Goal: Task Accomplishment & Management: Complete application form

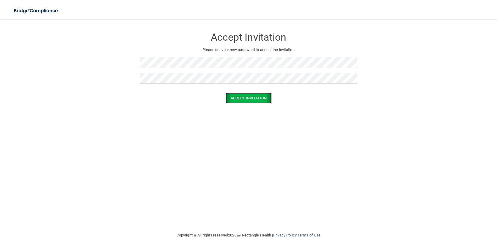
click at [254, 100] on button "Accept Invitation" at bounding box center [249, 98] width 46 height 11
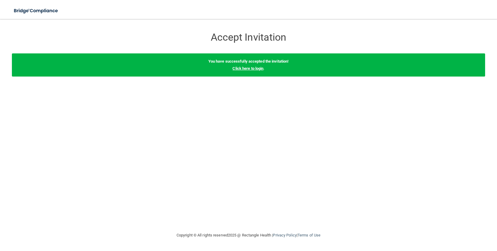
click at [258, 67] on link "Click here to login" at bounding box center [247, 68] width 31 height 4
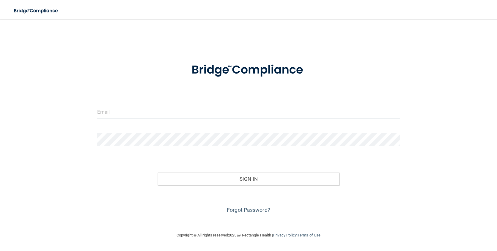
click at [117, 117] on input "email" at bounding box center [248, 111] width 303 height 13
type input "[PERSON_NAME][EMAIL_ADDRESS][DOMAIN_NAME]"
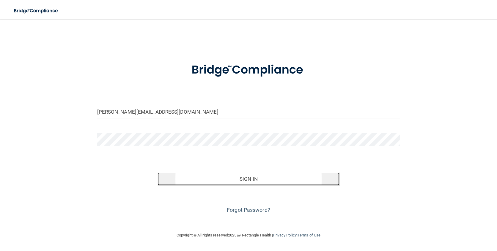
click at [251, 179] on button "Sign In" at bounding box center [248, 179] width 182 height 13
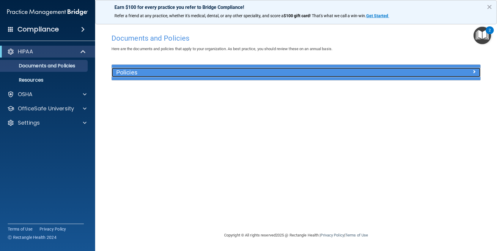
click at [135, 70] on h5 "Policies" at bounding box center [249, 72] width 267 height 7
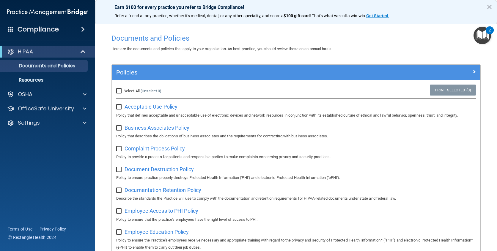
click at [119, 94] on label "Select All (Unselect 0) Unselect All" at bounding box center [138, 91] width 45 height 7
click at [119, 94] on input "Select All (Unselect 0) Unselect All" at bounding box center [119, 91] width 7 height 5
checkbox input "true"
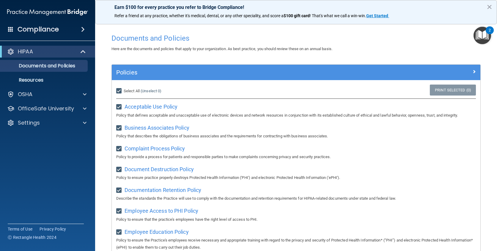
checkbox input "true"
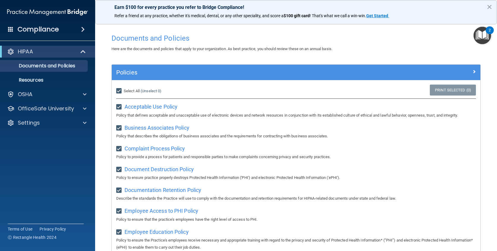
checkbox input "true"
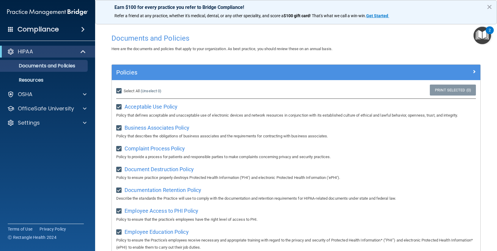
checkbox input "true"
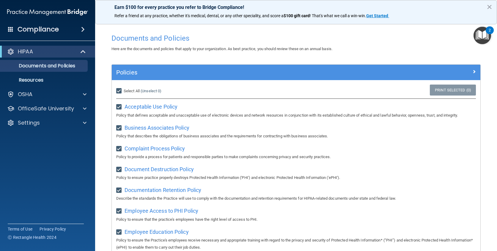
checkbox input "true"
click at [77, 26] on div "Compliance" at bounding box center [47, 29] width 95 height 13
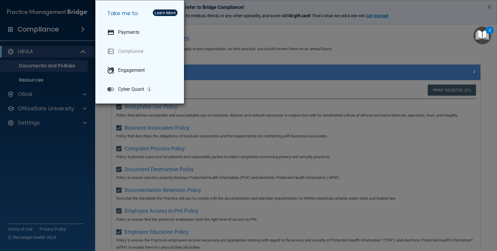
click at [345, 44] on div "Take me to: Payments Compliance Engagement Cyber Quant" at bounding box center [248, 125] width 497 height 251
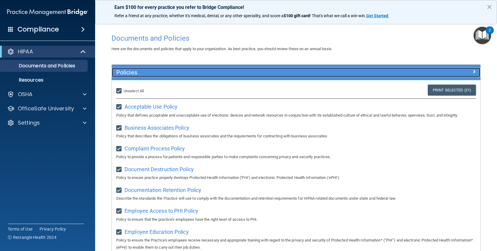
click at [178, 73] on h5 "Policies" at bounding box center [249, 72] width 267 height 7
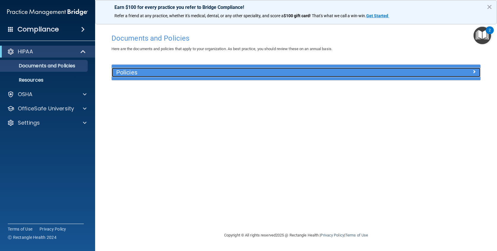
click at [178, 73] on h5 "Policies" at bounding box center [249, 72] width 267 height 7
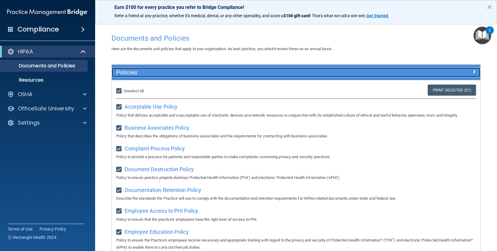
click at [178, 73] on h5 "Policies" at bounding box center [249, 72] width 267 height 7
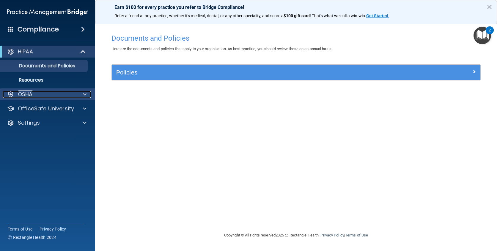
click at [56, 93] on div "OSHA" at bounding box center [40, 94] width 74 height 7
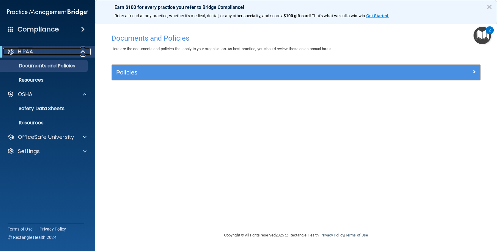
click at [50, 51] on div "HIPAA" at bounding box center [39, 51] width 73 height 7
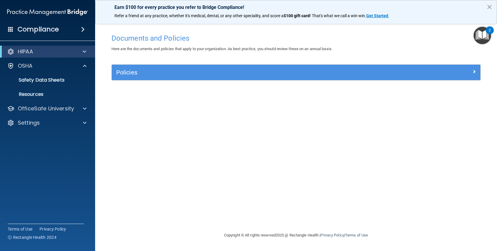
click at [49, 25] on h4 "Compliance" at bounding box center [38, 29] width 41 height 8
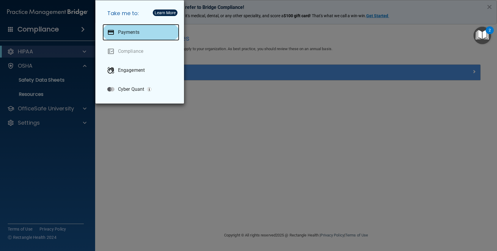
click at [146, 34] on div "Payments" at bounding box center [141, 32] width 77 height 17
click at [130, 22] on div "Take me to: Payments Compliance Engagement Cyber Quant" at bounding box center [139, 51] width 89 height 103
click at [127, 32] on p "Payments" at bounding box center [128, 32] width 21 height 6
click at [216, 210] on div "Take me to: Payments Compliance Engagement Cyber Quant" at bounding box center [248, 125] width 497 height 251
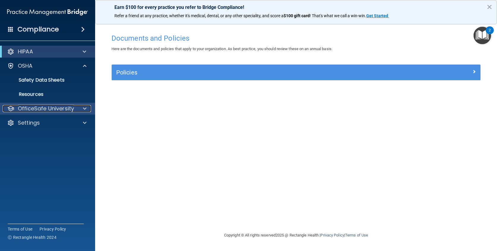
click at [54, 105] on p "OfficeSafe University" at bounding box center [46, 108] width 56 height 7
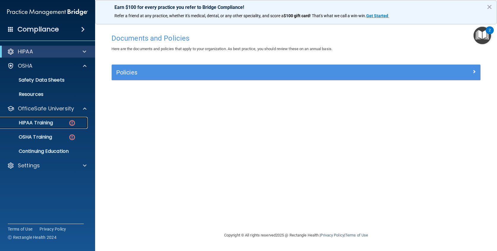
click at [48, 120] on p "HIPAA Training" at bounding box center [28, 123] width 49 height 6
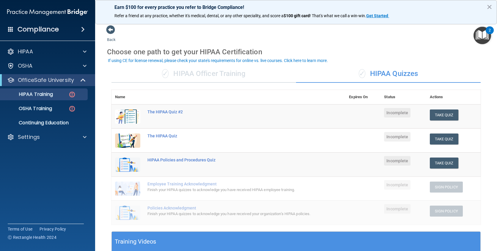
click at [477, 40] on img "Open Resource Center, 2 new notifications" at bounding box center [482, 36] width 18 height 18
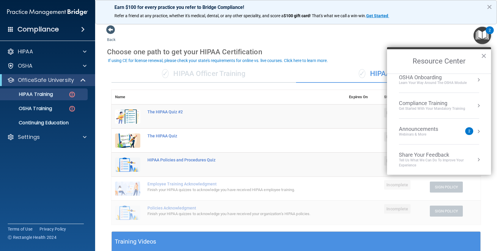
scroll to position [33, 0]
click at [53, 29] on h4 "Compliance" at bounding box center [38, 29] width 41 height 8
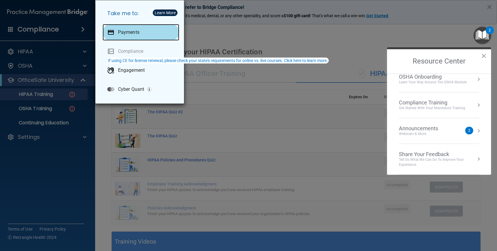
click at [123, 29] on div "Payments" at bounding box center [141, 32] width 77 height 17
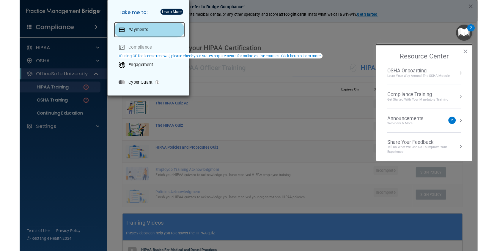
scroll to position [26, 0]
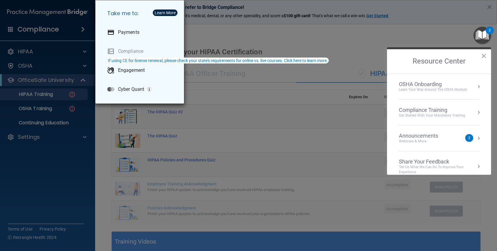
click at [291, 150] on div "Take me to: Payments Compliance Engagement Cyber Quant" at bounding box center [248, 125] width 497 height 251
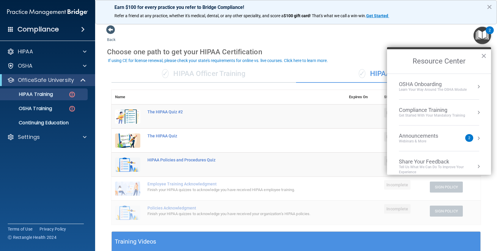
click at [475, 33] on img "Open Resource Center, 2 new notifications" at bounding box center [482, 36] width 18 height 18
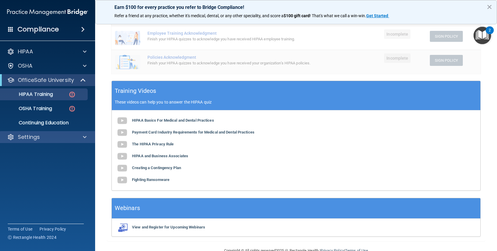
scroll to position [140, 0]
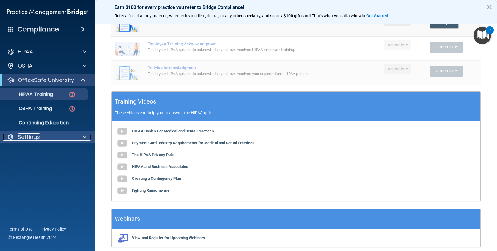
click at [69, 136] on div "Settings" at bounding box center [40, 137] width 74 height 7
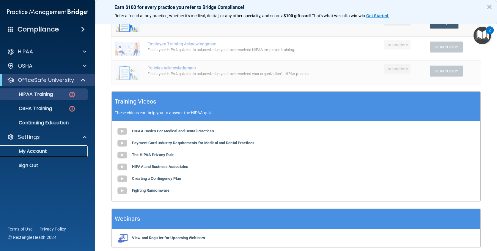
click at [57, 149] on p "My Account" at bounding box center [44, 152] width 81 height 6
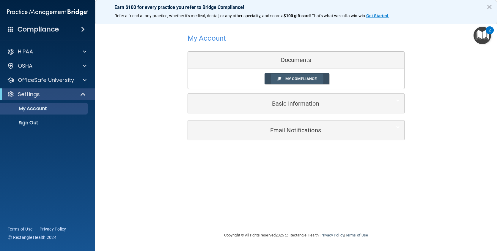
click at [284, 78] on link "My Compliance" at bounding box center [296, 78] width 65 height 11
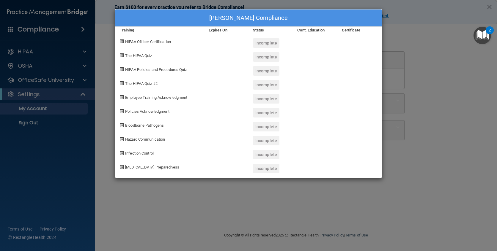
click at [180, 225] on div "Brenna Gilley's Compliance Training Expires On Status Cont. Education Certifica…" at bounding box center [248, 125] width 497 height 251
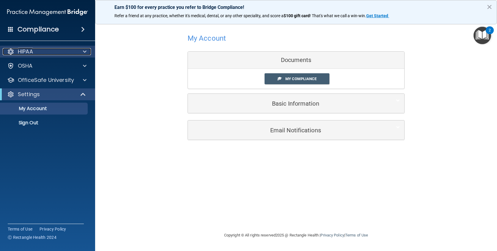
click at [23, 49] on p "HIPAA" at bounding box center [25, 51] width 15 height 7
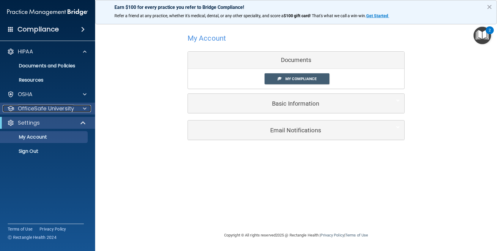
click at [34, 111] on p "OfficeSafe University" at bounding box center [46, 108] width 56 height 7
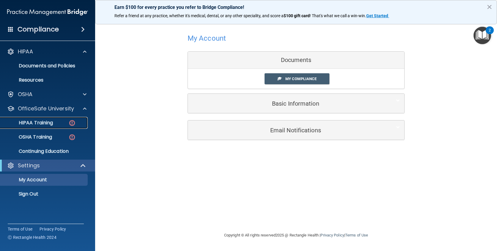
click at [25, 124] on p "HIPAA Training" at bounding box center [28, 123] width 49 height 6
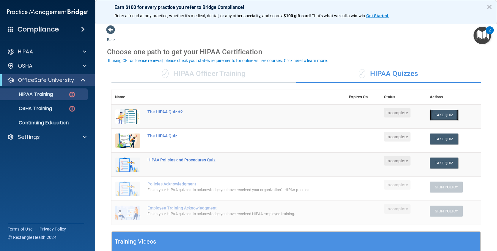
click at [442, 116] on button "Take Quiz" at bounding box center [444, 115] width 29 height 11
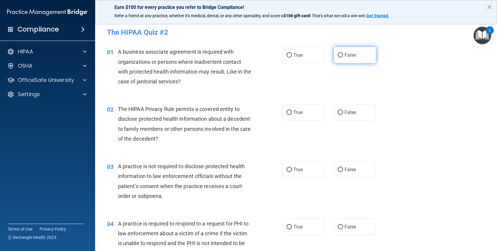
click at [338, 53] on input "False" at bounding box center [340, 55] width 5 height 4
radio input "true"
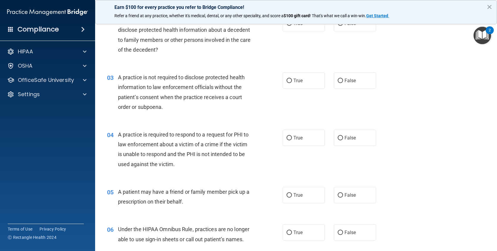
scroll to position [59, 0]
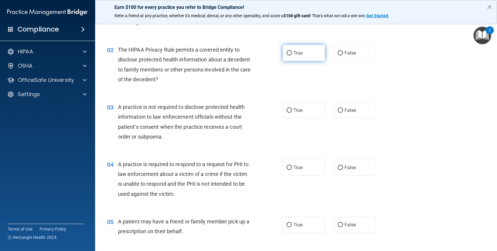
click at [299, 56] on label "True" at bounding box center [304, 53] width 42 height 16
click at [292, 56] on input "True" at bounding box center [288, 53] width 5 height 4
radio input "true"
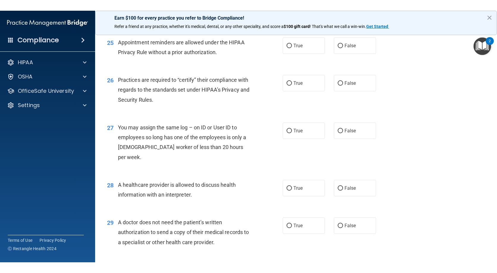
scroll to position [1260, 0]
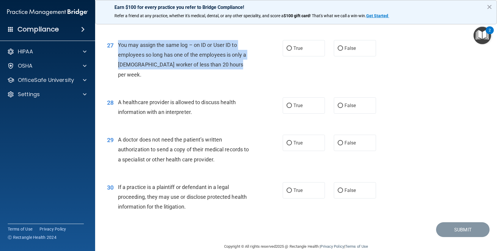
drag, startPoint x: 232, startPoint y: 68, endPoint x: 119, endPoint y: 40, distance: 116.8
click at [119, 40] on div "You may assign the same log – on ID or User ID to employees so long has one of …" at bounding box center [187, 60] width 138 height 40
drag, startPoint x: 119, startPoint y: 40, endPoint x: 145, endPoint y: 50, distance: 28.2
copy span "You may assign the same log – on ID or User ID to employees so long has one of …"
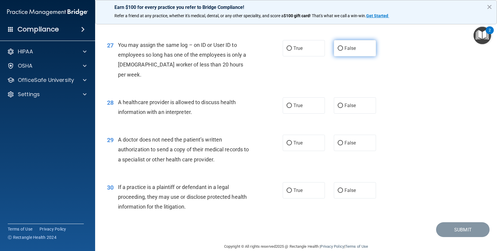
click at [348, 49] on span "False" at bounding box center [350, 48] width 12 height 6
click at [343, 49] on input "False" at bounding box center [340, 48] width 5 height 4
radio input "true"
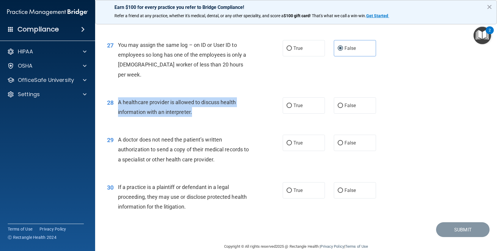
drag, startPoint x: 201, startPoint y: 100, endPoint x: 119, endPoint y: 92, distance: 82.1
click at [119, 97] on div "A healthcare provider is allowed to discuss health information with an interpre…" at bounding box center [187, 107] width 138 height 20
copy span "A healthcare provider is allowed to discuss health information with an interpre…"
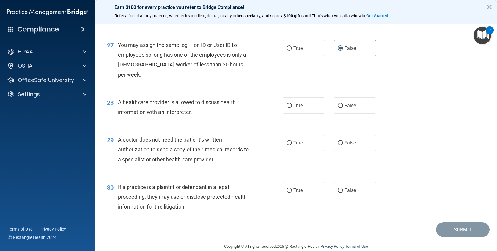
drag, startPoint x: 164, startPoint y: 81, endPoint x: 153, endPoint y: 103, distance: 24.5
click at [149, 104] on span "A healthcare provider is allowed to discuss health information with an interpre…" at bounding box center [177, 107] width 118 height 16
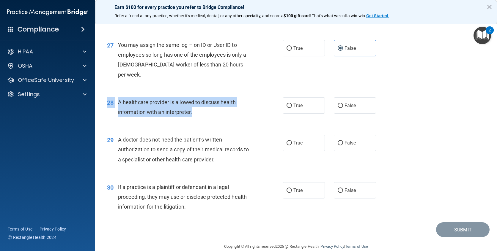
drag, startPoint x: 192, startPoint y: 103, endPoint x: 106, endPoint y: 90, distance: 87.4
click at [106, 97] on div "28 A healthcare provider is allowed to discuss health information with an inter…" at bounding box center [194, 108] width 193 height 23
click at [106, 97] on div "28" at bounding box center [110, 102] width 15 height 11
drag, startPoint x: 188, startPoint y: 98, endPoint x: 117, endPoint y: 94, distance: 71.1
click at [117, 97] on div "28 A healthcare provider is allowed to discuss health information with an inter…" at bounding box center [194, 108] width 193 height 23
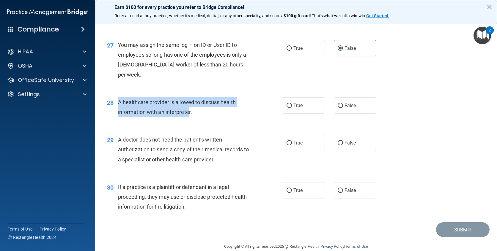
drag, startPoint x: 117, startPoint y: 94, endPoint x: 123, endPoint y: 93, distance: 5.6
click at [340, 104] on input "False" at bounding box center [340, 106] width 5 height 4
radio input "true"
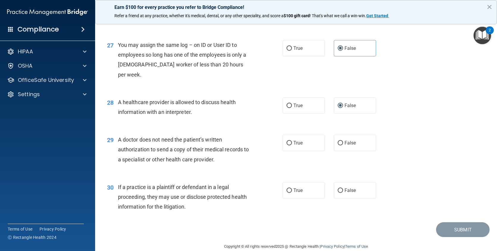
click at [214, 127] on div "29 A doctor does not need the patient’s written authorization to send a copy of…" at bounding box center [296, 151] width 387 height 48
click at [348, 135] on label "False" at bounding box center [355, 143] width 42 height 16
click at [343, 141] on input "False" at bounding box center [340, 143] width 5 height 4
radio input "true"
click at [341, 182] on label "False" at bounding box center [355, 190] width 42 height 16
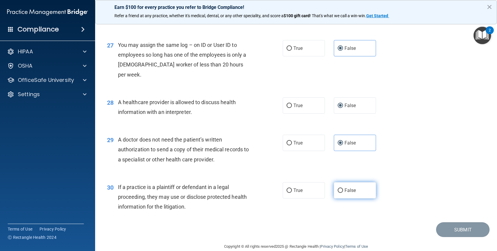
click at [341, 189] on input "False" at bounding box center [340, 191] width 5 height 4
radio input "true"
drag, startPoint x: 311, startPoint y: 185, endPoint x: 327, endPoint y: 179, distance: 16.8
click at [311, 185] on label "True" at bounding box center [304, 190] width 42 height 16
click at [292, 189] on input "True" at bounding box center [288, 191] width 5 height 4
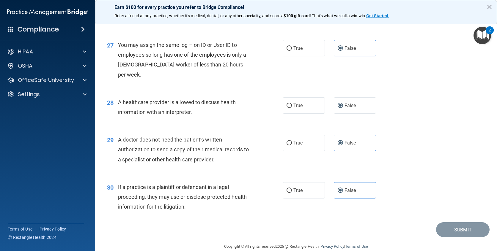
radio input "true"
click at [359, 185] on label "False" at bounding box center [355, 190] width 42 height 16
click at [343, 189] on input "False" at bounding box center [340, 191] width 5 height 4
radio input "true"
radio input "false"
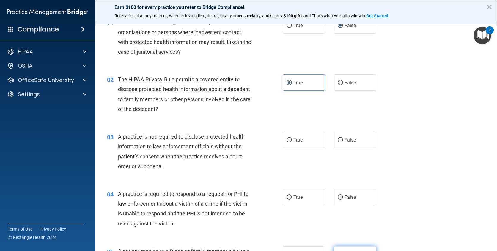
scroll to position [59, 0]
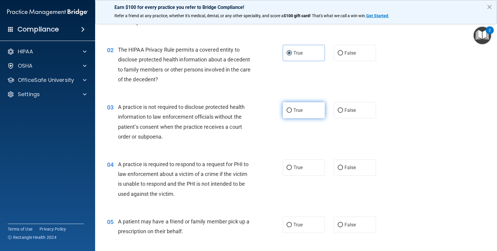
click at [290, 118] on label "True" at bounding box center [304, 110] width 42 height 16
click at [290, 113] on input "True" at bounding box center [288, 110] width 5 height 4
radio input "true"
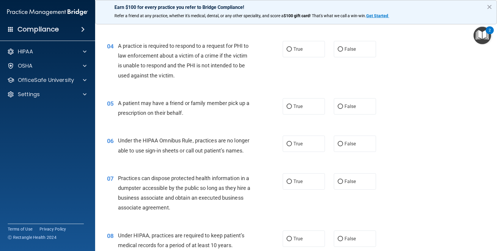
scroll to position [178, 0]
click at [305, 50] on label "True" at bounding box center [304, 49] width 42 height 16
click at [292, 50] on input "True" at bounding box center [288, 49] width 5 height 4
radio input "true"
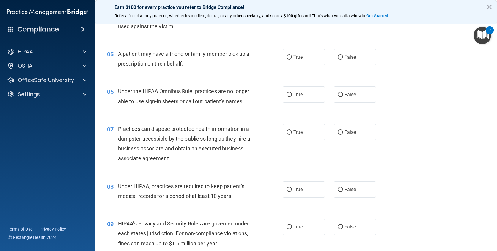
scroll to position [238, 0]
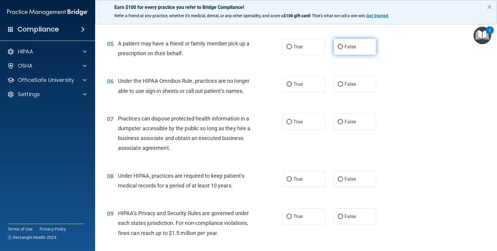
click at [350, 54] on label "False" at bounding box center [355, 47] width 42 height 16
click at [343, 49] on input "False" at bounding box center [340, 47] width 5 height 4
radio input "true"
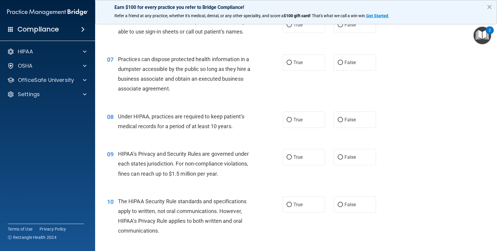
scroll to position [267, 0]
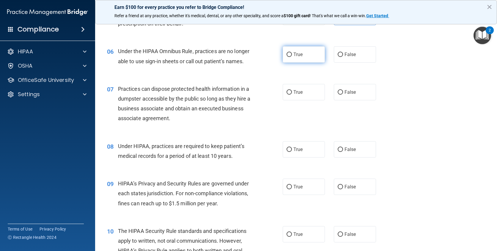
click at [286, 54] on input "True" at bounding box center [288, 55] width 5 height 4
radio input "true"
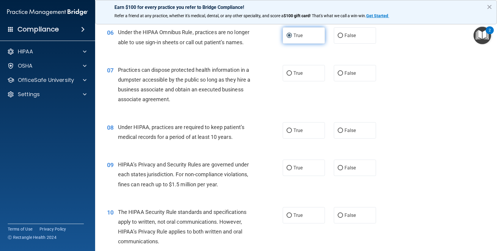
scroll to position [297, 0]
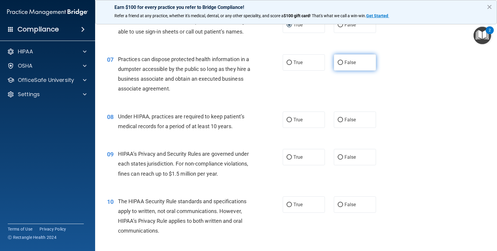
click at [345, 62] on span "False" at bounding box center [350, 63] width 12 height 6
click at [343, 62] on input "False" at bounding box center [340, 63] width 5 height 4
radio input "true"
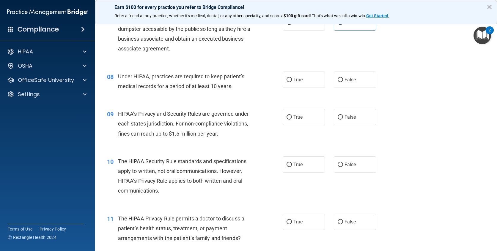
scroll to position [327, 0]
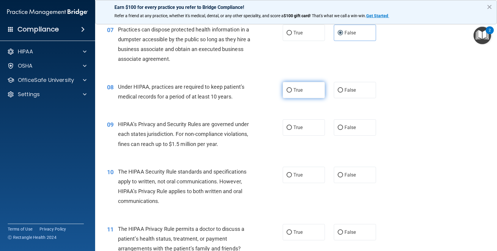
click at [285, 93] on label "True" at bounding box center [304, 90] width 42 height 16
click at [286, 93] on input "True" at bounding box center [288, 90] width 5 height 4
radio input "true"
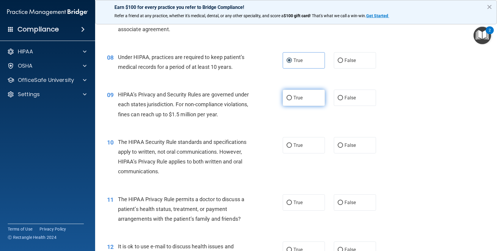
click at [295, 102] on label "True" at bounding box center [304, 98] width 42 height 16
click at [292, 100] on input "True" at bounding box center [288, 98] width 5 height 4
radio input "true"
drag, startPoint x: 290, startPoint y: 107, endPoint x: 279, endPoint y: 120, distance: 16.7
drag, startPoint x: 279, startPoint y: 120, endPoint x: 268, endPoint y: 115, distance: 11.9
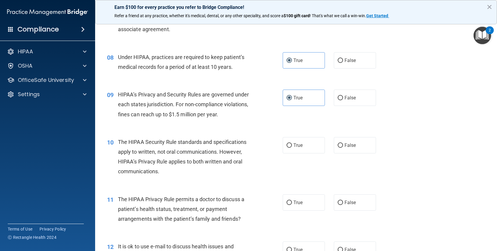
click at [268, 115] on div "09 HIPAA’s Privacy and Security Rules are governed under each states jurisdicti…" at bounding box center [194, 106] width 193 height 33
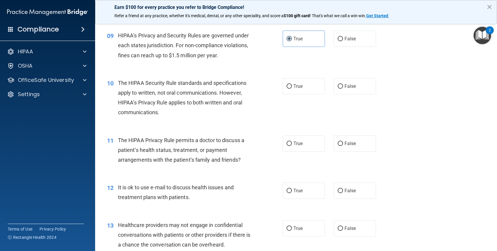
scroll to position [416, 0]
click at [299, 90] on label "True" at bounding box center [304, 86] width 42 height 16
click at [292, 89] on input "True" at bounding box center [288, 86] width 5 height 4
radio input "true"
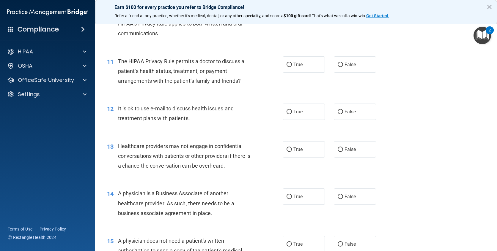
scroll to position [505, 0]
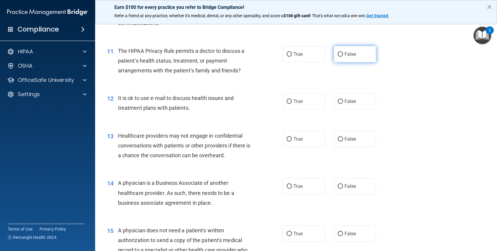
click at [360, 48] on label "False" at bounding box center [355, 54] width 42 height 16
click at [343, 52] on input "False" at bounding box center [340, 54] width 5 height 4
radio input "true"
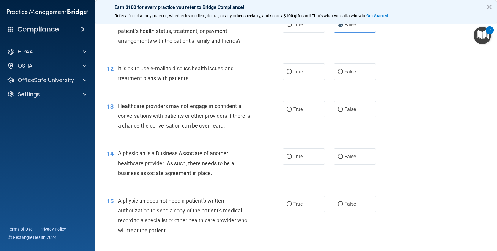
scroll to position [565, 0]
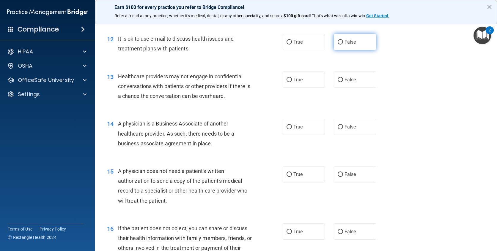
click at [344, 41] on span "False" at bounding box center [350, 42] width 12 height 6
click at [343, 41] on input "False" at bounding box center [340, 42] width 5 height 4
radio input "true"
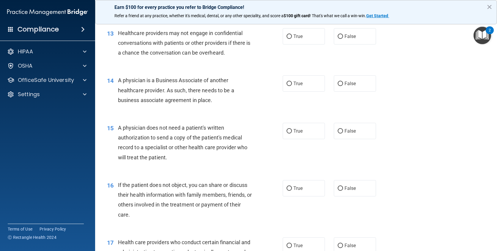
scroll to position [594, 0]
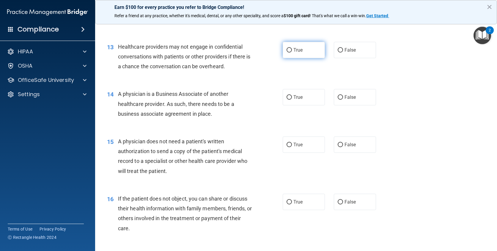
click at [306, 58] on label "True" at bounding box center [304, 50] width 42 height 16
click at [292, 53] on input "True" at bounding box center [288, 50] width 5 height 4
radio input "true"
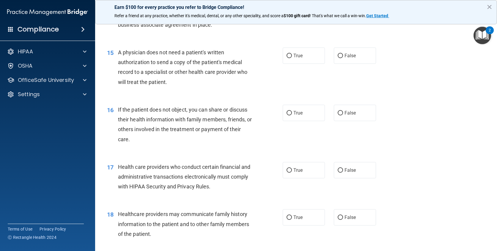
scroll to position [654, 0]
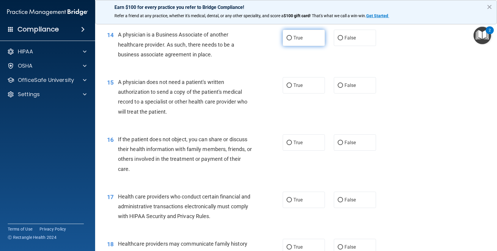
click at [298, 32] on label "True" at bounding box center [304, 38] width 42 height 16
click at [292, 36] on input "True" at bounding box center [288, 38] width 5 height 4
radio input "true"
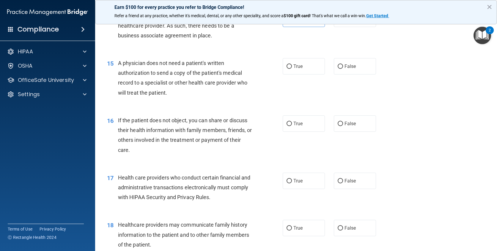
scroll to position [683, 0]
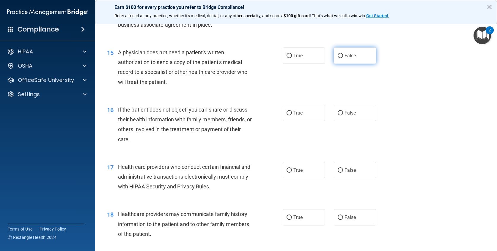
click at [353, 53] on label "False" at bounding box center [355, 56] width 42 height 16
click at [343, 54] on input "False" at bounding box center [340, 56] width 5 height 4
radio input "true"
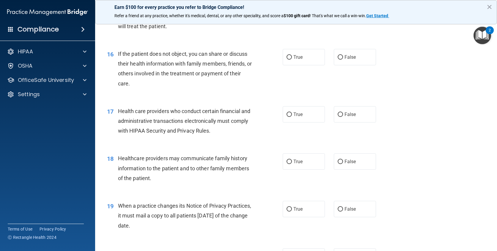
scroll to position [743, 0]
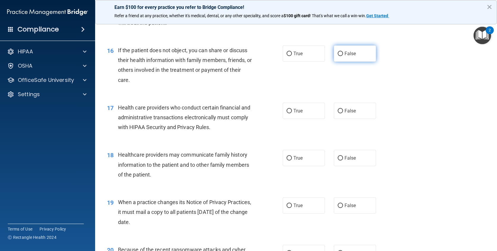
click at [340, 59] on label "False" at bounding box center [355, 53] width 42 height 16
click at [340, 56] on input "False" at bounding box center [340, 54] width 5 height 4
radio input "true"
click at [286, 58] on label "True" at bounding box center [304, 53] width 42 height 16
click at [286, 56] on input "True" at bounding box center [288, 54] width 5 height 4
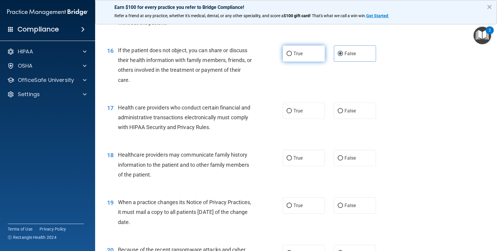
radio input "true"
radio input "false"
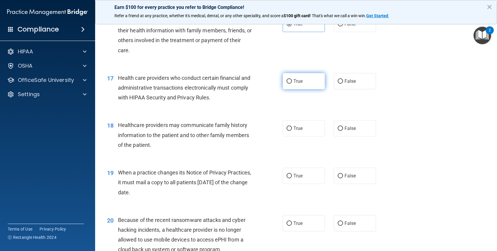
scroll to position [802, 0]
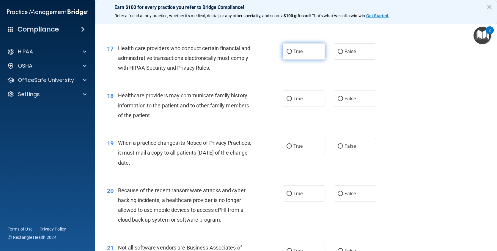
click at [297, 52] on span "True" at bounding box center [297, 52] width 9 height 6
click at [292, 52] on input "True" at bounding box center [288, 52] width 5 height 4
radio input "true"
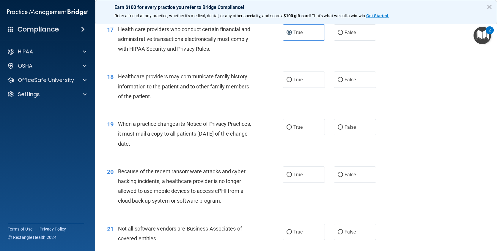
scroll to position [832, 0]
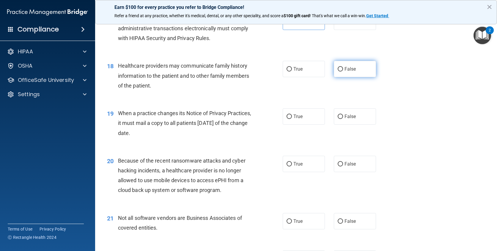
click at [334, 66] on label "False" at bounding box center [355, 69] width 42 height 16
click at [338, 67] on input "False" at bounding box center [340, 69] width 5 height 4
radio input "true"
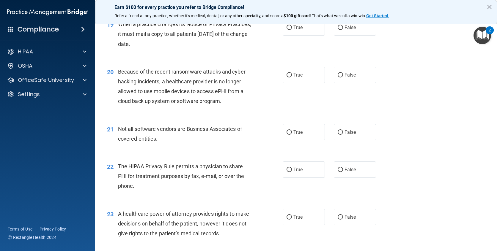
scroll to position [891, 0]
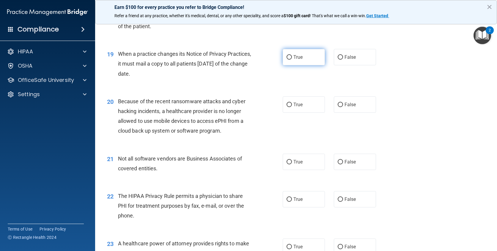
click at [302, 54] on label "True" at bounding box center [304, 57] width 42 height 16
click at [292, 55] on input "True" at bounding box center [288, 57] width 5 height 4
radio input "true"
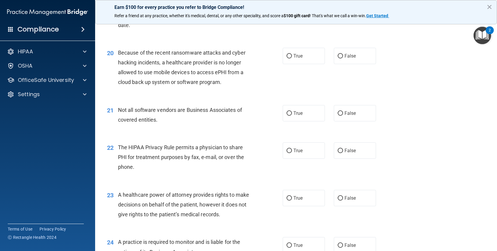
scroll to position [951, 0]
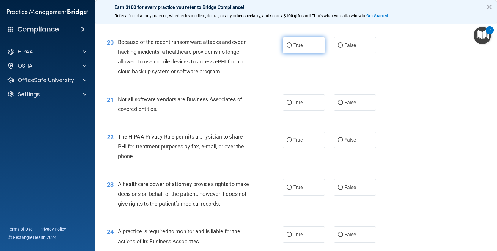
click at [302, 44] on label "True" at bounding box center [304, 45] width 42 height 16
click at [292, 44] on input "True" at bounding box center [288, 45] width 5 height 4
radio input "true"
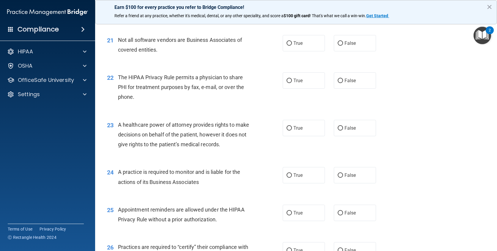
scroll to position [981, 0]
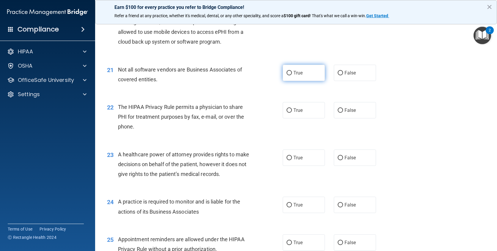
click at [308, 76] on label "True" at bounding box center [304, 73] width 42 height 16
click at [292, 75] on input "True" at bounding box center [288, 73] width 5 height 4
radio input "true"
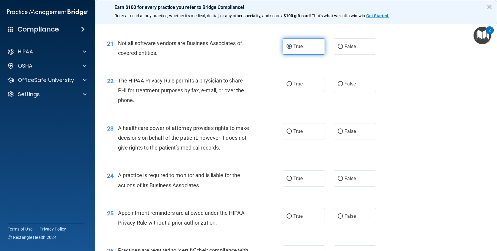
scroll to position [1010, 0]
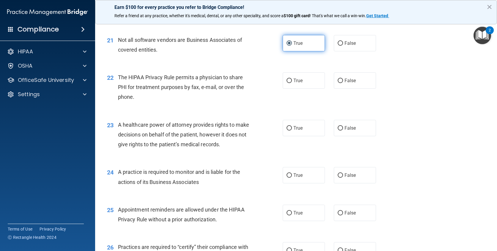
click at [308, 76] on label "True" at bounding box center [304, 81] width 42 height 16
click at [292, 79] on input "True" at bounding box center [288, 81] width 5 height 4
radio input "true"
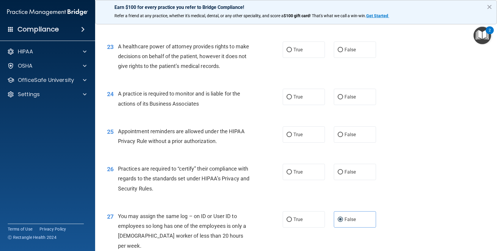
scroll to position [1099, 0]
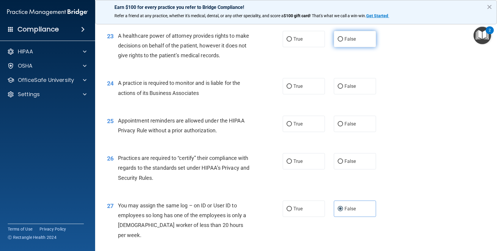
click at [340, 34] on label "False" at bounding box center [355, 39] width 42 height 16
click at [340, 37] on input "False" at bounding box center [340, 39] width 5 height 4
radio input "true"
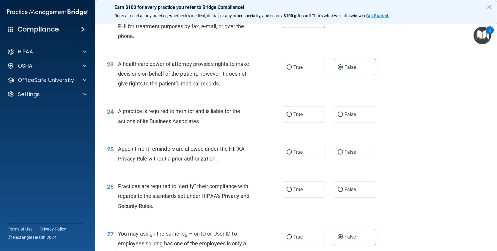
scroll to position [1082, 0]
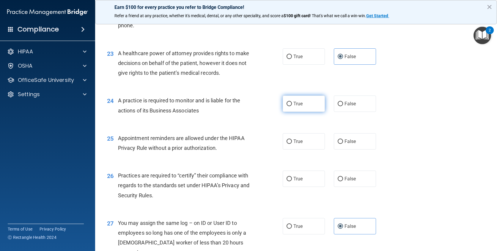
click at [317, 108] on label "True" at bounding box center [304, 104] width 42 height 16
click at [292, 106] on input "True" at bounding box center [288, 104] width 5 height 4
radio input "true"
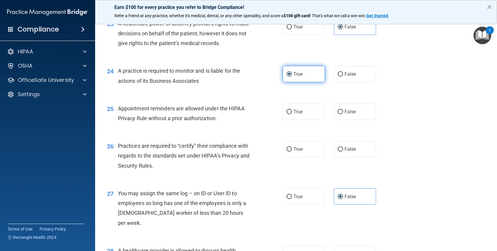
scroll to position [1141, 0]
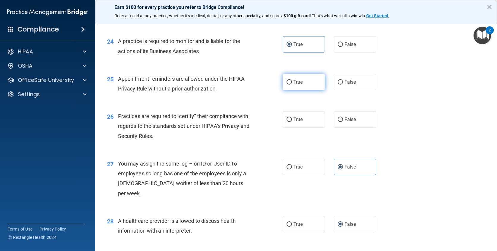
click at [320, 78] on label "True" at bounding box center [304, 82] width 42 height 16
click at [292, 80] on input "True" at bounding box center [288, 82] width 5 height 4
radio input "true"
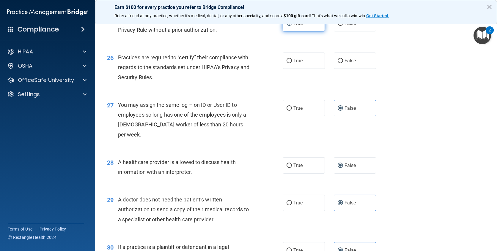
scroll to position [1201, 0]
click at [315, 64] on label "True" at bounding box center [304, 60] width 42 height 16
click at [292, 63] on input "True" at bounding box center [288, 60] width 5 height 4
radio input "true"
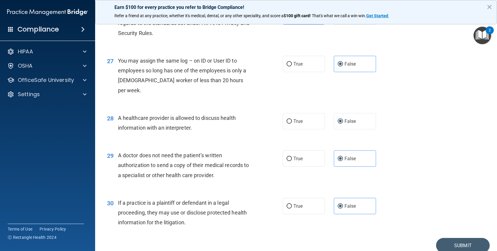
scroll to position [1260, 0]
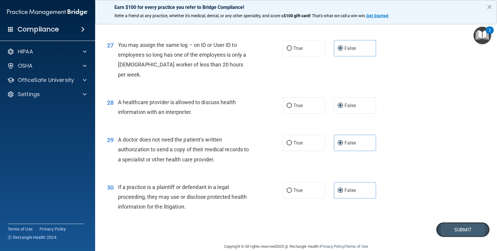
click at [477, 223] on button "Submit" at bounding box center [462, 230] width 53 height 15
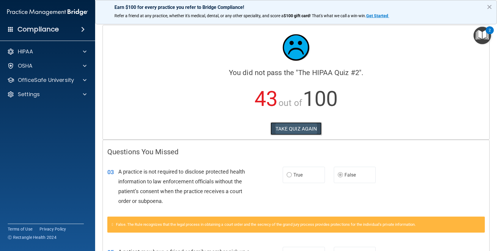
click at [311, 128] on button "TAKE QUIZ AGAIN" at bounding box center [295, 128] width 51 height 13
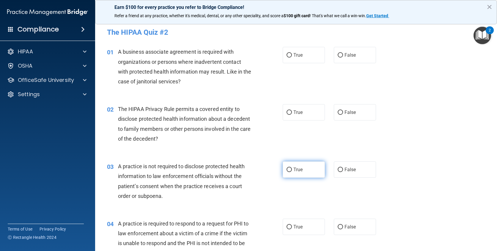
click at [283, 168] on label "True" at bounding box center [304, 170] width 42 height 16
click at [286, 168] on input "True" at bounding box center [288, 170] width 5 height 4
radio input "true"
click at [343, 50] on label "False" at bounding box center [355, 55] width 42 height 16
click at [343, 53] on input "False" at bounding box center [340, 55] width 5 height 4
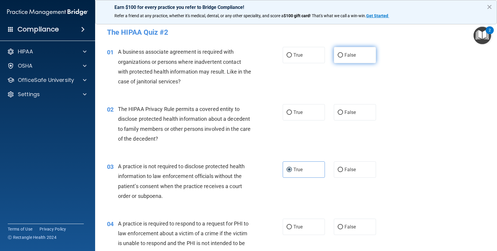
radio input "true"
click at [344, 107] on label "False" at bounding box center [355, 112] width 42 height 16
click at [343, 111] on input "False" at bounding box center [340, 113] width 5 height 4
radio input "true"
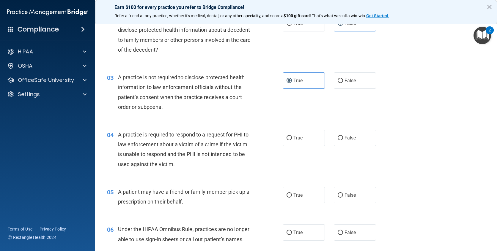
scroll to position [119, 0]
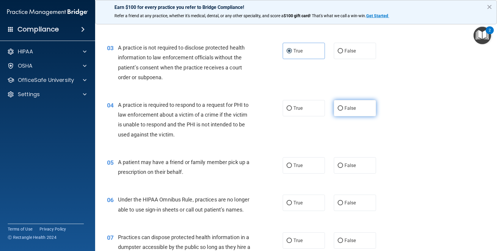
click at [338, 110] on input "False" at bounding box center [340, 108] width 5 height 4
radio input "true"
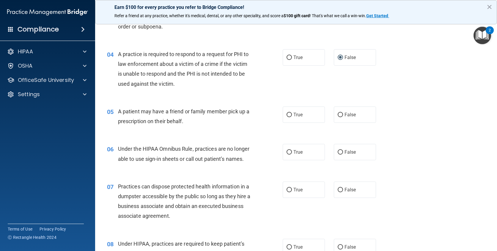
scroll to position [178, 0]
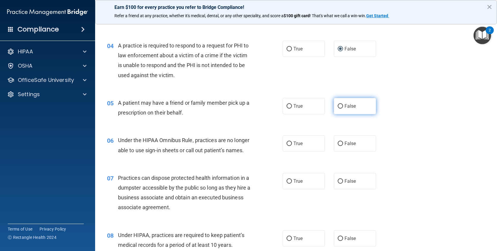
click at [338, 108] on input "False" at bounding box center [340, 106] width 5 height 4
radio input "true"
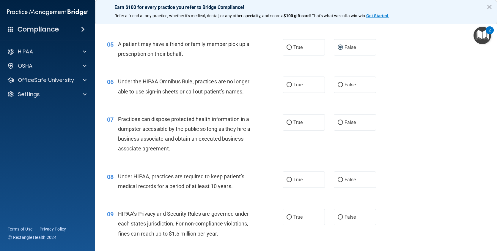
scroll to position [238, 0]
click at [313, 87] on label "True" at bounding box center [304, 84] width 42 height 16
click at [292, 87] on input "True" at bounding box center [288, 84] width 5 height 4
radio input "true"
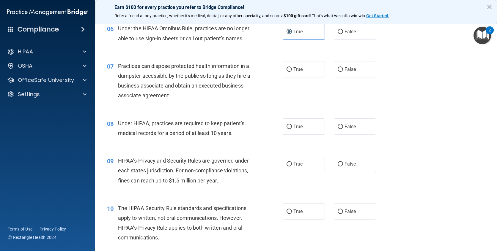
scroll to position [297, 0]
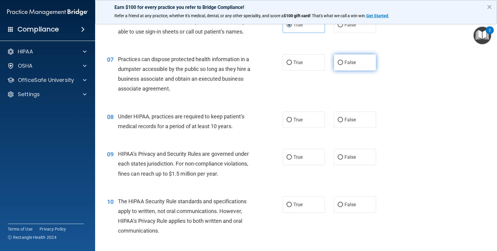
click at [341, 60] on label "False" at bounding box center [355, 62] width 42 height 16
click at [341, 61] on input "False" at bounding box center [340, 63] width 5 height 4
radio input "true"
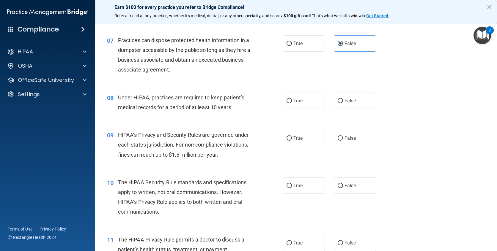
scroll to position [327, 0]
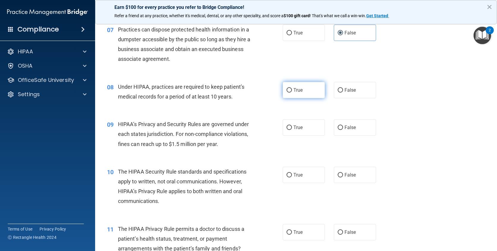
click at [296, 95] on label "True" at bounding box center [304, 90] width 42 height 16
click at [292, 93] on input "True" at bounding box center [288, 90] width 5 height 4
radio input "true"
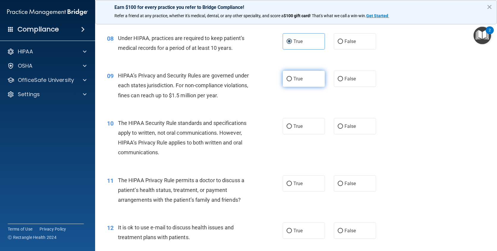
scroll to position [386, 0]
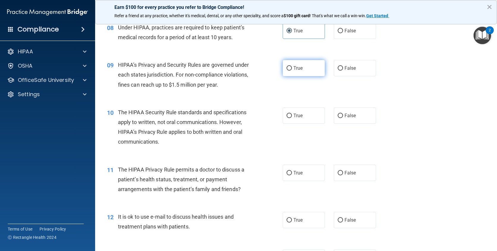
click at [311, 69] on label "True" at bounding box center [304, 68] width 42 height 16
click at [292, 69] on input "True" at bounding box center [288, 68] width 5 height 4
radio input "true"
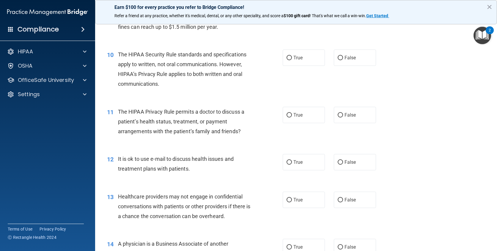
scroll to position [446, 0]
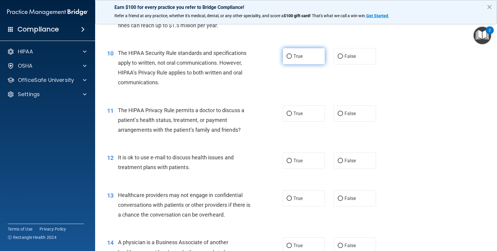
click at [311, 55] on label "True" at bounding box center [304, 56] width 42 height 16
click at [292, 55] on input "True" at bounding box center [288, 56] width 5 height 4
radio input "true"
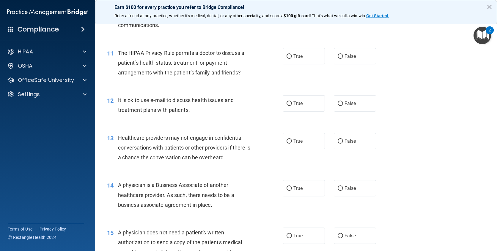
scroll to position [505, 0]
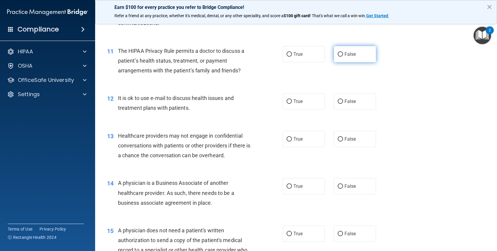
click at [352, 49] on label "False" at bounding box center [355, 54] width 42 height 16
click at [343, 52] on input "False" at bounding box center [340, 54] width 5 height 4
radio input "true"
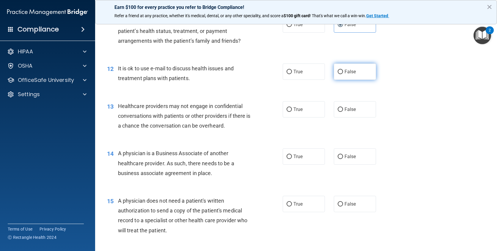
click at [346, 75] on label "False" at bounding box center [355, 72] width 42 height 16
click at [343, 74] on input "False" at bounding box center [340, 72] width 5 height 4
radio input "true"
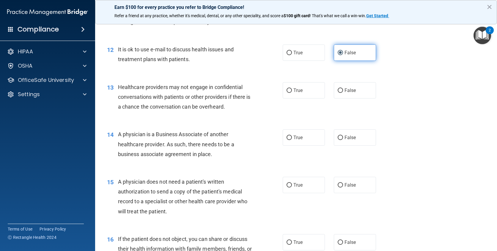
scroll to position [565, 0]
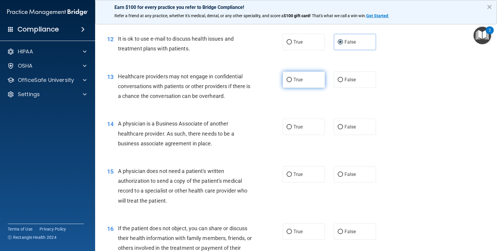
click at [310, 83] on label "True" at bounding box center [304, 80] width 42 height 16
click at [292, 82] on input "True" at bounding box center [288, 80] width 5 height 4
radio input "true"
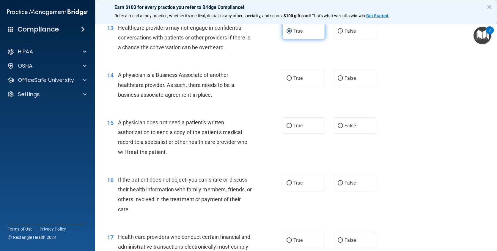
scroll to position [624, 0]
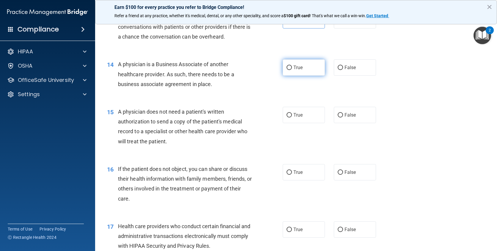
click at [321, 72] on label "True" at bounding box center [304, 67] width 42 height 16
click at [292, 70] on input "True" at bounding box center [288, 68] width 5 height 4
radio input "true"
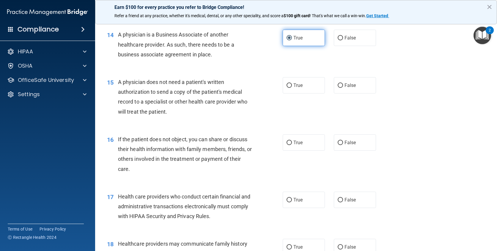
scroll to position [683, 0]
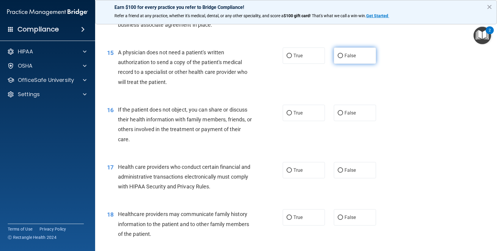
click at [346, 52] on label "False" at bounding box center [355, 56] width 42 height 16
click at [343, 54] on input "False" at bounding box center [340, 56] width 5 height 4
radio input "true"
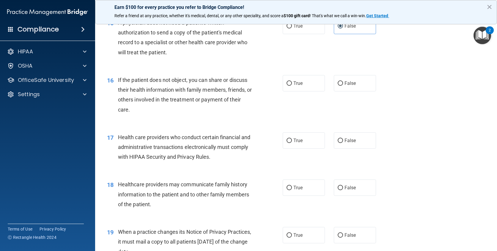
scroll to position [743, 0]
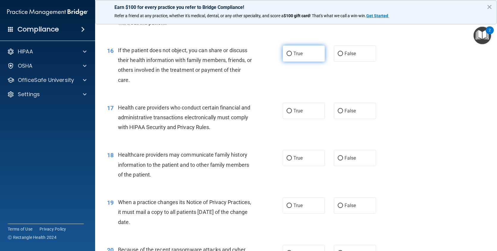
click at [307, 59] on label "True" at bounding box center [304, 53] width 42 height 16
click at [292, 56] on input "True" at bounding box center [288, 54] width 5 height 4
radio input "true"
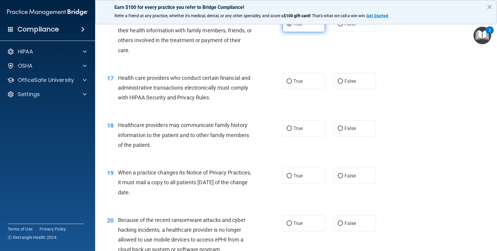
scroll to position [802, 0]
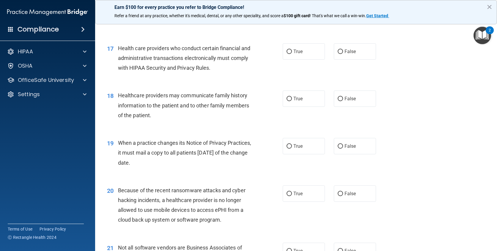
click at [307, 59] on label "True" at bounding box center [304, 51] width 42 height 16
click at [292, 54] on input "True" at bounding box center [288, 52] width 5 height 4
radio input "true"
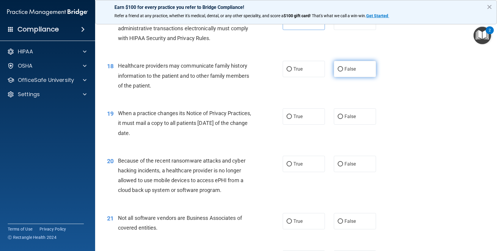
click at [339, 70] on input "False" at bounding box center [340, 69] width 5 height 4
radio input "true"
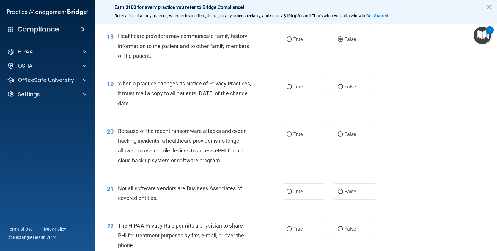
scroll to position [891, 0]
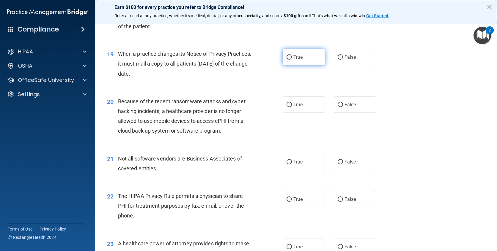
click at [293, 59] on span "True" at bounding box center [297, 57] width 9 height 6
click at [292, 59] on input "True" at bounding box center [288, 57] width 5 height 4
radio input "true"
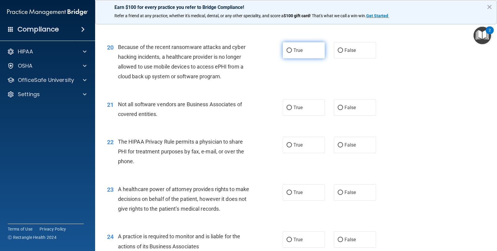
scroll to position [951, 0]
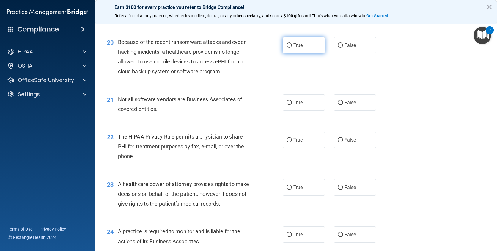
click at [293, 48] on span "True" at bounding box center [297, 45] width 9 height 6
click at [292, 48] on input "True" at bounding box center [288, 45] width 5 height 4
radio input "true"
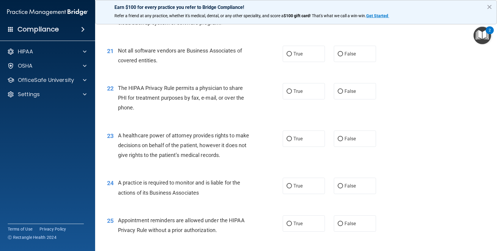
scroll to position [1010, 0]
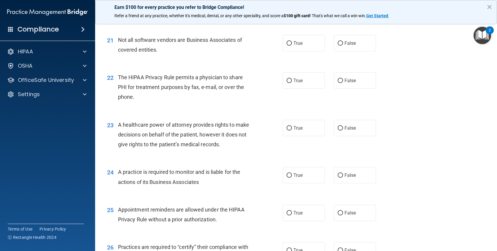
click at [290, 48] on label "True" at bounding box center [304, 43] width 42 height 16
click at [290, 46] on input "True" at bounding box center [288, 43] width 5 height 4
radio input "true"
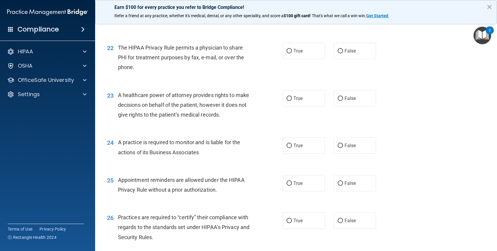
click at [290, 48] on label "True" at bounding box center [304, 51] width 42 height 16
click at [290, 49] on input "True" at bounding box center [288, 51] width 5 height 4
radio input "true"
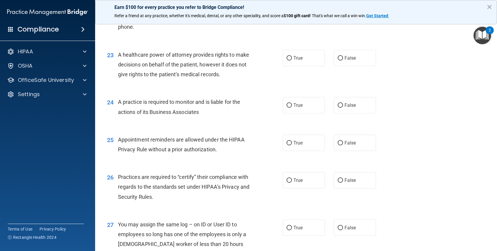
scroll to position [1070, 0]
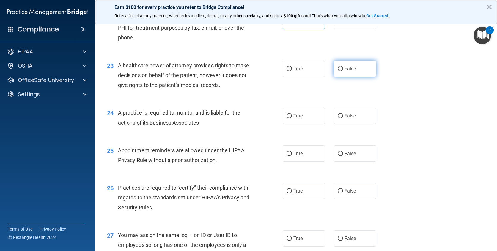
click at [334, 68] on label "False" at bounding box center [355, 69] width 42 height 16
click at [338, 68] on input "False" at bounding box center [340, 69] width 5 height 4
radio input "true"
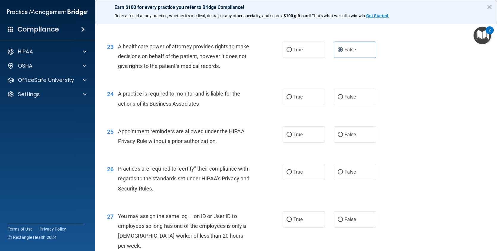
scroll to position [1099, 0]
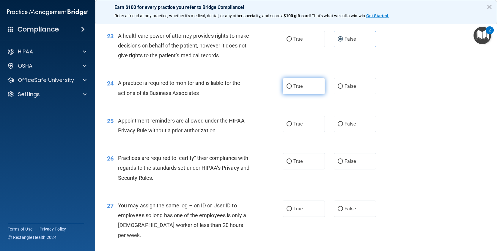
click at [289, 82] on label "True" at bounding box center [304, 86] width 42 height 16
click at [289, 84] on input "True" at bounding box center [288, 86] width 5 height 4
radio input "true"
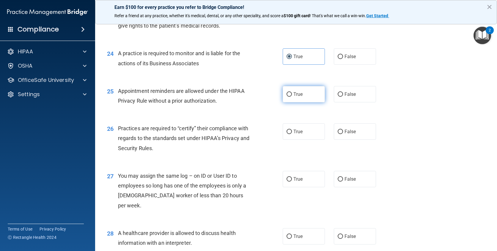
click at [293, 93] on span "True" at bounding box center [297, 95] width 9 height 6
click at [292, 93] on input "True" at bounding box center [288, 94] width 5 height 4
radio input "true"
click at [300, 130] on span "True" at bounding box center [297, 132] width 9 height 6
click at [292, 130] on input "True" at bounding box center [288, 132] width 5 height 4
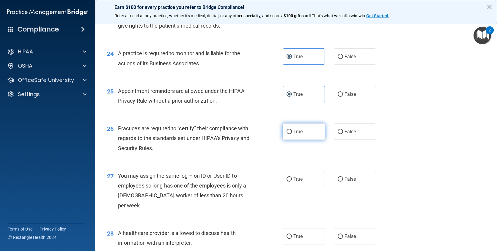
radio input "true"
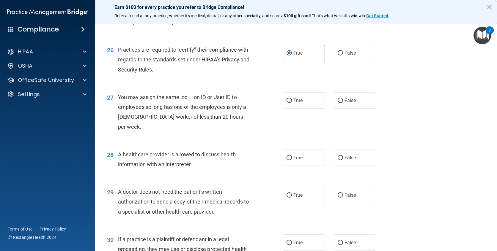
scroll to position [1218, 0]
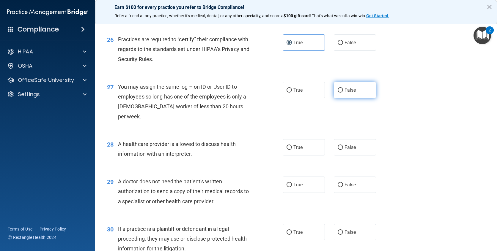
click at [362, 82] on label "False" at bounding box center [355, 90] width 42 height 16
click at [343, 88] on input "False" at bounding box center [340, 90] width 5 height 4
radio input "true"
click at [348, 139] on label "False" at bounding box center [355, 147] width 42 height 16
click at [343, 146] on input "False" at bounding box center [340, 148] width 5 height 4
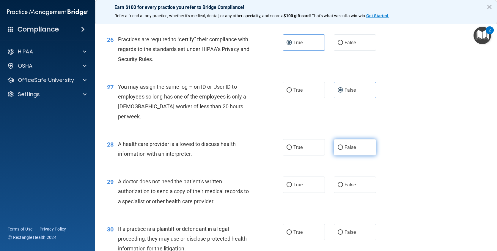
radio input "true"
click at [340, 177] on label "False" at bounding box center [355, 185] width 42 height 16
click at [340, 183] on input "False" at bounding box center [340, 185] width 5 height 4
radio input "true"
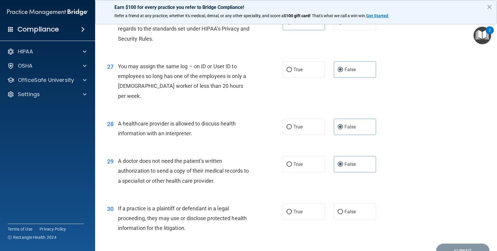
scroll to position [1260, 0]
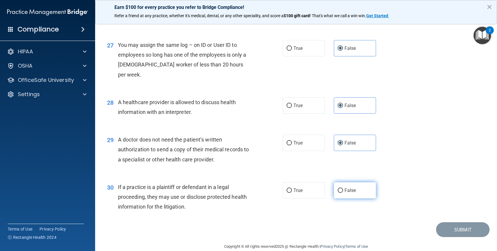
drag, startPoint x: 332, startPoint y: 180, endPoint x: 336, endPoint y: 180, distance: 3.9
click at [334, 182] on label "False" at bounding box center [355, 190] width 42 height 16
click at [338, 189] on input "False" at bounding box center [340, 191] width 5 height 4
radio input "true"
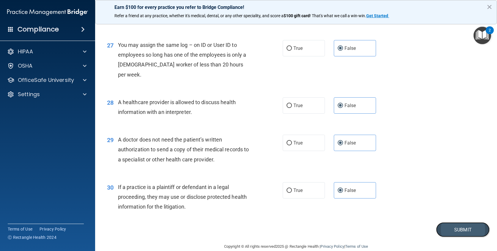
click at [469, 223] on button "Submit" at bounding box center [462, 230] width 53 height 15
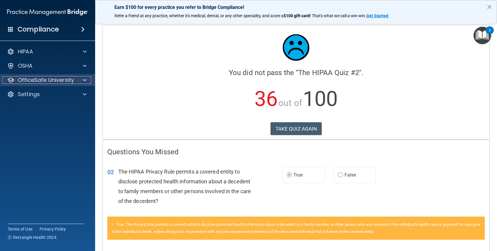
click at [67, 83] on p "OfficeSafe University" at bounding box center [46, 80] width 56 height 7
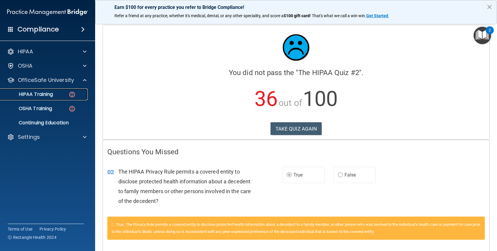
click at [70, 93] on img at bounding box center [71, 94] width 7 height 7
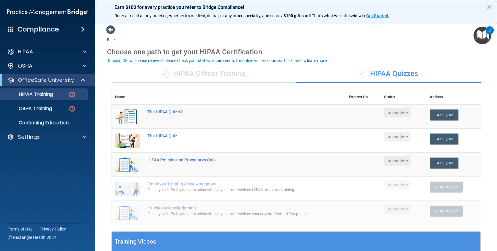
click at [248, 76] on div "✓ HIPAA Officer Training" at bounding box center [203, 74] width 185 height 18
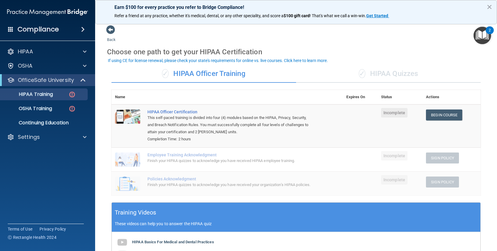
click at [382, 81] on div "✓ HIPAA Quizzes" at bounding box center [388, 74] width 185 height 18
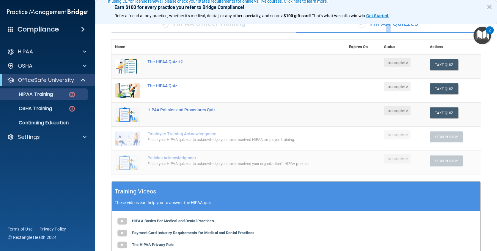
scroll to position [59, 0]
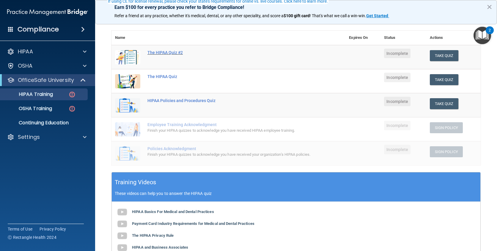
click at [163, 51] on div "The HIPAA Quiz #2" at bounding box center [231, 52] width 168 height 5
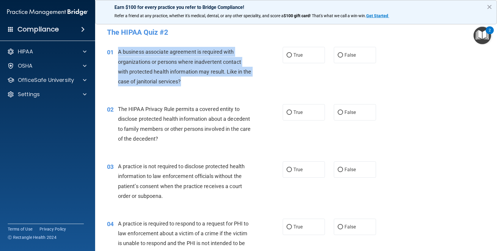
drag, startPoint x: 196, startPoint y: 84, endPoint x: 114, endPoint y: 50, distance: 89.6
click at [114, 50] on div "01 A business associate agreement is required with organizations or persons whe…" at bounding box center [194, 68] width 193 height 42
copy div "A business associate agreement is required with organizations or persons where …"
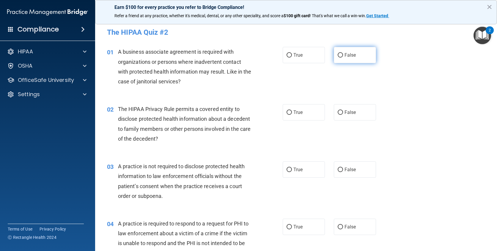
click at [354, 55] on label "False" at bounding box center [355, 55] width 42 height 16
click at [343, 55] on input "False" at bounding box center [340, 55] width 5 height 4
radio input "true"
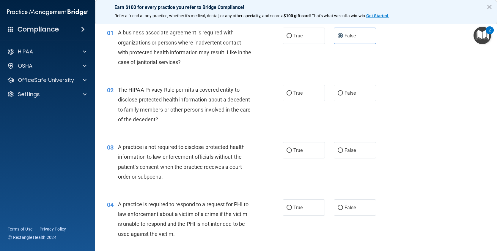
scroll to position [30, 0]
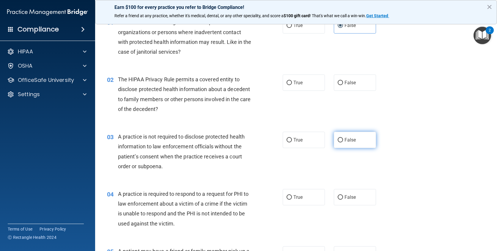
click at [347, 144] on label "False" at bounding box center [355, 140] width 42 height 16
click at [343, 143] on input "False" at bounding box center [340, 140] width 5 height 4
radio input "true"
click at [316, 145] on label "True" at bounding box center [304, 140] width 42 height 16
click at [292, 143] on input "True" at bounding box center [288, 140] width 5 height 4
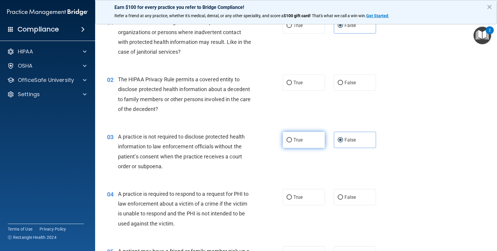
radio input "true"
radio input "false"
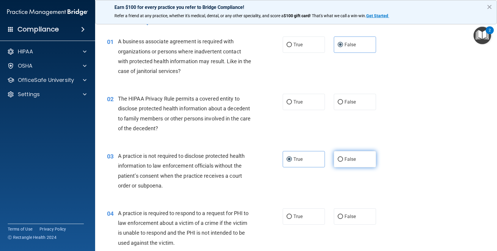
scroll to position [0, 0]
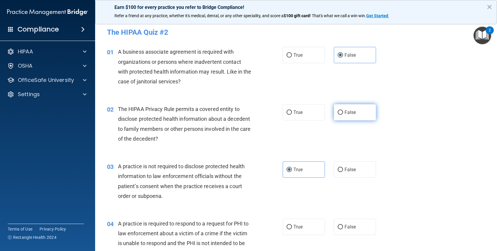
click at [343, 118] on label "False" at bounding box center [355, 112] width 42 height 16
click at [343, 115] on input "False" at bounding box center [340, 113] width 5 height 4
radio input "true"
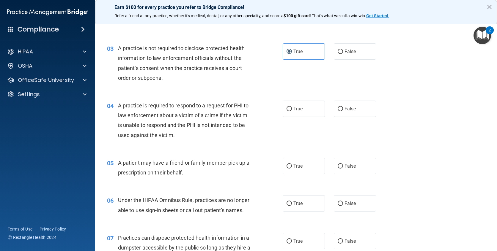
scroll to position [119, 0]
click at [342, 113] on label "False" at bounding box center [355, 108] width 42 height 16
click at [342, 111] on input "False" at bounding box center [340, 108] width 5 height 4
radio input "true"
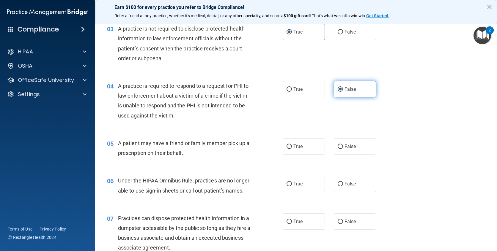
scroll to position [149, 0]
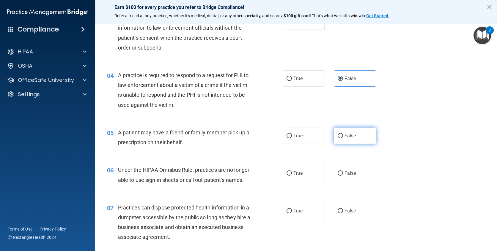
click at [338, 137] on input "False" at bounding box center [340, 136] width 5 height 4
radio input "true"
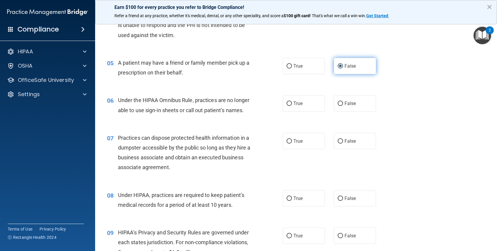
scroll to position [208, 0]
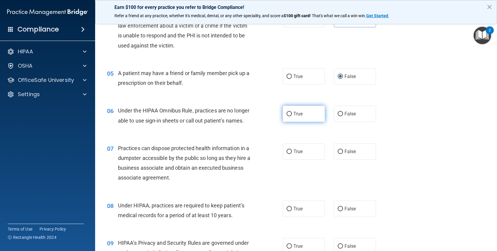
click at [298, 109] on label "True" at bounding box center [304, 114] width 42 height 16
click at [292, 112] on input "True" at bounding box center [288, 114] width 5 height 4
radio input "true"
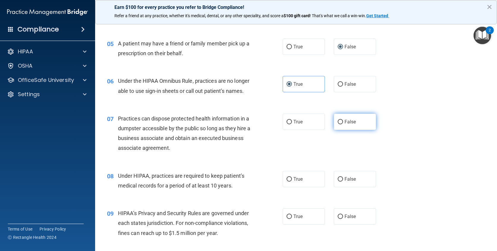
scroll to position [267, 0]
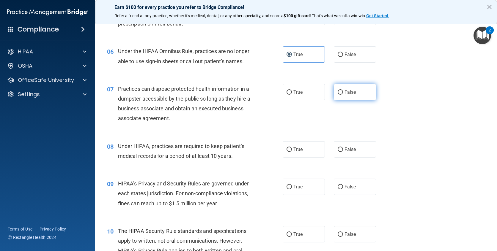
click at [355, 92] on label "False" at bounding box center [355, 92] width 42 height 16
click at [343, 92] on input "False" at bounding box center [340, 92] width 5 height 4
radio input "true"
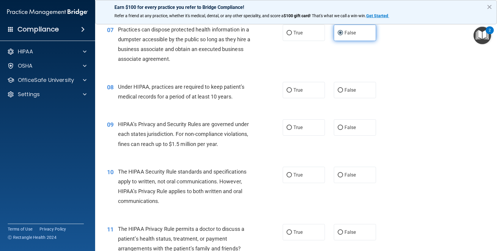
scroll to position [357, 0]
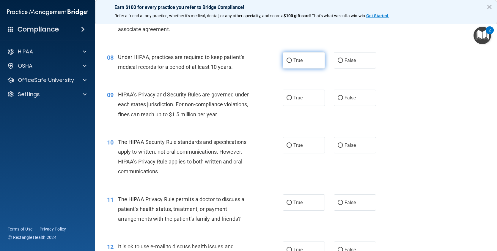
click at [283, 57] on label "True" at bounding box center [304, 60] width 42 height 16
click at [286, 59] on input "True" at bounding box center [288, 61] width 5 height 4
radio input "true"
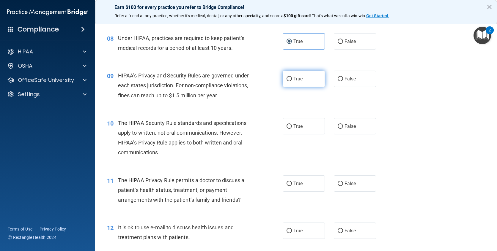
scroll to position [386, 0]
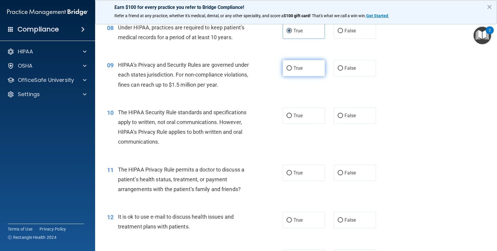
click at [293, 70] on span "True" at bounding box center [297, 68] width 9 height 6
click at [291, 70] on input "True" at bounding box center [288, 68] width 5 height 4
radio input "true"
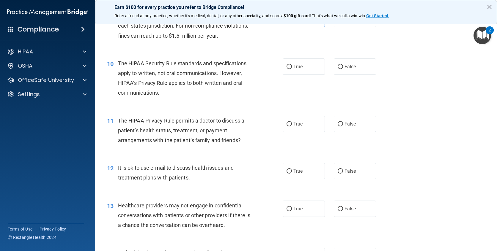
scroll to position [446, 0]
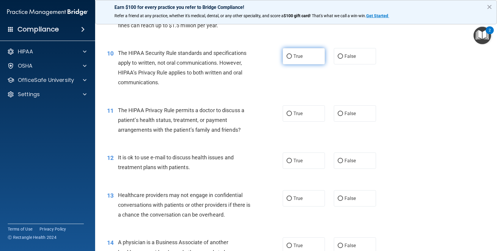
click at [290, 59] on label "True" at bounding box center [304, 56] width 42 height 16
click at [290, 59] on input "True" at bounding box center [288, 56] width 5 height 4
radio input "true"
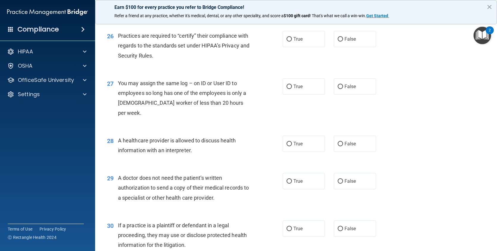
scroll to position [1260, 0]
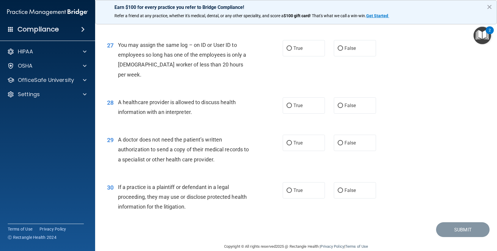
drag, startPoint x: 300, startPoint y: 178, endPoint x: 318, endPoint y: 161, distance: 25.2
click at [301, 182] on label "True" at bounding box center [304, 190] width 42 height 16
click at [292, 189] on input "True" at bounding box center [288, 191] width 5 height 4
radio input "true"
drag, startPoint x: 350, startPoint y: 136, endPoint x: 335, endPoint y: 122, distance: 20.8
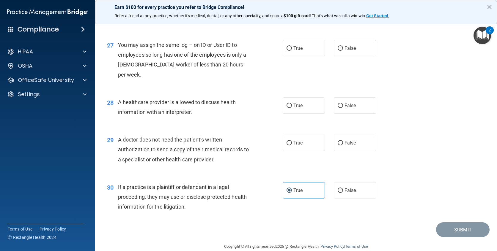
click at [350, 136] on label "False" at bounding box center [355, 143] width 42 height 16
click at [343, 141] on input "False" at bounding box center [340, 143] width 5 height 4
radio input "true"
click at [311, 104] on div "28 A healthcare provider is allowed to discuss health information with an inter…" at bounding box center [296, 108] width 387 height 37
click at [326, 97] on div "True False" at bounding box center [333, 105] width 101 height 16
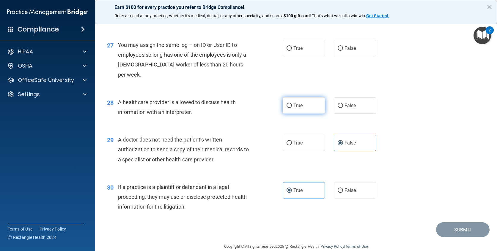
drag, startPoint x: 326, startPoint y: 92, endPoint x: 318, endPoint y: 95, distance: 8.8
click at [318, 97] on label "True" at bounding box center [304, 105] width 42 height 16
click at [292, 104] on input "True" at bounding box center [288, 106] width 5 height 4
radio input "true"
click at [355, 97] on label "False" at bounding box center [355, 105] width 42 height 16
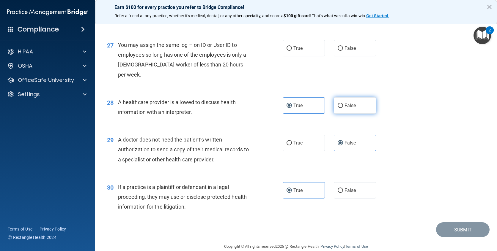
click at [343, 104] on input "False" at bounding box center [340, 106] width 5 height 4
radio input "true"
radio input "false"
click at [301, 51] on label "True" at bounding box center [304, 48] width 42 height 16
click at [292, 51] on input "True" at bounding box center [288, 48] width 5 height 4
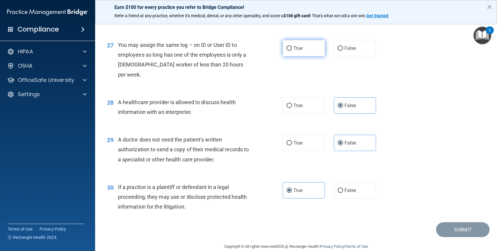
radio input "true"
drag, startPoint x: 332, startPoint y: 48, endPoint x: 330, endPoint y: 50, distance: 3.4
click at [334, 48] on label "False" at bounding box center [355, 48] width 42 height 16
click at [338, 48] on input "False" at bounding box center [340, 48] width 5 height 4
radio input "true"
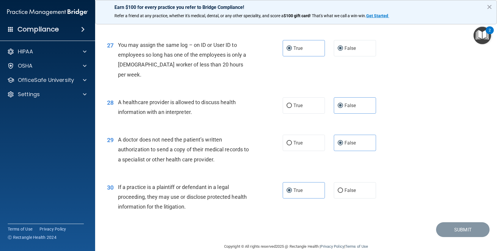
radio input "false"
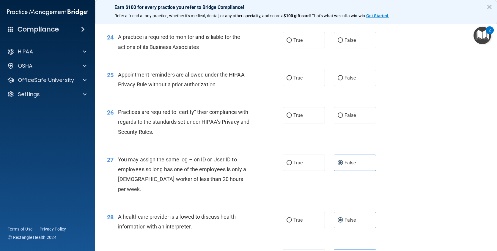
scroll to position [1141, 0]
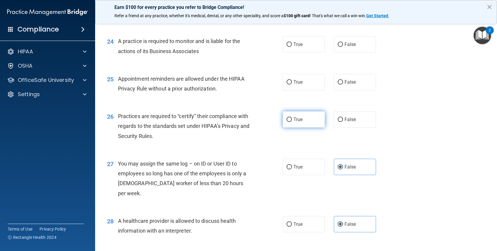
drag, startPoint x: 304, startPoint y: 119, endPoint x: 302, endPoint y: 112, distance: 7.7
click at [303, 116] on label "True" at bounding box center [304, 119] width 42 height 16
click at [292, 118] on input "True" at bounding box center [288, 120] width 5 height 4
radio input "true"
click at [303, 87] on label "True" at bounding box center [304, 82] width 42 height 16
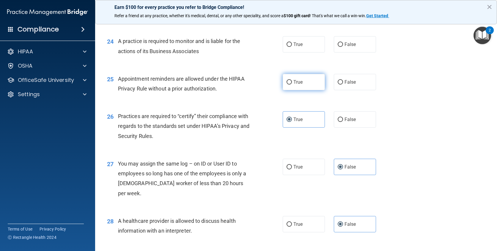
click at [292, 85] on input "True" at bounding box center [288, 82] width 5 height 4
radio input "true"
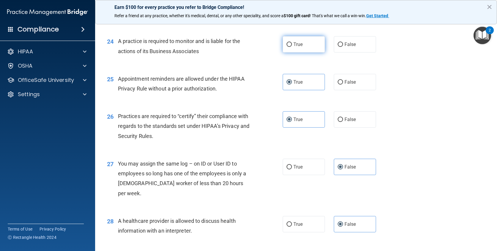
click at [308, 48] on label "True" at bounding box center [304, 44] width 42 height 16
click at [292, 47] on input "True" at bounding box center [288, 44] width 5 height 4
radio input "true"
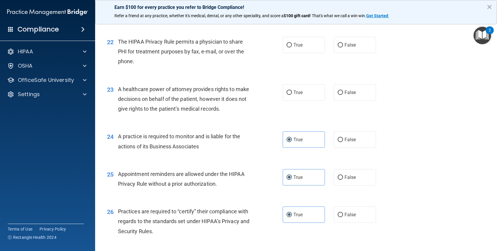
scroll to position [1022, 0]
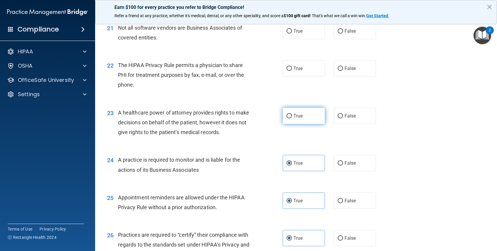
click at [303, 116] on label "True" at bounding box center [304, 116] width 42 height 16
click at [292, 116] on input "True" at bounding box center [288, 116] width 5 height 4
radio input "true"
click at [297, 71] on span "True" at bounding box center [297, 69] width 9 height 6
click at [292, 71] on input "True" at bounding box center [288, 69] width 5 height 4
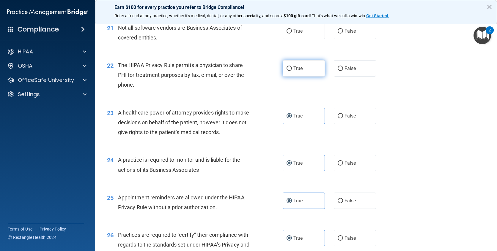
radio input "true"
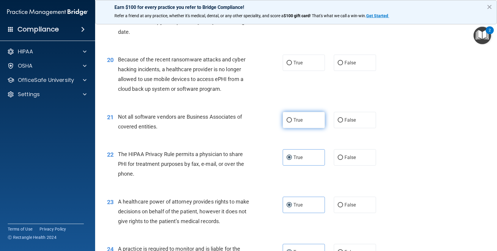
click at [297, 117] on label "True" at bounding box center [304, 120] width 42 height 16
click at [292, 118] on input "True" at bounding box center [288, 120] width 5 height 4
radio input "true"
click at [309, 72] on div "20 Because of the recent ransomware attacks and cyber hacking incidents, a heal…" at bounding box center [296, 75] width 387 height 57
click at [310, 67] on label "True" at bounding box center [304, 63] width 42 height 16
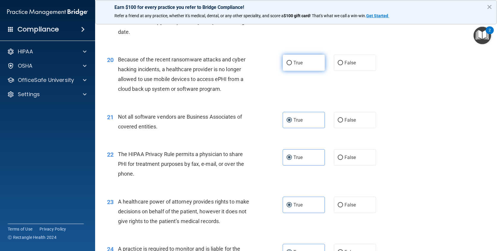
click at [292, 65] on input "True" at bounding box center [288, 63] width 5 height 4
radio input "true"
click at [344, 70] on label "False" at bounding box center [355, 63] width 42 height 16
click at [343, 65] on input "False" at bounding box center [340, 63] width 5 height 4
radio input "true"
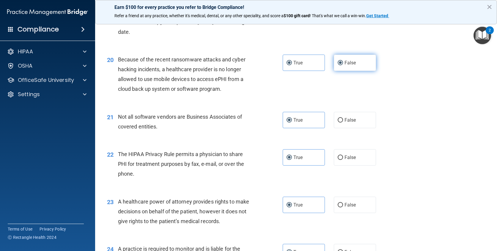
radio input "false"
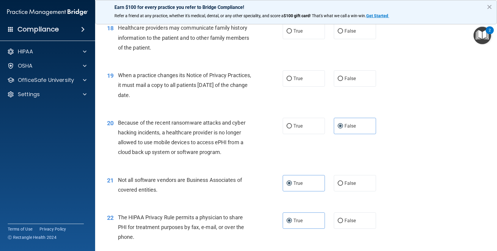
scroll to position [785, 0]
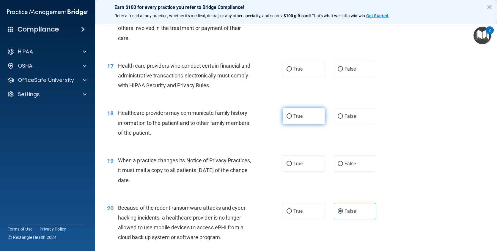
click at [315, 119] on label "True" at bounding box center [304, 116] width 42 height 16
click at [292, 119] on input "True" at bounding box center [288, 116] width 5 height 4
radio input "true"
click at [352, 64] on label "False" at bounding box center [355, 69] width 42 height 16
click at [343, 67] on input "False" at bounding box center [340, 69] width 5 height 4
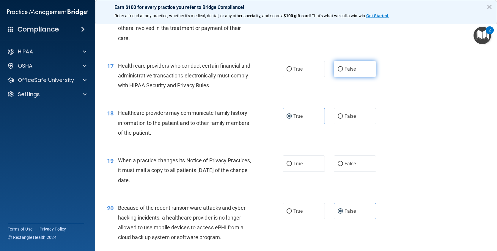
radio input "true"
click at [344, 163] on span "False" at bounding box center [350, 164] width 12 height 6
click at [342, 163] on input "False" at bounding box center [340, 164] width 5 height 4
radio input "true"
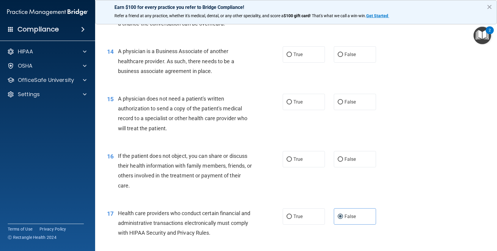
scroll to position [636, 0]
drag, startPoint x: 353, startPoint y: 158, endPoint x: 353, endPoint y: 145, distance: 13.1
click at [353, 153] on label "False" at bounding box center [355, 160] width 42 height 16
click at [343, 158] on input "False" at bounding box center [340, 160] width 5 height 4
radio input "true"
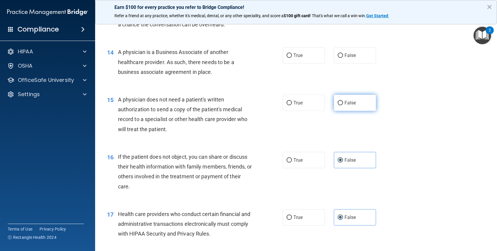
click at [353, 99] on label "False" at bounding box center [355, 103] width 42 height 16
click at [343, 101] on input "False" at bounding box center [340, 103] width 5 height 4
radio input "true"
click at [350, 57] on span "False" at bounding box center [350, 56] width 12 height 6
click at [343, 57] on input "False" at bounding box center [340, 55] width 5 height 4
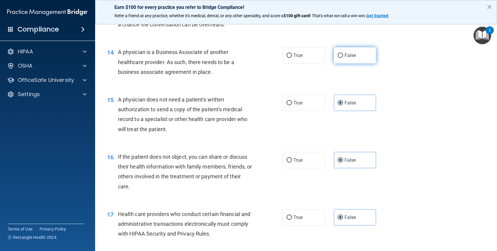
radio input "true"
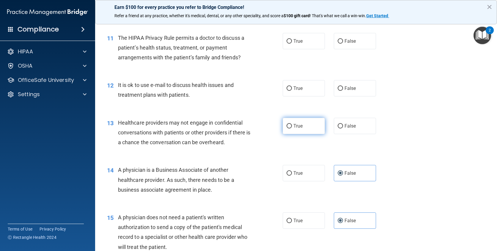
scroll to position [517, 0]
click at [301, 128] on label "True" at bounding box center [304, 127] width 42 height 16
click at [292, 128] on input "True" at bounding box center [288, 127] width 5 height 4
radio input "true"
click at [302, 98] on div "12 It is ok to use e-mail to discuss health issues and treatment plans with pat…" at bounding box center [296, 92] width 387 height 37
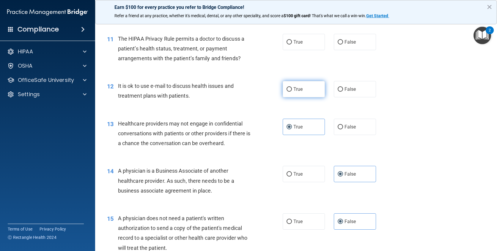
click at [308, 83] on label "True" at bounding box center [304, 89] width 42 height 16
click at [292, 87] on input "True" at bounding box center [288, 89] width 5 height 4
radio input "true"
click at [297, 40] on span "True" at bounding box center [297, 42] width 9 height 6
click at [292, 40] on input "True" at bounding box center [288, 42] width 5 height 4
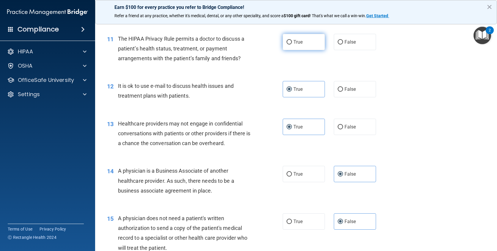
radio input "true"
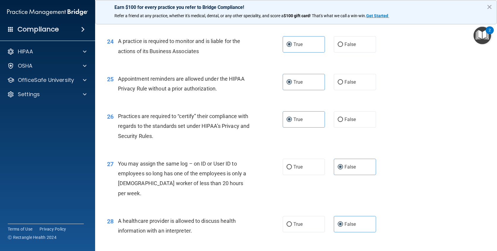
scroll to position [1260, 0]
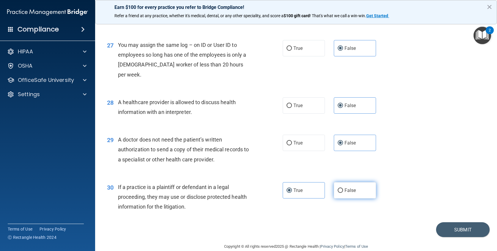
click at [354, 183] on label "False" at bounding box center [355, 190] width 42 height 16
click at [343, 189] on input "False" at bounding box center [340, 191] width 5 height 4
radio input "true"
radio input "false"
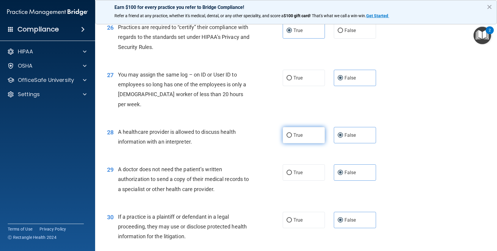
click at [298, 129] on label "True" at bounding box center [304, 135] width 42 height 16
click at [292, 133] on input "True" at bounding box center [288, 135] width 5 height 4
radio input "true"
radio input "false"
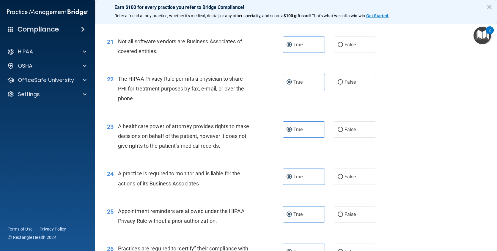
scroll to position [993, 0]
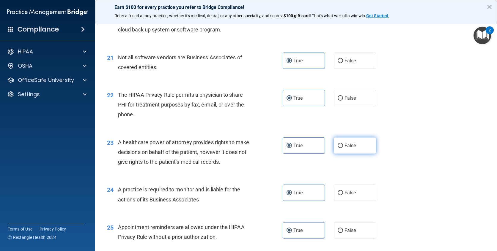
click at [344, 144] on span "False" at bounding box center [350, 146] width 12 height 6
click at [342, 144] on input "False" at bounding box center [340, 146] width 5 height 4
radio input "true"
radio input "false"
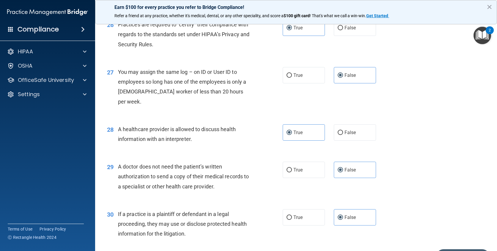
scroll to position [1260, 0]
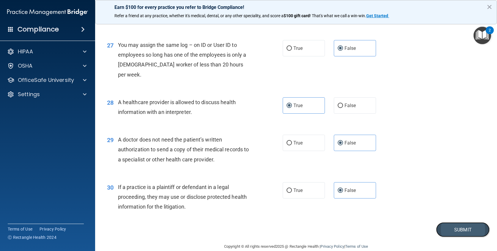
click at [451, 223] on button "Submit" at bounding box center [462, 230] width 53 height 15
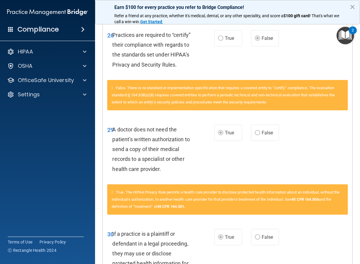
scroll to position [1545, 0]
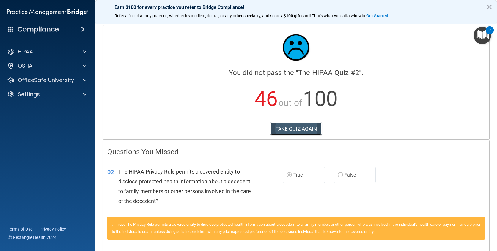
click at [285, 130] on button "TAKE QUIZ AGAIN" at bounding box center [295, 128] width 51 height 13
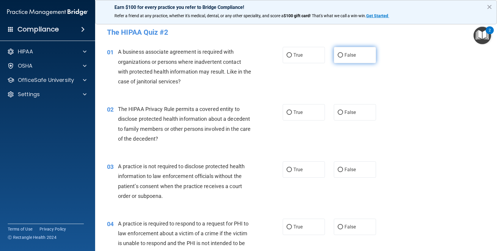
click at [338, 52] on label "False" at bounding box center [355, 55] width 42 height 16
click at [338, 53] on input "False" at bounding box center [340, 55] width 5 height 4
radio input "true"
click at [293, 114] on span "True" at bounding box center [297, 113] width 9 height 6
click at [292, 114] on input "True" at bounding box center [288, 113] width 5 height 4
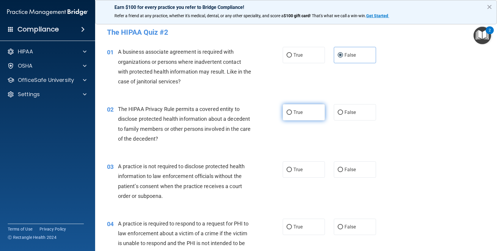
radio input "true"
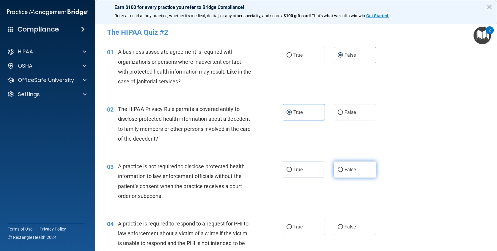
click at [345, 167] on span "False" at bounding box center [350, 170] width 12 height 6
click at [343, 168] on input "False" at bounding box center [340, 170] width 5 height 4
radio input "true"
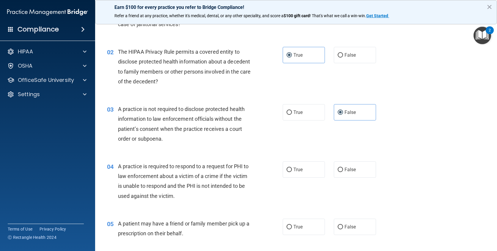
scroll to position [59, 0]
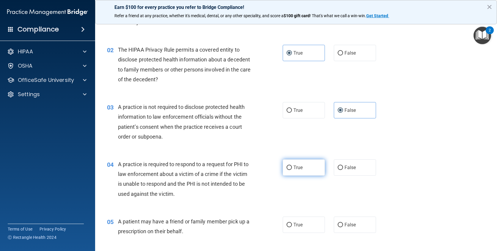
click at [312, 165] on label "True" at bounding box center [304, 168] width 42 height 16
click at [292, 166] on input "True" at bounding box center [288, 168] width 5 height 4
radio input "true"
drag, startPoint x: 305, startPoint y: 223, endPoint x: 310, endPoint y: 213, distance: 11.2
click at [305, 220] on label "True" at bounding box center [304, 225] width 42 height 16
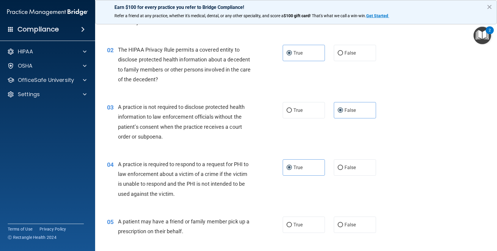
click at [292, 223] on input "True" at bounding box center [288, 225] width 5 height 4
radio input "true"
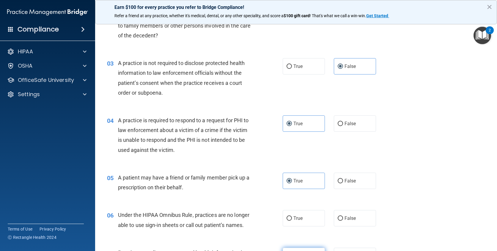
scroll to position [149, 0]
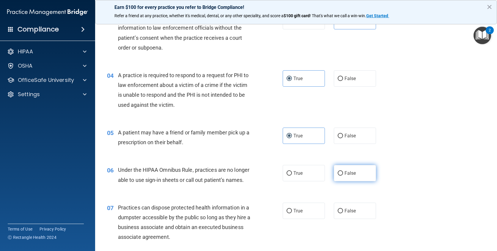
click at [360, 177] on label "False" at bounding box center [355, 173] width 42 height 16
click at [343, 176] on input "False" at bounding box center [340, 173] width 5 height 4
radio input "true"
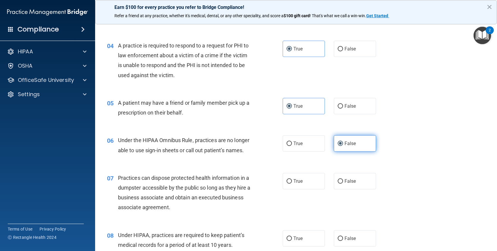
click at [360, 177] on label "False" at bounding box center [355, 181] width 42 height 16
click at [343, 179] on input "False" at bounding box center [340, 181] width 5 height 4
radio input "true"
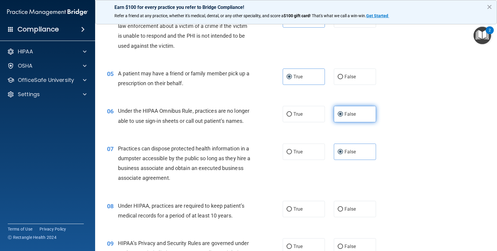
scroll to position [208, 0]
click at [349, 204] on label "False" at bounding box center [355, 209] width 42 height 16
click at [343, 207] on input "False" at bounding box center [340, 209] width 5 height 4
radio input "true"
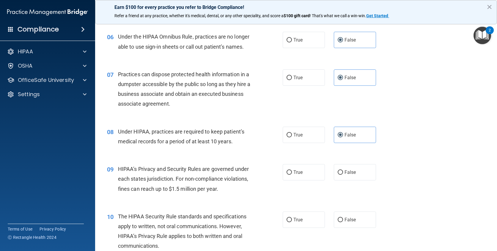
scroll to position [297, 0]
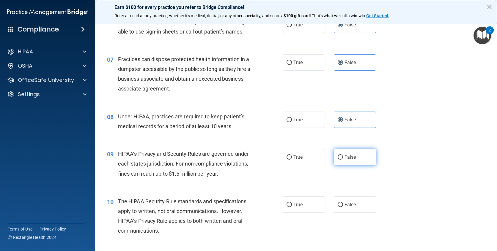
click at [365, 158] on label "False" at bounding box center [355, 157] width 42 height 16
click at [343, 158] on input "False" at bounding box center [340, 157] width 5 height 4
radio input "true"
click at [341, 204] on label "False" at bounding box center [355, 205] width 42 height 16
click at [341, 204] on input "False" at bounding box center [340, 205] width 5 height 4
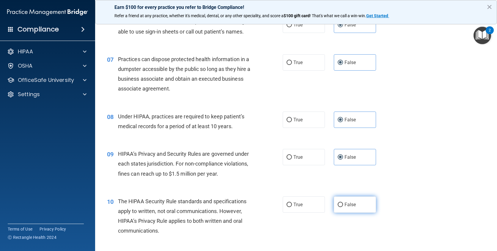
radio input "true"
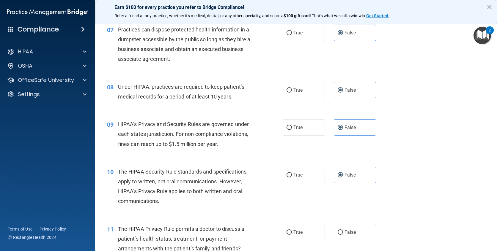
scroll to position [357, 0]
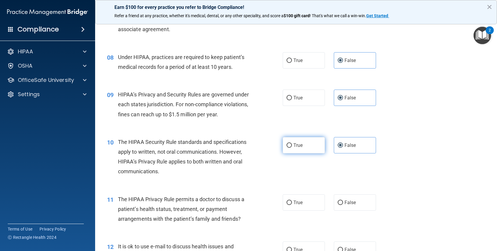
click at [294, 151] on label "True" at bounding box center [304, 145] width 42 height 16
click at [292, 148] on input "True" at bounding box center [288, 146] width 5 height 4
radio input "true"
radio input "false"
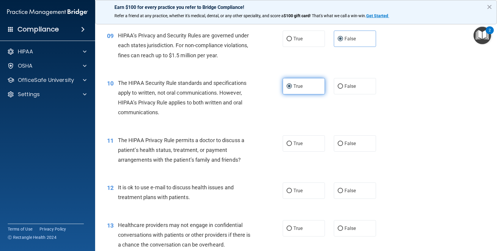
scroll to position [416, 0]
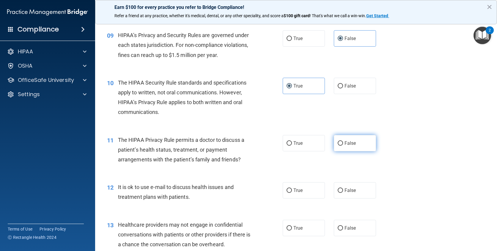
click at [354, 144] on label "False" at bounding box center [355, 143] width 42 height 16
click at [343, 144] on input "False" at bounding box center [340, 143] width 5 height 4
radio input "true"
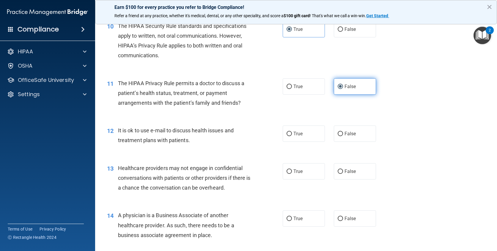
scroll to position [475, 0]
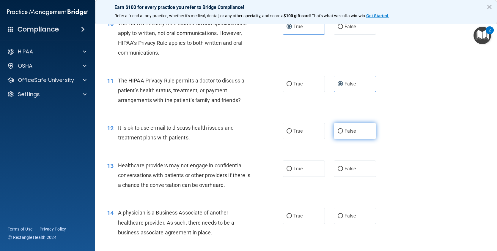
click at [355, 127] on label "False" at bounding box center [355, 131] width 42 height 16
click at [343, 129] on input "False" at bounding box center [340, 131] width 5 height 4
radio input "true"
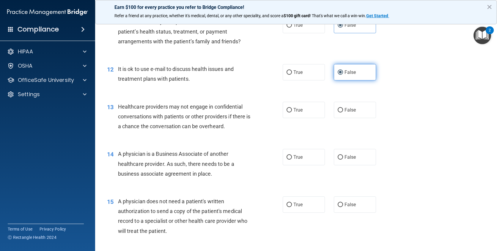
scroll to position [535, 0]
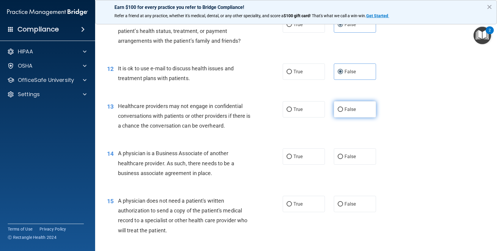
click at [368, 113] on label "False" at bounding box center [355, 109] width 42 height 16
click at [343, 112] on input "False" at bounding box center [340, 110] width 5 height 4
radio input "true"
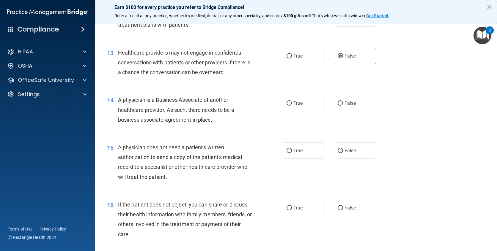
scroll to position [594, 0]
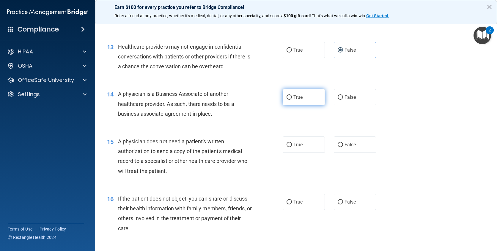
click at [312, 94] on label "True" at bounding box center [304, 97] width 42 height 16
click at [292, 95] on input "True" at bounding box center [288, 97] width 5 height 4
radio input "true"
click at [321, 145] on label "True" at bounding box center [304, 145] width 42 height 16
click at [292, 145] on input "True" at bounding box center [288, 145] width 5 height 4
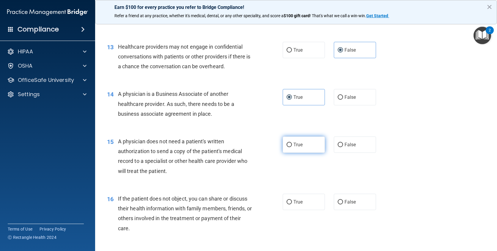
radio input "true"
click at [300, 203] on span "True" at bounding box center [297, 202] width 9 height 6
click at [292, 203] on input "True" at bounding box center [288, 202] width 5 height 4
radio input "true"
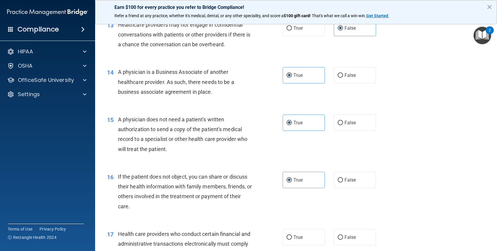
scroll to position [683, 0]
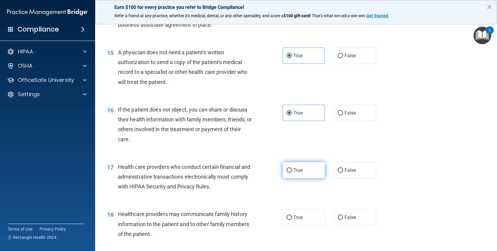
click at [289, 175] on label "True" at bounding box center [304, 170] width 42 height 16
click at [289, 173] on input "True" at bounding box center [288, 170] width 5 height 4
radio input "true"
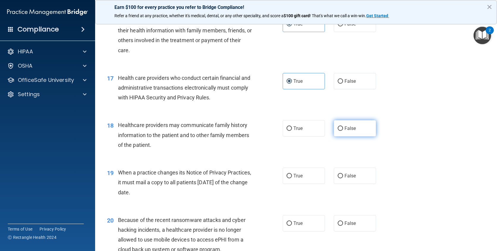
click at [362, 127] on label "False" at bounding box center [355, 128] width 42 height 16
click at [343, 127] on input "False" at bounding box center [340, 129] width 5 height 4
radio input "true"
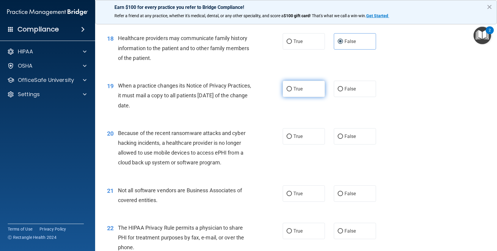
scroll to position [862, 0]
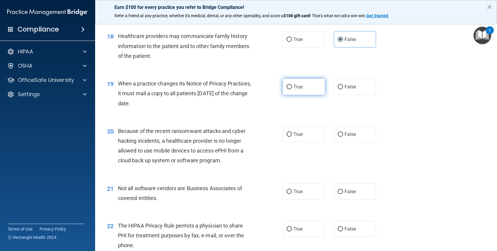
click at [302, 81] on label "True" at bounding box center [304, 87] width 42 height 16
click at [292, 85] on input "True" at bounding box center [288, 87] width 5 height 4
radio input "true"
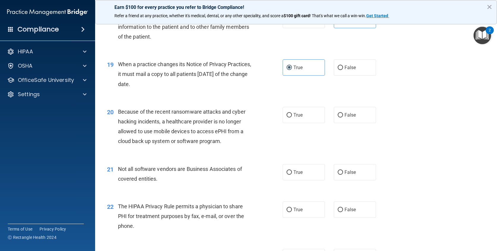
scroll to position [891, 0]
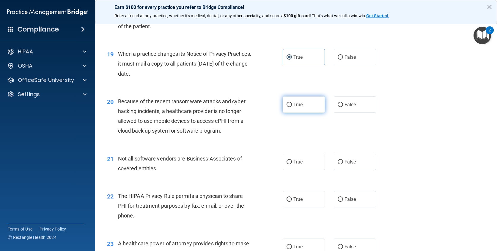
click at [304, 105] on label "True" at bounding box center [304, 105] width 42 height 16
click at [292, 105] on input "True" at bounding box center [288, 105] width 5 height 4
radio input "true"
click at [298, 163] on span "True" at bounding box center [297, 162] width 9 height 6
click at [292, 163] on input "True" at bounding box center [288, 162] width 5 height 4
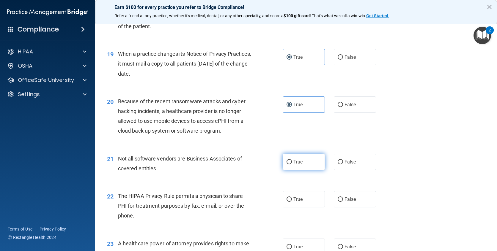
radio input "true"
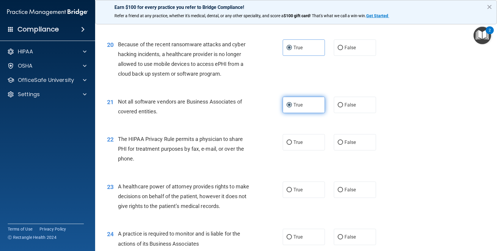
scroll to position [951, 0]
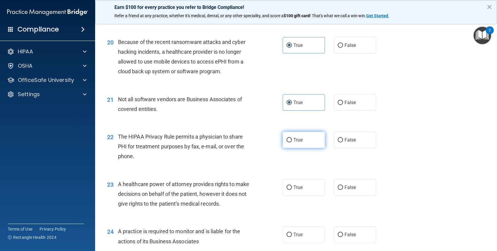
click at [304, 135] on label "True" at bounding box center [304, 140] width 42 height 16
click at [292, 138] on input "True" at bounding box center [288, 140] width 5 height 4
radio input "true"
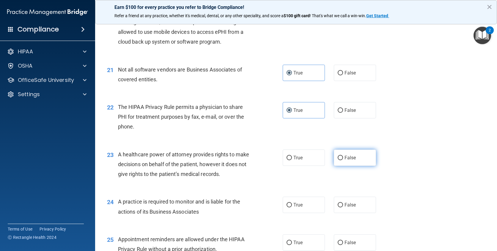
click at [344, 158] on span "False" at bounding box center [350, 158] width 12 height 6
click at [343, 158] on input "False" at bounding box center [340, 158] width 5 height 4
radio input "true"
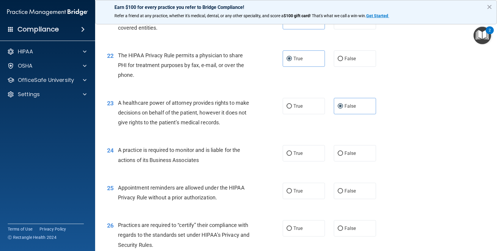
scroll to position [1040, 0]
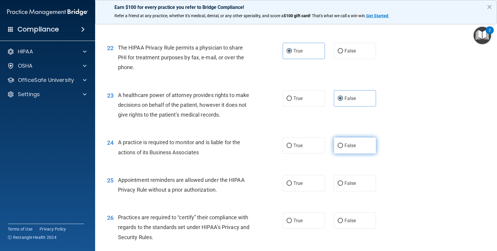
click at [344, 147] on span "False" at bounding box center [350, 146] width 12 height 6
click at [343, 147] on input "False" at bounding box center [340, 146] width 5 height 4
radio input "true"
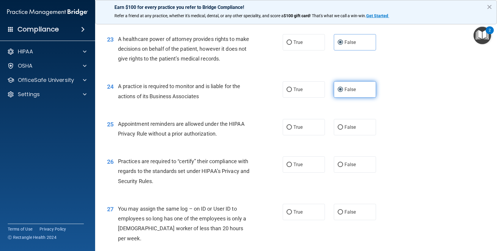
scroll to position [1099, 0]
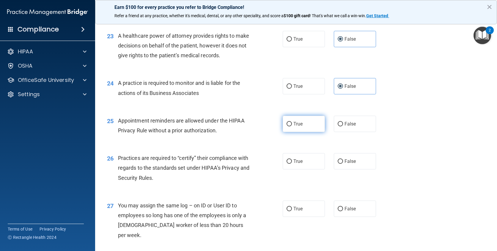
click at [301, 130] on label "True" at bounding box center [304, 124] width 42 height 16
click at [292, 127] on input "True" at bounding box center [288, 124] width 5 height 4
radio input "true"
click at [365, 166] on label "False" at bounding box center [355, 161] width 42 height 16
click at [343, 164] on input "False" at bounding box center [340, 162] width 5 height 4
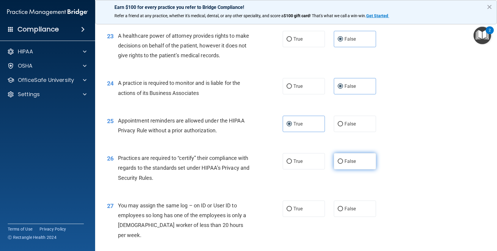
radio input "true"
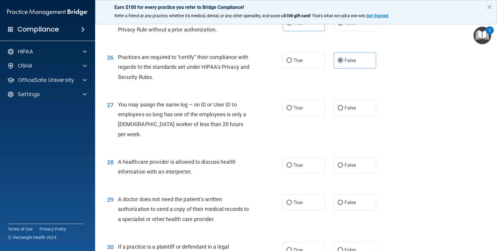
scroll to position [1218, 0]
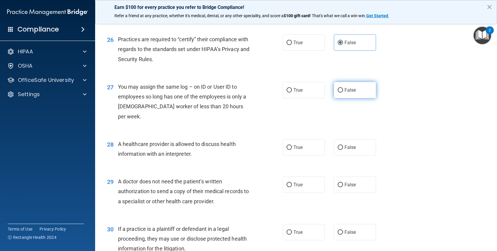
click at [337, 95] on label "False" at bounding box center [355, 90] width 42 height 16
click at [338, 93] on input "False" at bounding box center [340, 90] width 5 height 4
radio input "true"
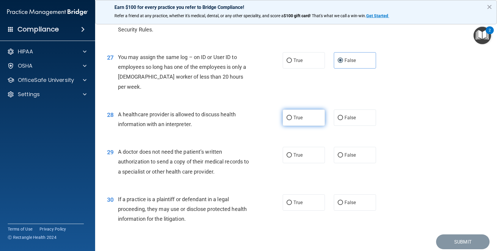
click at [296, 110] on label "True" at bounding box center [304, 118] width 42 height 16
click at [292, 116] on input "True" at bounding box center [288, 118] width 5 height 4
radio input "true"
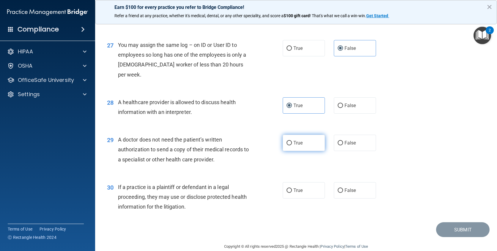
click at [316, 135] on label "True" at bounding box center [304, 143] width 42 height 16
click at [292, 141] on input "True" at bounding box center [288, 143] width 5 height 4
radio input "true"
click at [300, 188] on span "True" at bounding box center [297, 191] width 9 height 6
click at [292, 189] on input "True" at bounding box center [288, 191] width 5 height 4
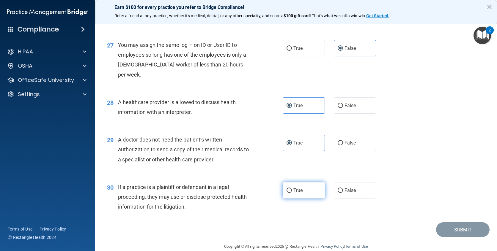
radio input "true"
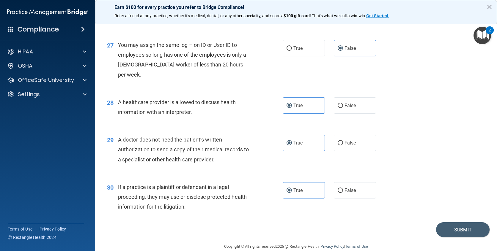
drag, startPoint x: 449, startPoint y: 223, endPoint x: 408, endPoint y: 137, distance: 94.8
click at [408, 137] on div "29 A doctor does not need the patient’s written authorization to send a copy of…" at bounding box center [296, 151] width 387 height 48
click at [454, 223] on button "Submit" at bounding box center [462, 230] width 53 height 15
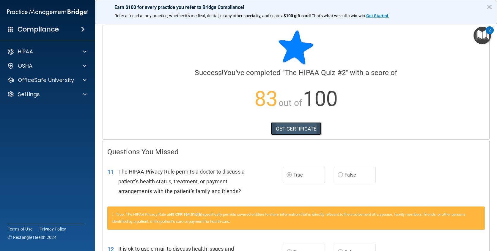
click at [286, 130] on link "GET CERTIFICATE" at bounding box center [296, 128] width 51 height 13
click at [40, 70] on div "OSHA" at bounding box center [47, 66] width 95 height 12
click at [33, 68] on div "OSHA" at bounding box center [40, 65] width 74 height 7
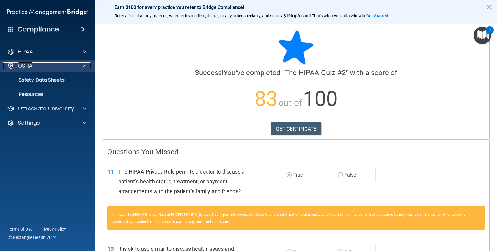
click at [33, 68] on div "OSHA" at bounding box center [40, 65] width 74 height 7
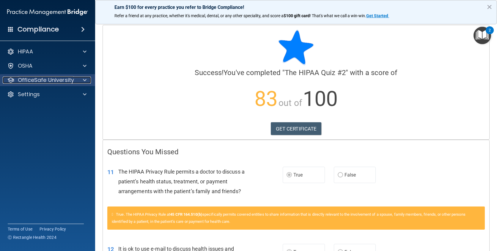
click at [34, 81] on p "OfficeSafe University" at bounding box center [46, 80] width 56 height 7
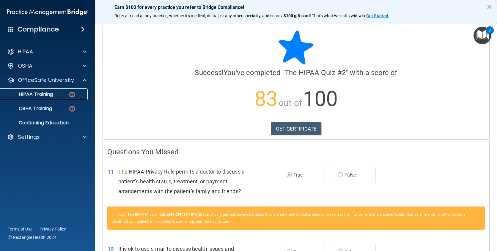
click at [43, 94] on p "HIPAA Training" at bounding box center [28, 95] width 49 height 6
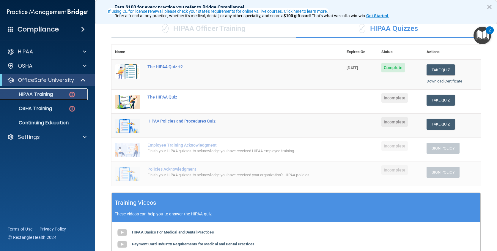
scroll to position [59, 0]
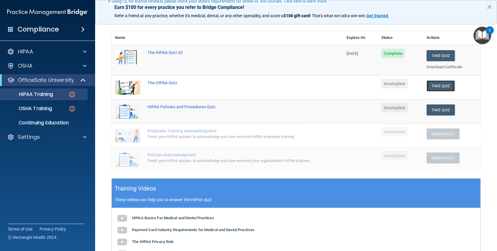
click at [435, 83] on button "Take Quiz" at bounding box center [440, 86] width 29 height 11
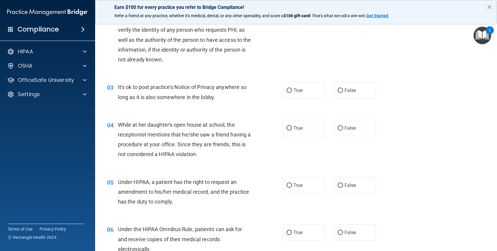
scroll to position [59, 0]
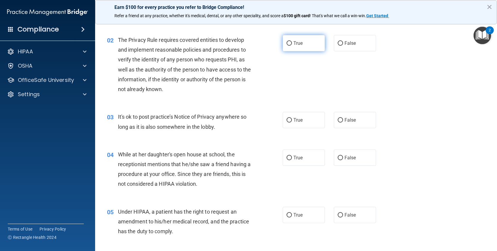
click at [309, 43] on label "True" at bounding box center [304, 43] width 42 height 16
click at [292, 43] on input "True" at bounding box center [288, 43] width 5 height 4
radio input "true"
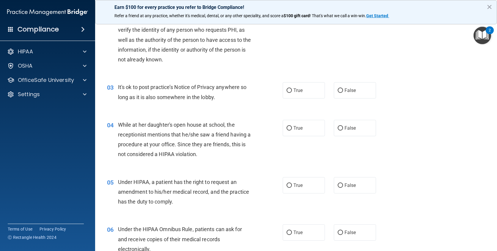
scroll to position [119, 0]
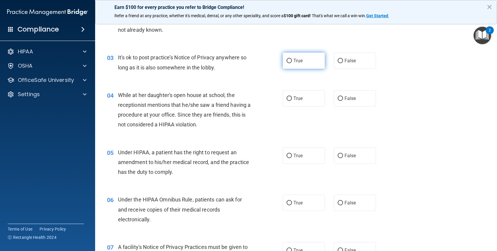
click at [308, 65] on label "True" at bounding box center [304, 61] width 42 height 16
click at [292, 63] on input "True" at bounding box center [288, 61] width 5 height 4
radio input "true"
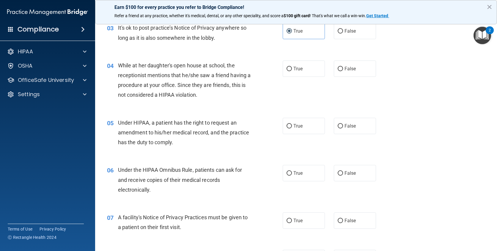
scroll to position [178, 0]
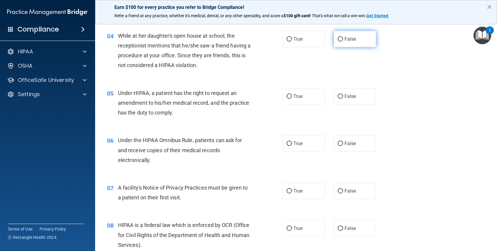
click at [348, 40] on span "False" at bounding box center [350, 39] width 12 height 6
click at [343, 40] on input "False" at bounding box center [340, 39] width 5 height 4
radio input "true"
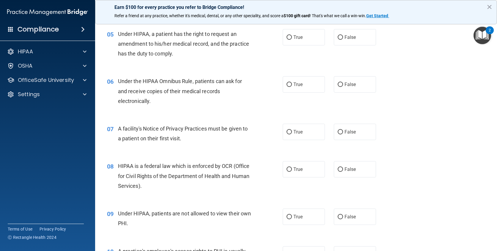
scroll to position [238, 0]
click at [284, 33] on label "True" at bounding box center [304, 37] width 42 height 16
click at [286, 35] on input "True" at bounding box center [288, 37] width 5 height 4
radio input "true"
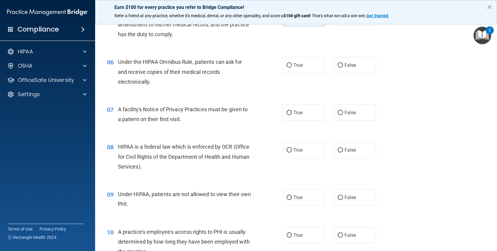
scroll to position [267, 0]
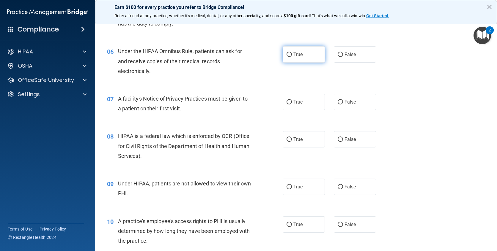
click at [294, 55] on span "True" at bounding box center [297, 55] width 9 height 6
click at [292, 55] on input "True" at bounding box center [288, 55] width 5 height 4
radio input "true"
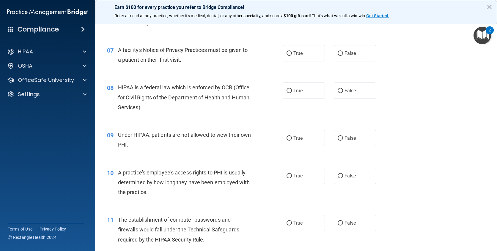
scroll to position [327, 0]
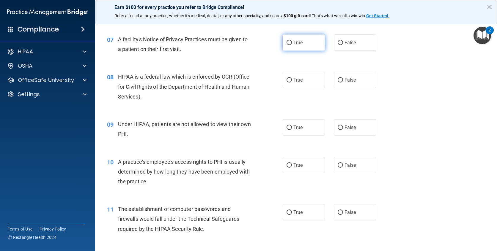
click at [299, 42] on span "True" at bounding box center [297, 43] width 9 height 6
click at [292, 42] on input "True" at bounding box center [288, 43] width 5 height 4
radio input "true"
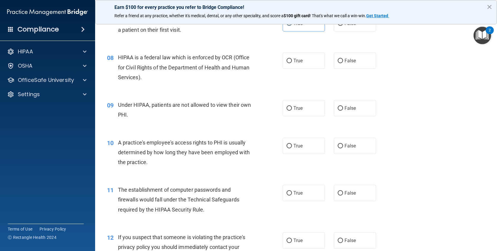
scroll to position [357, 0]
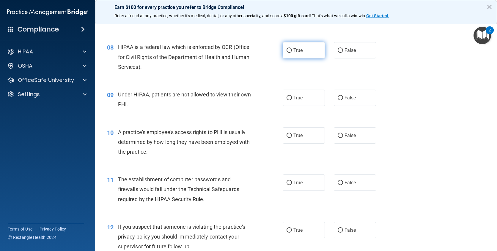
click at [293, 54] on label "True" at bounding box center [304, 50] width 42 height 16
click at [292, 53] on input "True" at bounding box center [288, 50] width 5 height 4
radio input "true"
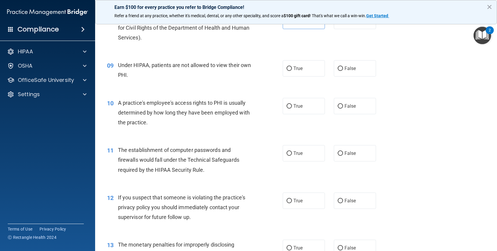
scroll to position [386, 0]
click at [335, 66] on label "False" at bounding box center [355, 68] width 42 height 16
click at [338, 66] on input "False" at bounding box center [340, 68] width 5 height 4
radio input "true"
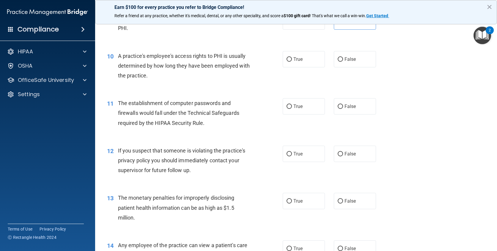
scroll to position [446, 0]
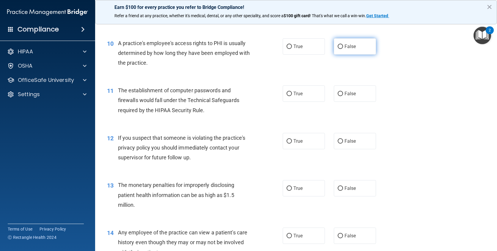
click at [357, 49] on label "False" at bounding box center [355, 46] width 42 height 16
click at [343, 49] on input "False" at bounding box center [340, 47] width 5 height 4
radio input "true"
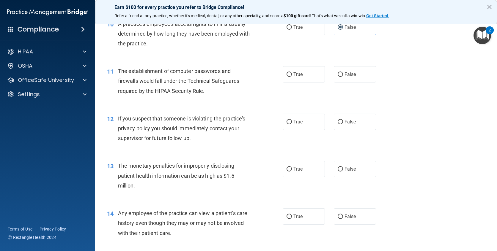
scroll to position [475, 0]
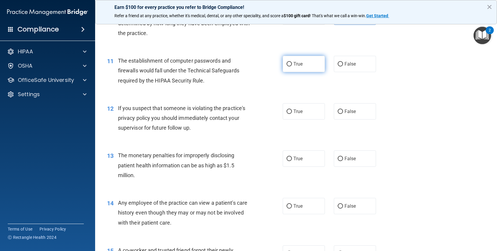
click at [309, 64] on label "True" at bounding box center [304, 64] width 42 height 16
click at [292, 64] on input "True" at bounding box center [288, 64] width 5 height 4
radio input "true"
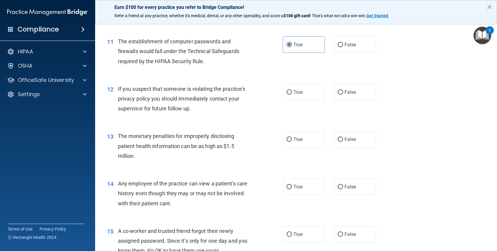
scroll to position [505, 0]
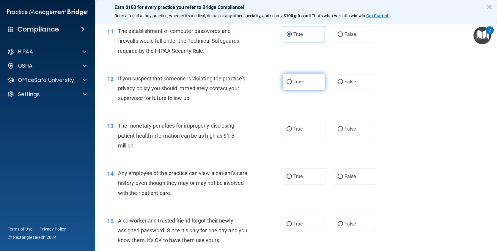
click at [301, 82] on label "True" at bounding box center [304, 82] width 42 height 16
click at [292, 82] on input "True" at bounding box center [288, 82] width 5 height 4
radio input "true"
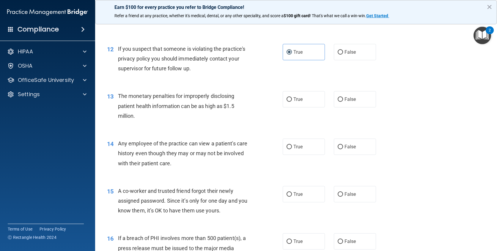
scroll to position [565, 0]
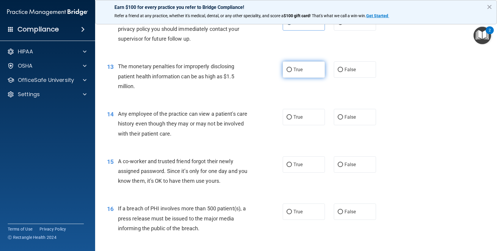
click at [308, 69] on label "True" at bounding box center [304, 70] width 42 height 16
click at [292, 69] on input "True" at bounding box center [288, 70] width 5 height 4
radio input "true"
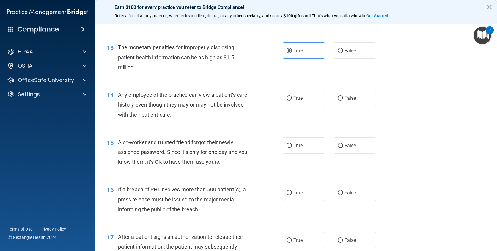
scroll to position [594, 0]
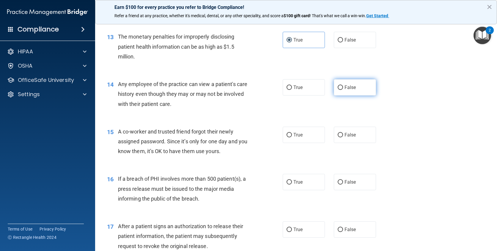
click at [353, 93] on label "False" at bounding box center [355, 87] width 42 height 16
click at [343, 90] on input "False" at bounding box center [340, 88] width 5 height 4
radio input "true"
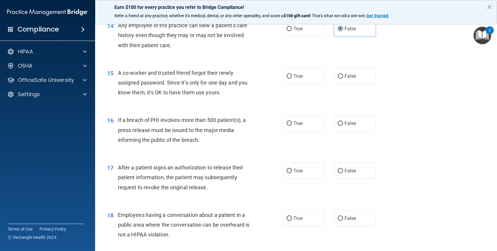
scroll to position [654, 0]
click at [338, 80] on label "False" at bounding box center [355, 75] width 42 height 16
click at [338, 78] on input "False" at bounding box center [340, 76] width 5 height 4
radio input "true"
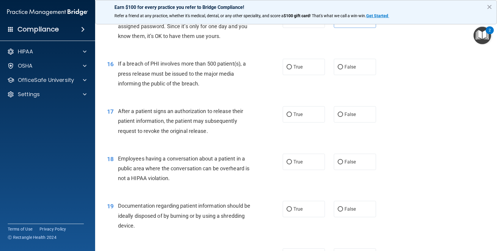
scroll to position [713, 0]
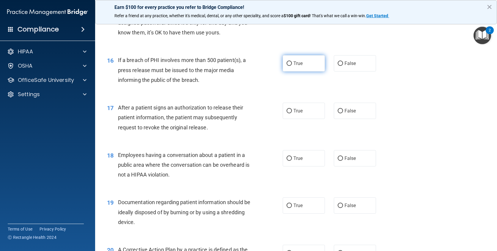
click at [309, 70] on label "True" at bounding box center [304, 63] width 42 height 16
click at [292, 66] on input "True" at bounding box center [288, 64] width 5 height 4
radio input "true"
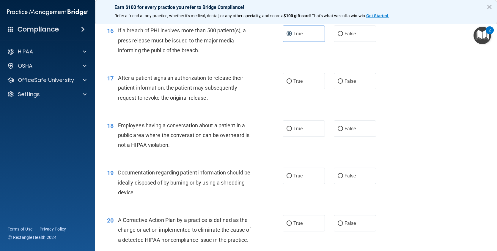
scroll to position [773, 0]
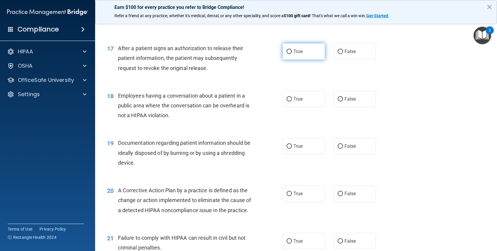
click at [302, 45] on label "True" at bounding box center [304, 51] width 42 height 16
click at [292, 50] on input "True" at bounding box center [288, 52] width 5 height 4
radio input "true"
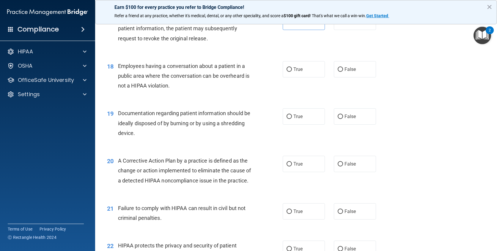
scroll to position [832, 0]
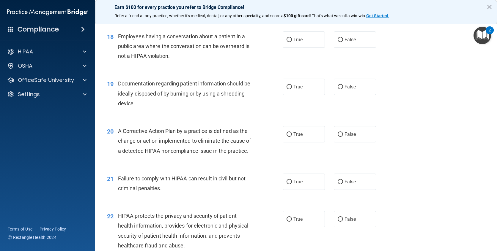
drag, startPoint x: 350, startPoint y: 50, endPoint x: 351, endPoint y: 46, distance: 4.3
click at [350, 50] on div "18 Employees having a conversation about a patient in a public area where the c…" at bounding box center [296, 48] width 387 height 48
click at [352, 40] on span "False" at bounding box center [350, 40] width 12 height 6
click at [343, 40] on input "False" at bounding box center [340, 40] width 5 height 4
radio input "true"
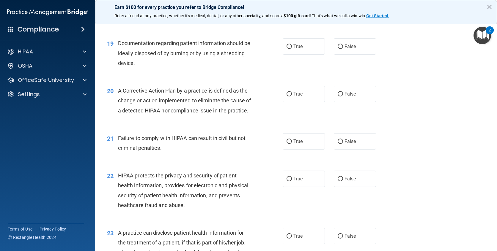
scroll to position [862, 0]
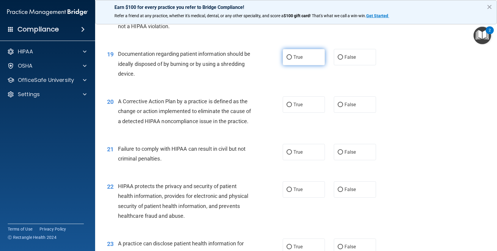
click at [308, 59] on label "True" at bounding box center [304, 57] width 42 height 16
click at [292, 59] on input "True" at bounding box center [288, 57] width 5 height 4
radio input "true"
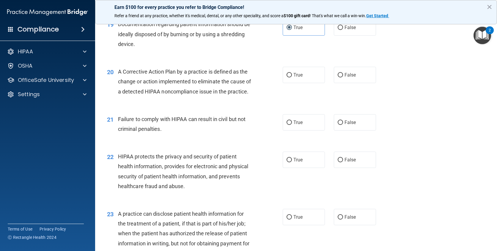
click at [319, 66] on div "20 A Corrective Action Plan by a practice is defined as the change or action im…" at bounding box center [296, 83] width 387 height 48
click at [316, 68] on label "True" at bounding box center [304, 75] width 42 height 16
click at [292, 73] on input "True" at bounding box center [288, 75] width 5 height 4
radio input "true"
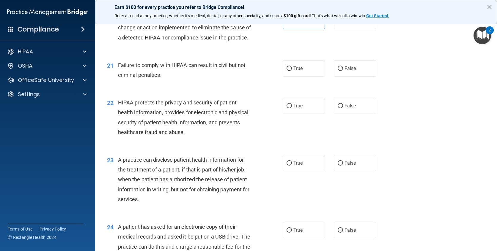
scroll to position [951, 0]
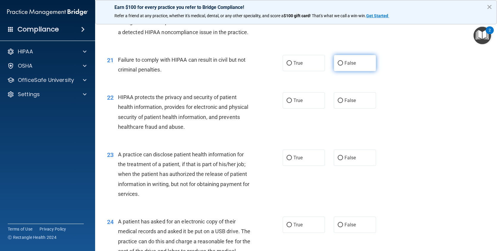
click at [338, 66] on input "False" at bounding box center [340, 63] width 5 height 4
radio input "true"
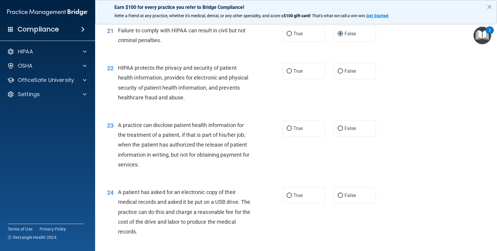
scroll to position [981, 0]
click at [307, 72] on div "22 HIPAA protects the privacy and security of patient health information, provi…" at bounding box center [296, 83] width 387 height 57
click at [300, 74] on span "True" at bounding box center [297, 71] width 9 height 6
click at [292, 73] on input "True" at bounding box center [288, 71] width 5 height 4
radio input "true"
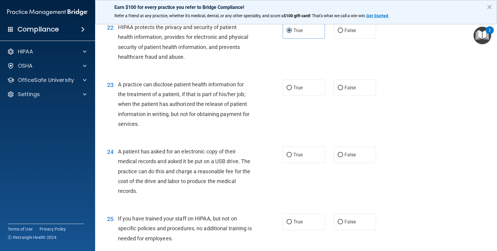
scroll to position [1010, 0]
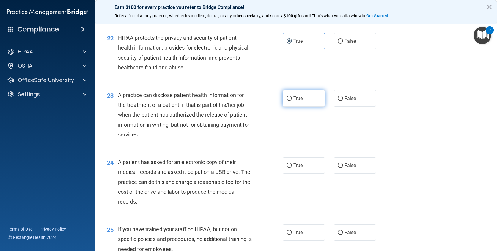
click at [286, 101] on input "True" at bounding box center [288, 99] width 5 height 4
radio input "true"
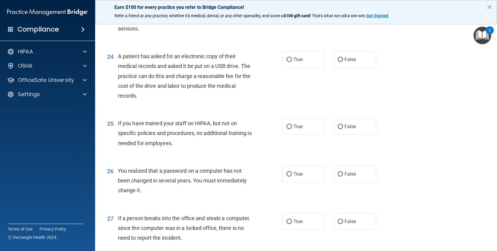
scroll to position [1129, 0]
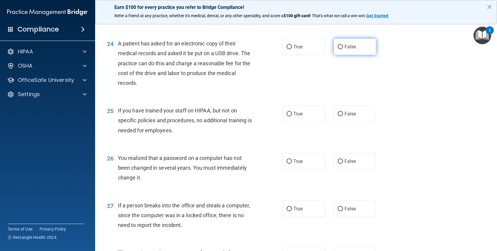
click at [338, 49] on input "False" at bounding box center [340, 47] width 5 height 4
radio input "true"
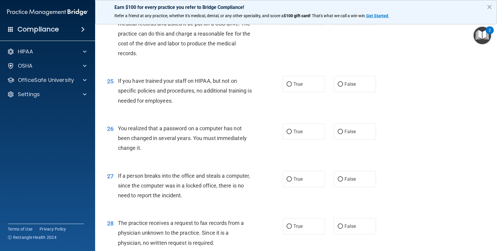
scroll to position [1189, 0]
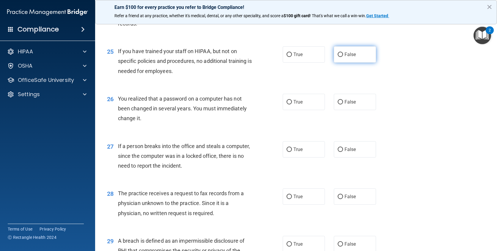
click at [334, 63] on label "False" at bounding box center [355, 54] width 42 height 16
click at [338, 57] on input "False" at bounding box center [340, 55] width 5 height 4
radio input "true"
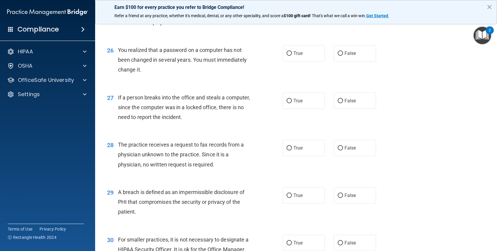
scroll to position [1248, 0]
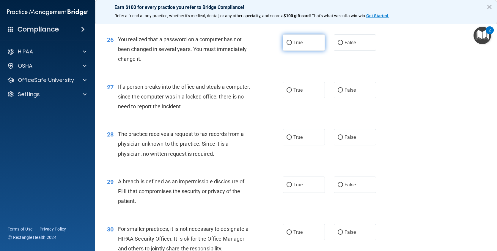
click at [302, 51] on label "True" at bounding box center [304, 42] width 42 height 16
click at [292, 45] on input "True" at bounding box center [288, 43] width 5 height 4
radio input "true"
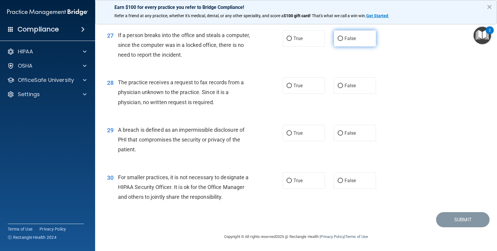
click at [351, 36] on label "False" at bounding box center [355, 38] width 42 height 16
click at [343, 37] on input "False" at bounding box center [340, 39] width 5 height 4
radio input "true"
click at [342, 93] on label "False" at bounding box center [355, 86] width 42 height 16
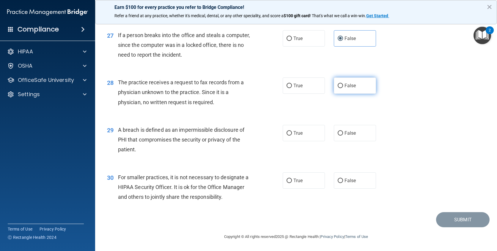
click at [342, 88] on input "False" at bounding box center [340, 86] width 5 height 4
radio input "true"
click at [283, 135] on label "True" at bounding box center [304, 133] width 42 height 16
click at [286, 135] on input "True" at bounding box center [288, 133] width 5 height 4
radio input "true"
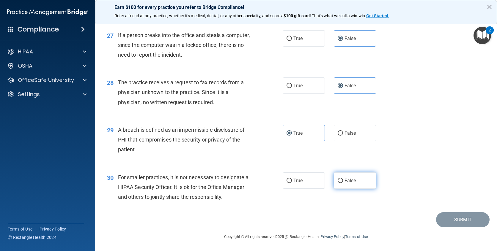
click at [353, 182] on span "False" at bounding box center [350, 181] width 12 height 6
click at [343, 182] on input "False" at bounding box center [340, 181] width 5 height 4
radio input "true"
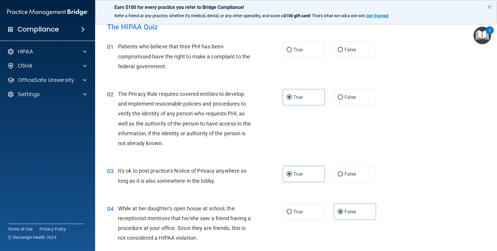
scroll to position [0, 0]
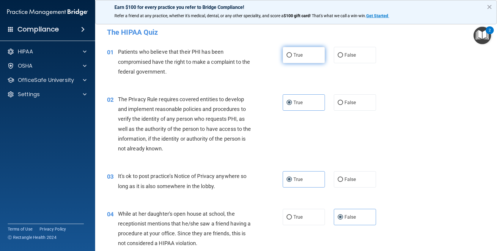
click at [295, 53] on span "True" at bounding box center [297, 55] width 9 height 6
click at [292, 53] on input "True" at bounding box center [288, 55] width 5 height 4
radio input "true"
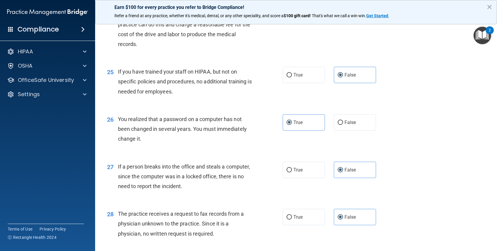
scroll to position [1309, 0]
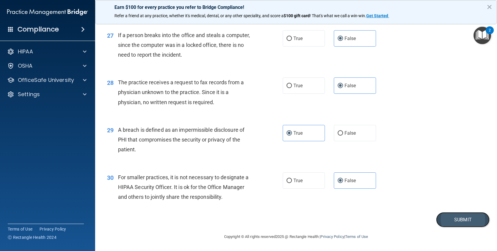
click at [455, 218] on button "Submit" at bounding box center [462, 219] width 53 height 15
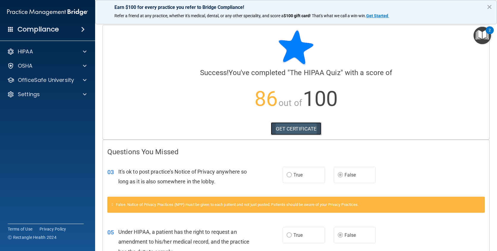
click at [284, 125] on link "GET CERTIFICATE" at bounding box center [296, 128] width 51 height 13
click at [28, 81] on p "OfficeSafe University" at bounding box center [46, 80] width 56 height 7
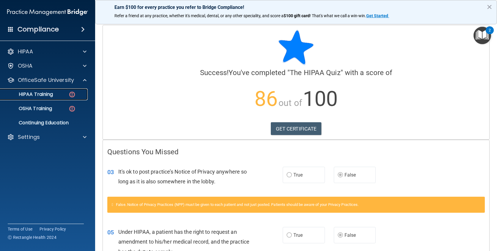
click at [24, 98] on link "HIPAA Training" at bounding box center [41, 95] width 94 height 12
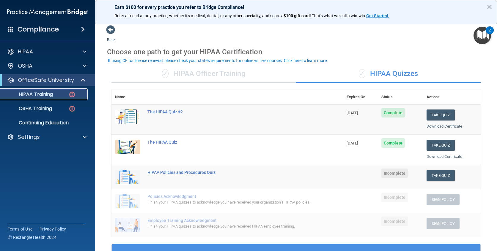
click at [52, 94] on p "HIPAA Training" at bounding box center [28, 95] width 49 height 6
click at [32, 108] on p "OSHA Training" at bounding box center [28, 109] width 48 height 6
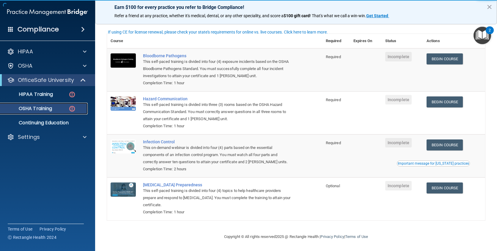
scroll to position [36, 0]
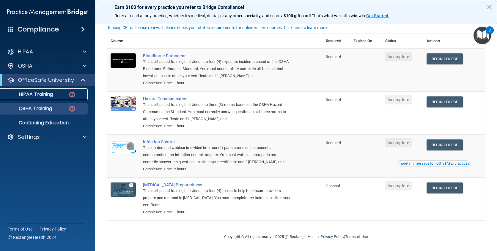
click at [56, 91] on link "HIPAA Training" at bounding box center [41, 95] width 94 height 12
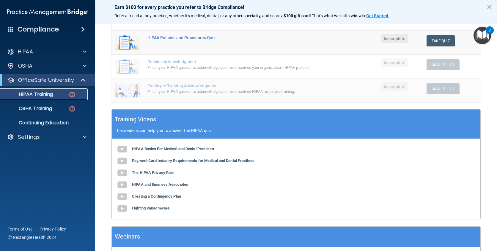
scroll to position [153, 0]
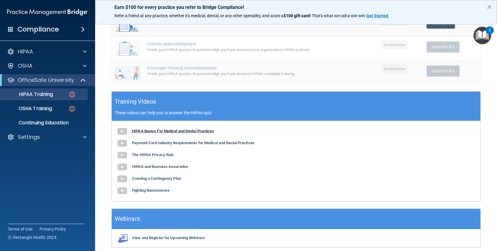
click at [173, 133] on b "HIPAA Basics For Medical and Dental Practices" at bounding box center [173, 131] width 82 height 4
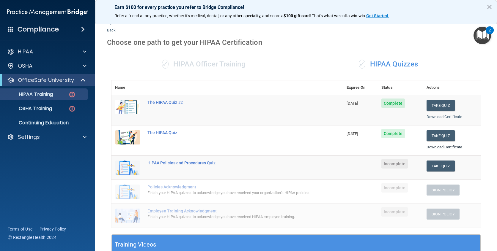
scroll to position [4, 0]
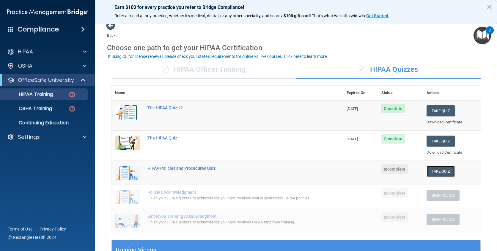
click at [433, 173] on button "Take Quiz" at bounding box center [440, 171] width 29 height 11
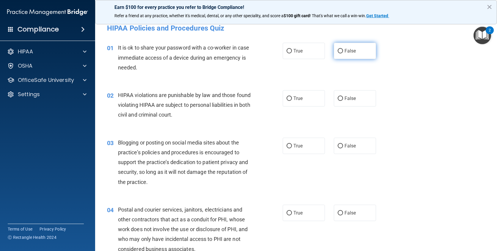
click at [371, 56] on label "False" at bounding box center [355, 51] width 42 height 16
click at [343, 53] on input "False" at bounding box center [340, 51] width 5 height 4
radio input "true"
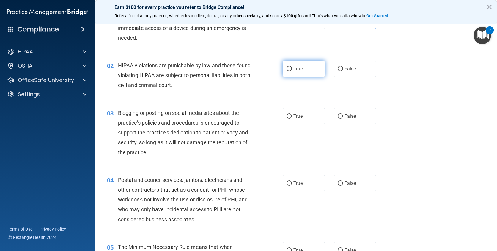
click at [305, 72] on label "True" at bounding box center [304, 69] width 42 height 16
click at [292, 71] on input "True" at bounding box center [288, 69] width 5 height 4
radio input "true"
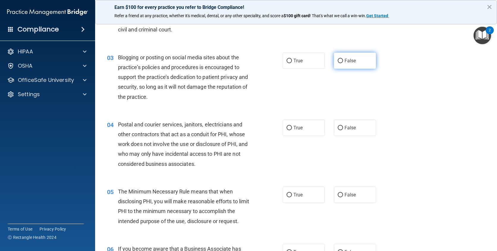
scroll to position [93, 0]
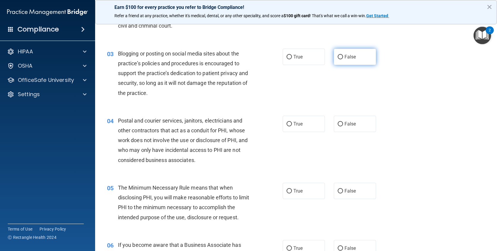
click at [360, 54] on label "False" at bounding box center [355, 57] width 42 height 16
click at [343, 55] on input "False" at bounding box center [340, 57] width 5 height 4
radio input "true"
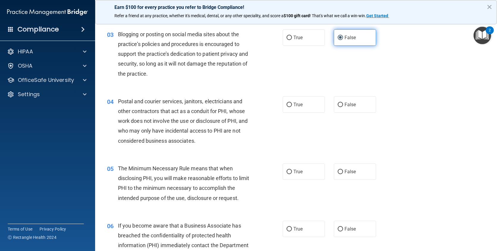
scroll to position [123, 0]
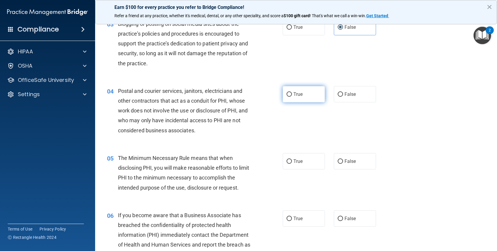
click at [297, 97] on span "True" at bounding box center [297, 95] width 9 height 6
click at [292, 97] on input "True" at bounding box center [288, 94] width 5 height 4
radio input "true"
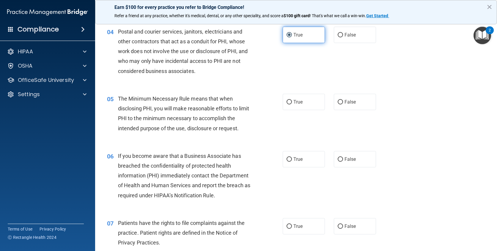
scroll to position [212, 0]
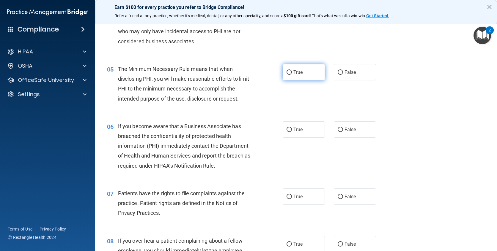
click at [294, 65] on label "True" at bounding box center [304, 72] width 42 height 16
click at [292, 70] on input "True" at bounding box center [288, 72] width 5 height 4
radio input "true"
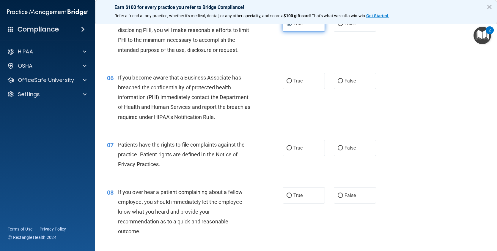
scroll to position [272, 0]
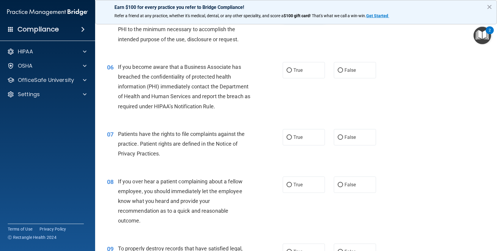
click at [294, 65] on label "True" at bounding box center [304, 70] width 42 height 16
click at [292, 68] on input "True" at bounding box center [288, 70] width 5 height 4
radio input "true"
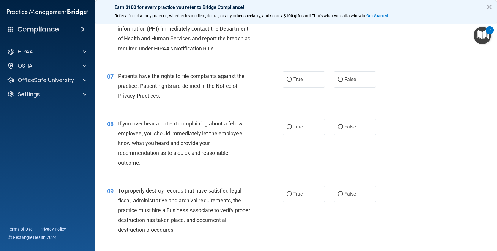
scroll to position [331, 0]
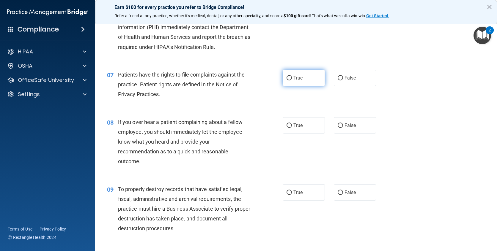
click at [306, 81] on label "True" at bounding box center [304, 78] width 42 height 16
click at [292, 81] on input "True" at bounding box center [288, 78] width 5 height 4
radio input "true"
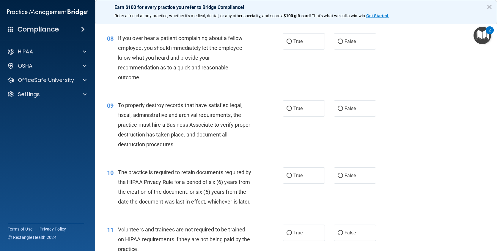
scroll to position [420, 0]
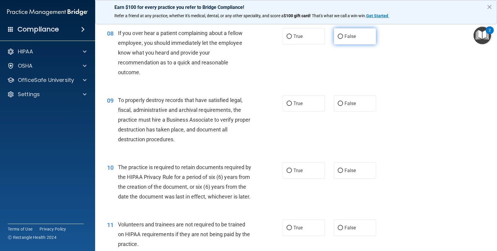
click at [345, 39] on span "False" at bounding box center [350, 37] width 12 height 6
click at [343, 39] on input "False" at bounding box center [340, 36] width 5 height 4
radio input "true"
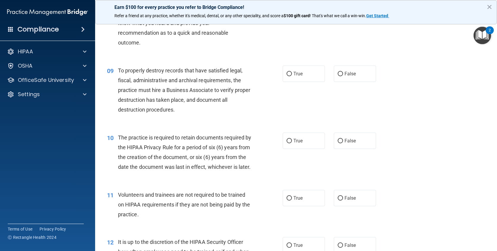
scroll to position [480, 0]
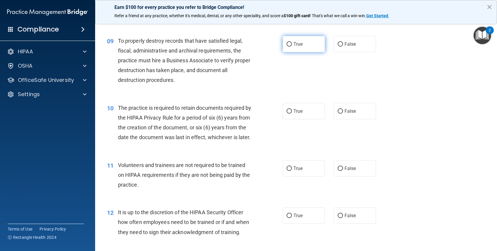
click at [283, 47] on label "True" at bounding box center [304, 44] width 42 height 16
click at [286, 47] on input "True" at bounding box center [288, 44] width 5 height 4
radio input "true"
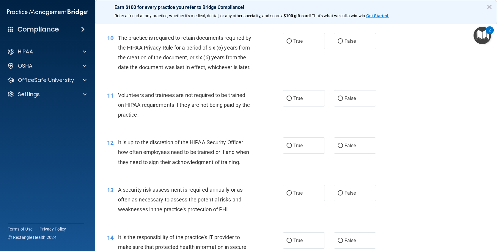
scroll to position [539, 0]
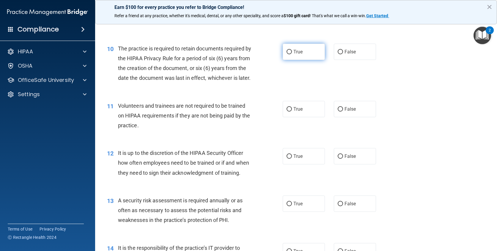
click at [290, 48] on label "True" at bounding box center [304, 52] width 42 height 16
click at [290, 50] on input "True" at bounding box center [288, 52] width 5 height 4
radio input "true"
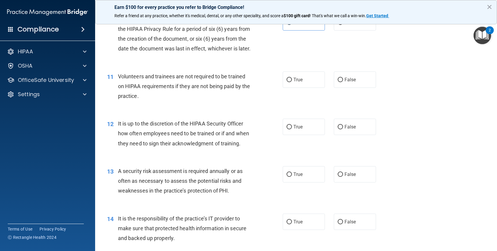
scroll to position [569, 0]
click at [349, 82] on span "False" at bounding box center [350, 80] width 12 height 6
click at [343, 82] on input "False" at bounding box center [340, 80] width 5 height 4
radio input "true"
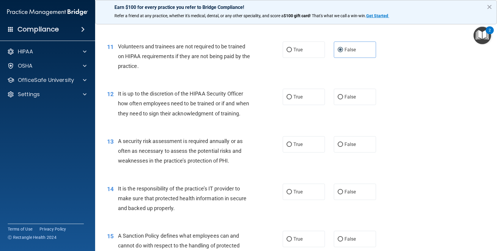
scroll to position [628, 0]
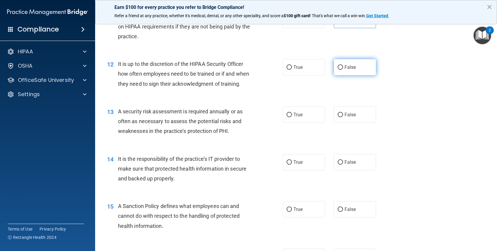
click at [338, 70] on input "False" at bounding box center [340, 67] width 5 height 4
radio input "true"
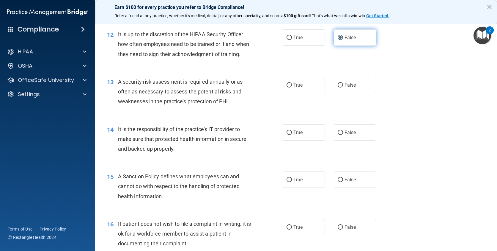
scroll to position [688, 0]
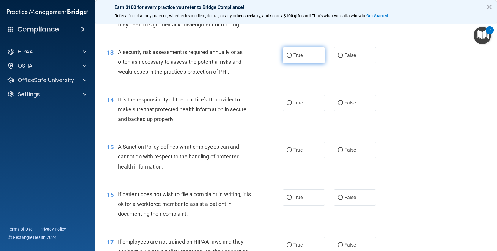
click at [292, 64] on label "True" at bounding box center [304, 55] width 42 height 16
click at [292, 58] on input "True" at bounding box center [288, 55] width 5 height 4
radio input "true"
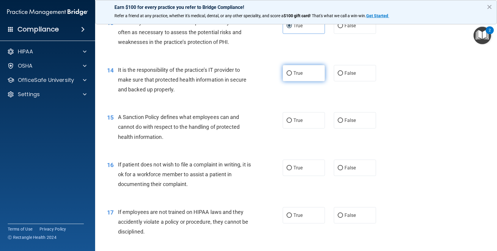
click at [292, 77] on label "True" at bounding box center [304, 73] width 42 height 16
click at [292, 76] on input "True" at bounding box center [288, 73] width 5 height 4
radio input "true"
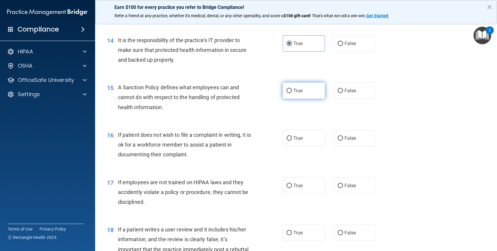
click at [298, 97] on label "True" at bounding box center [304, 91] width 42 height 16
click at [292, 93] on input "True" at bounding box center [288, 91] width 5 height 4
radio input "true"
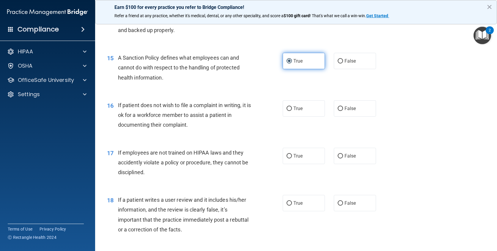
scroll to position [806, 0]
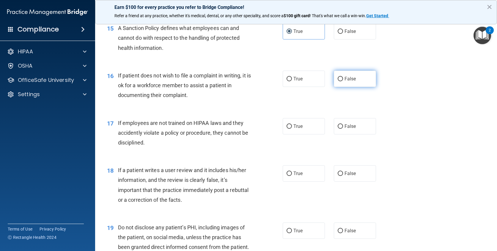
click at [344, 84] on label "False" at bounding box center [355, 79] width 42 height 16
click at [343, 81] on input "False" at bounding box center [340, 79] width 5 height 4
radio input "true"
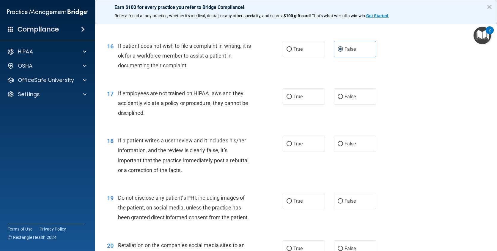
scroll to position [866, 0]
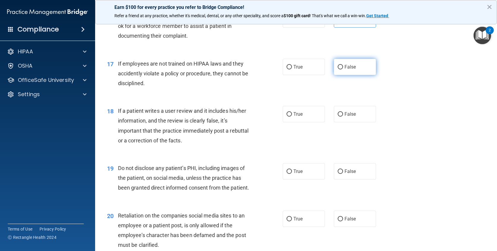
click at [340, 75] on label "False" at bounding box center [355, 67] width 42 height 16
click at [340, 70] on input "False" at bounding box center [340, 67] width 5 height 4
radio input "true"
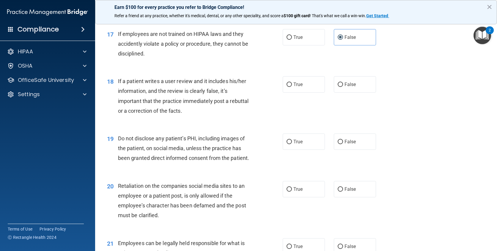
click at [277, 103] on div "18 If a patient writes a user review and it includes his/her information, and t…" at bounding box center [194, 97] width 193 height 42
click at [286, 93] on label "True" at bounding box center [304, 84] width 42 height 16
click at [286, 87] on input "True" at bounding box center [288, 85] width 5 height 4
radio input "true"
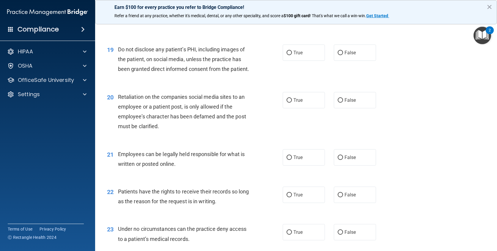
scroll to position [1014, 0]
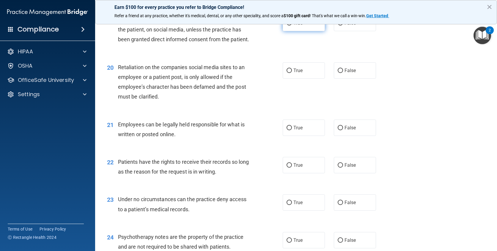
click at [300, 29] on label "True" at bounding box center [304, 23] width 42 height 16
click at [292, 26] on input "True" at bounding box center [288, 23] width 5 height 4
radio input "true"
click at [365, 79] on label "False" at bounding box center [355, 70] width 42 height 16
click at [343, 73] on input "False" at bounding box center [340, 71] width 5 height 4
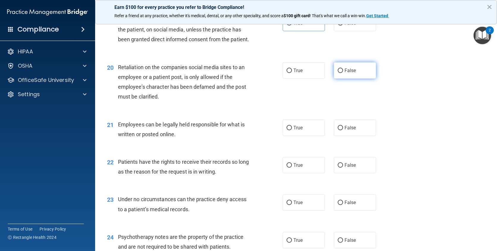
radio input "true"
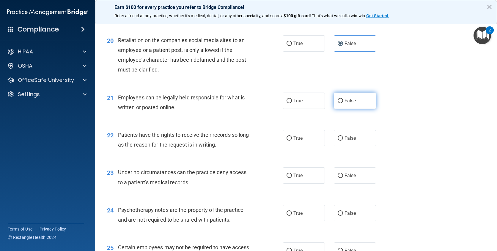
scroll to position [1044, 0]
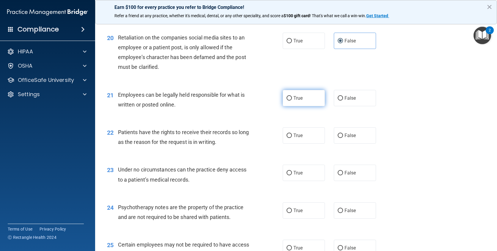
click at [295, 101] on span "True" at bounding box center [297, 98] width 9 height 6
click at [292, 101] on input "True" at bounding box center [288, 98] width 5 height 4
radio input "true"
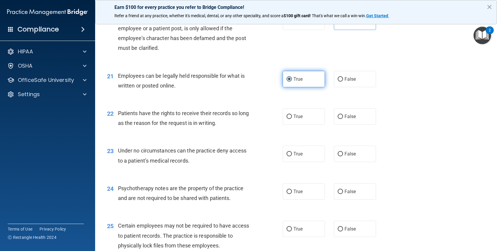
scroll to position [1074, 0]
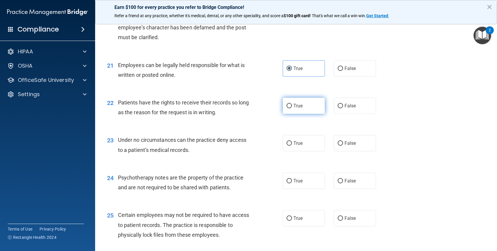
click at [297, 109] on label "True" at bounding box center [304, 106] width 42 height 16
click at [292, 108] on input "True" at bounding box center [288, 106] width 5 height 4
radio input "true"
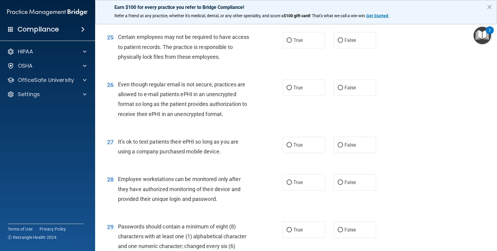
scroll to position [1371, 0]
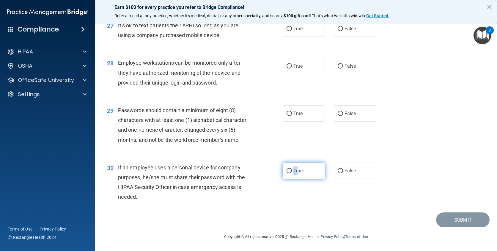
drag, startPoint x: 296, startPoint y: 180, endPoint x: 291, endPoint y: 183, distance: 5.2
click at [291, 179] on label "True" at bounding box center [304, 171] width 42 height 16
drag, startPoint x: 291, startPoint y: 183, endPoint x: 286, endPoint y: 179, distance: 5.8
click at [286, 174] on input "True" at bounding box center [288, 171] width 5 height 4
radio input "true"
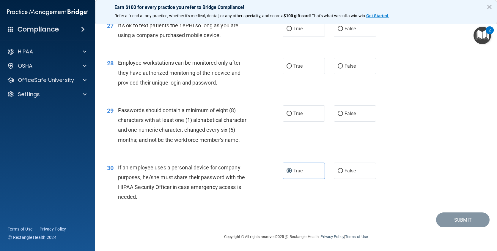
click at [284, 155] on div "29 Passwords should contain a minimum of eight (8) characters with at least one…" at bounding box center [296, 126] width 387 height 57
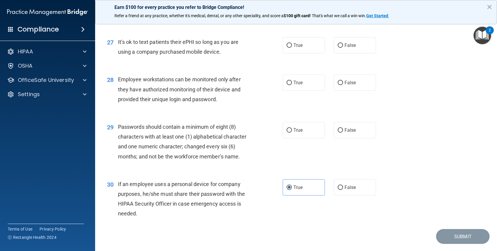
scroll to position [1341, 0]
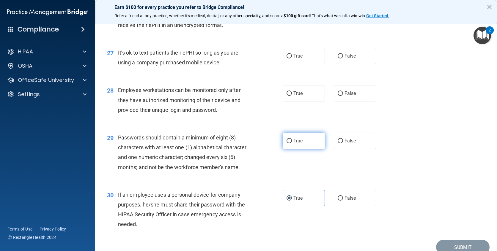
click at [302, 146] on label "True" at bounding box center [304, 141] width 42 height 16
click at [292, 144] on input "True" at bounding box center [288, 141] width 5 height 4
radio input "true"
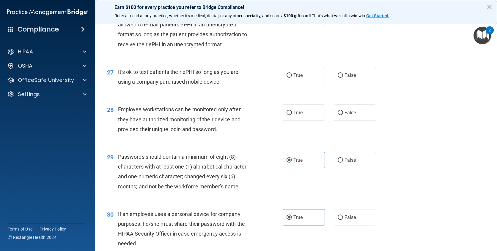
scroll to position [1312, 0]
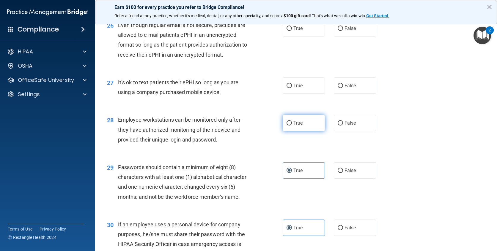
click at [304, 131] on label "True" at bounding box center [304, 123] width 42 height 16
click at [292, 126] on input "True" at bounding box center [288, 123] width 5 height 4
radio input "true"
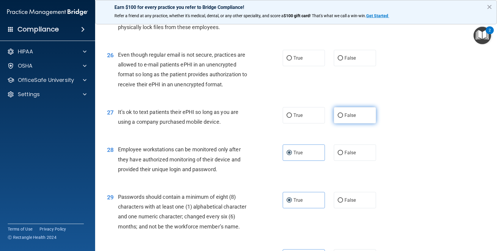
click at [341, 120] on label "False" at bounding box center [355, 115] width 42 height 16
click at [341, 118] on input "False" at bounding box center [340, 116] width 5 height 4
radio input "true"
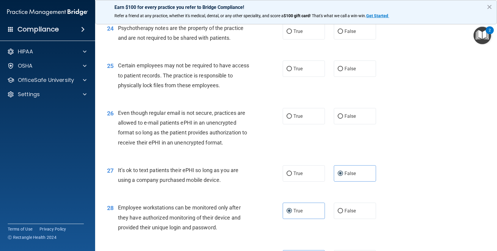
scroll to position [1222, 0]
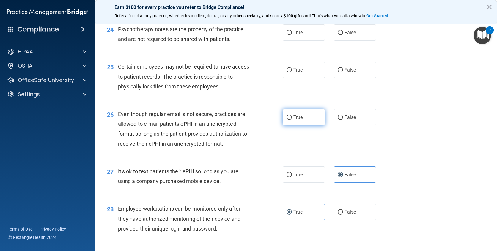
click at [299, 123] on label "True" at bounding box center [304, 117] width 42 height 16
click at [292, 120] on input "True" at bounding box center [288, 118] width 5 height 4
radio input "true"
click at [338, 120] on input "False" at bounding box center [340, 118] width 5 height 4
radio input "true"
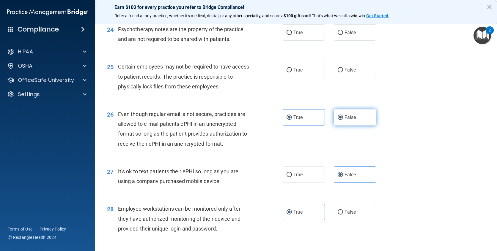
radio input "false"
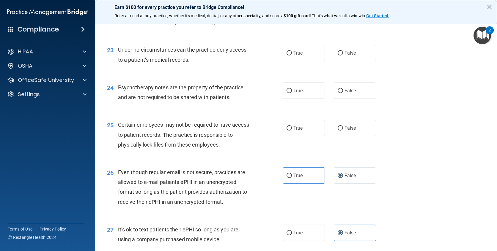
scroll to position [1163, 0]
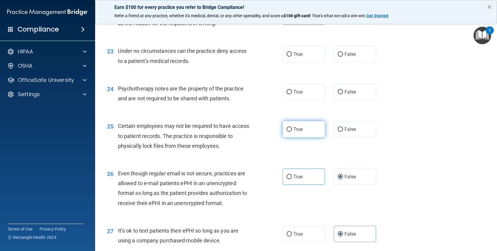
click at [313, 138] on label "True" at bounding box center [304, 129] width 42 height 16
click at [292, 132] on input "True" at bounding box center [288, 129] width 5 height 4
radio input "true"
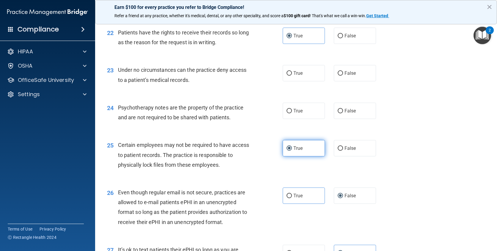
scroll to position [1133, 0]
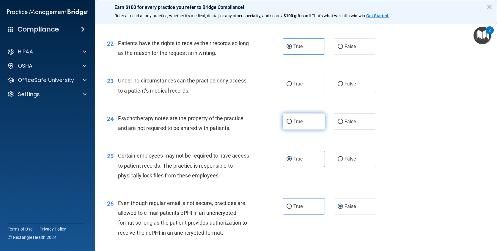
click at [319, 130] on label "True" at bounding box center [304, 122] width 42 height 16
click at [292, 124] on input "True" at bounding box center [288, 122] width 5 height 4
radio input "true"
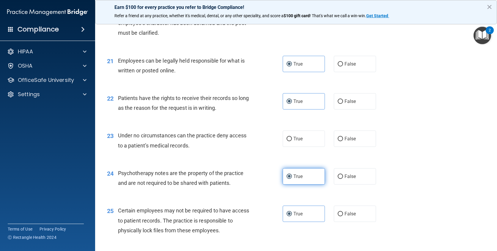
scroll to position [1074, 0]
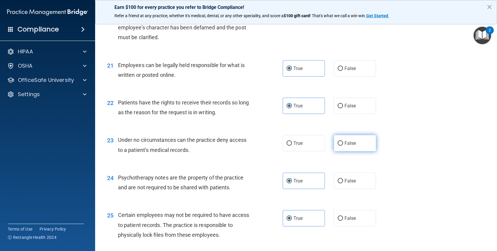
click at [334, 152] on label "False" at bounding box center [355, 143] width 42 height 16
click at [338, 146] on input "False" at bounding box center [340, 143] width 5 height 4
radio input "true"
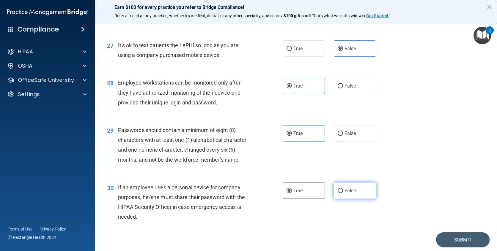
scroll to position [1378, 0]
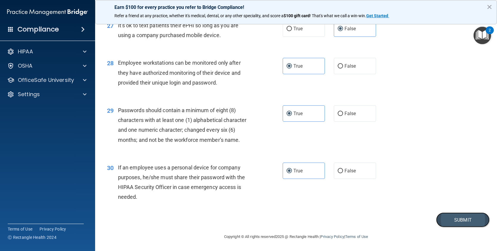
click at [468, 224] on button "Submit" at bounding box center [462, 220] width 53 height 15
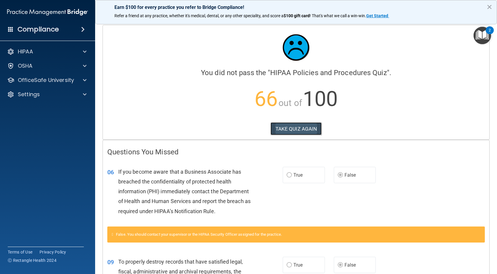
click at [313, 131] on button "TAKE QUIZ AGAIN" at bounding box center [295, 128] width 51 height 13
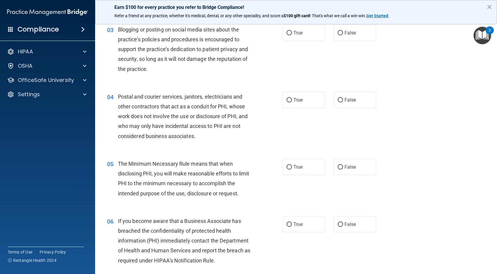
scroll to position [119, 0]
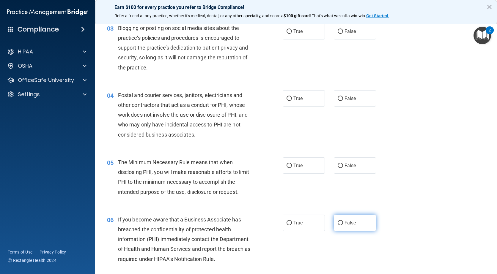
click at [338, 224] on input "False" at bounding box center [340, 223] width 5 height 4
radio input "true"
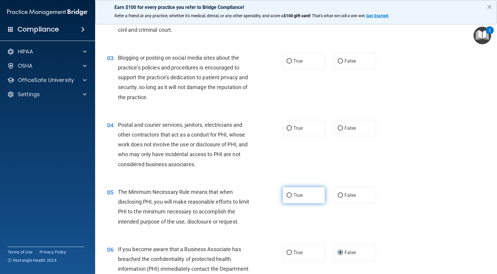
click at [283, 195] on label "True" at bounding box center [304, 195] width 42 height 16
click at [286, 195] on input "True" at bounding box center [288, 195] width 5 height 4
radio input "true"
click at [300, 131] on label "True" at bounding box center [304, 128] width 42 height 16
click at [292, 131] on input "True" at bounding box center [288, 128] width 5 height 4
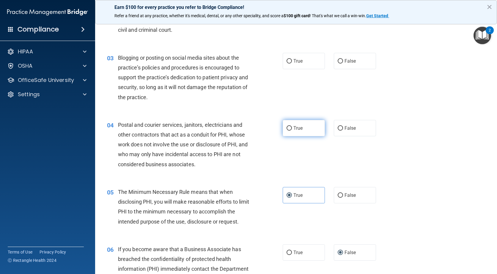
radio input "true"
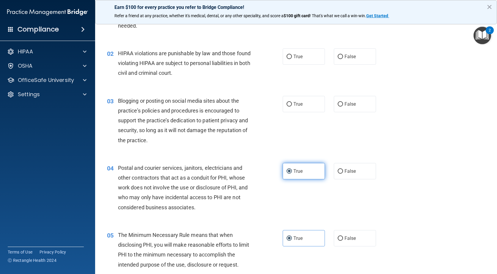
scroll to position [30, 0]
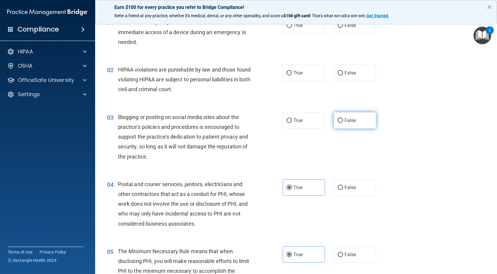
click at [343, 117] on label "False" at bounding box center [355, 120] width 42 height 16
click at [343, 119] on input "False" at bounding box center [340, 121] width 5 height 4
radio input "true"
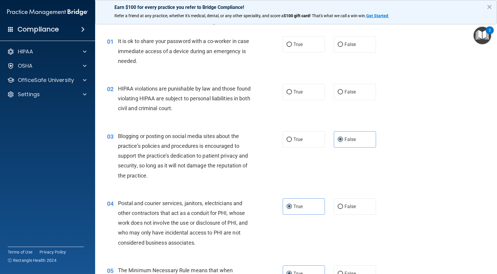
scroll to position [0, 0]
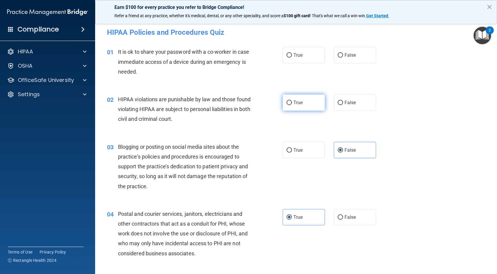
click at [302, 103] on label "True" at bounding box center [304, 102] width 42 height 16
click at [292, 103] on input "True" at bounding box center [288, 103] width 5 height 4
radio input "true"
click at [353, 52] on label "False" at bounding box center [355, 55] width 42 height 16
click at [343, 53] on input "False" at bounding box center [340, 55] width 5 height 4
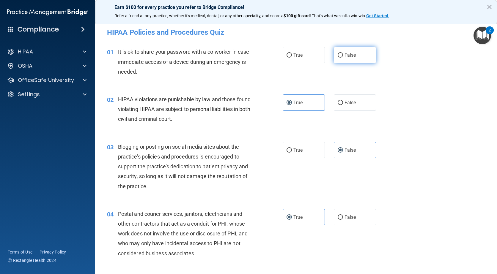
radio input "true"
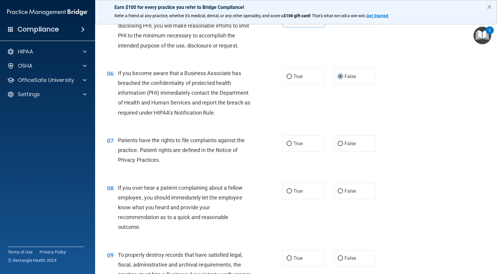
scroll to position [267, 0]
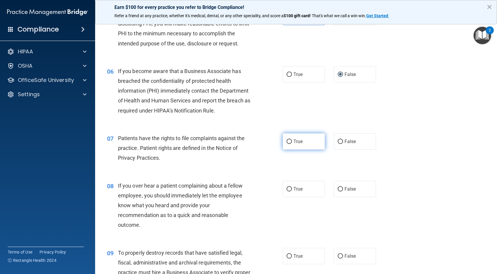
click at [303, 148] on label "True" at bounding box center [304, 141] width 42 height 16
click at [292, 144] on input "True" at bounding box center [288, 142] width 5 height 4
radio input "true"
click at [342, 196] on label "False" at bounding box center [355, 189] width 42 height 16
click at [342, 192] on input "False" at bounding box center [340, 189] width 5 height 4
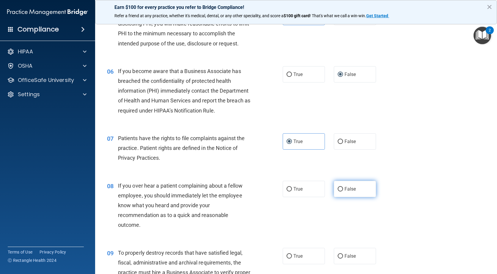
radio input "true"
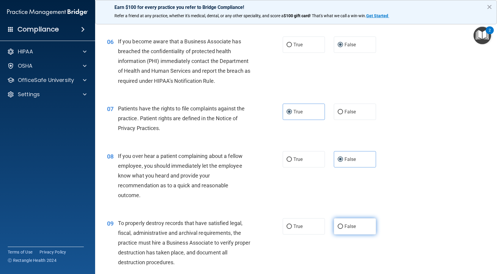
click at [344, 228] on span "False" at bounding box center [350, 227] width 12 height 6
click at [342, 228] on input "False" at bounding box center [340, 227] width 5 height 4
radio input "true"
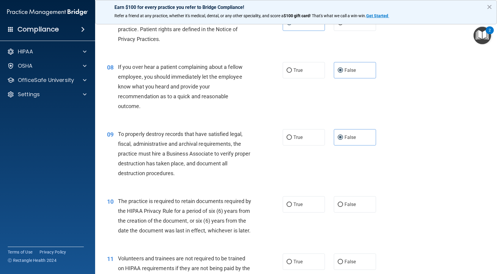
scroll to position [416, 0]
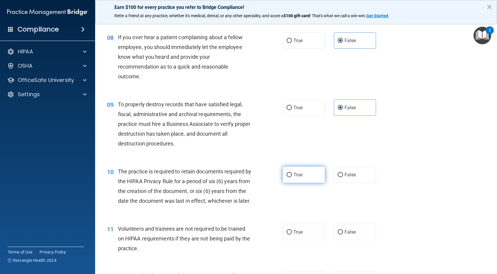
click at [291, 172] on label "True" at bounding box center [304, 175] width 42 height 16
click at [291, 173] on input "True" at bounding box center [288, 175] width 5 height 4
radio input "true"
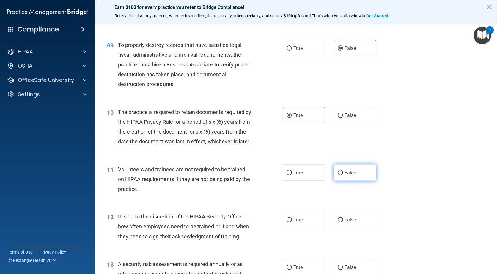
click at [340, 175] on input "False" at bounding box center [340, 173] width 5 height 4
radio input "true"
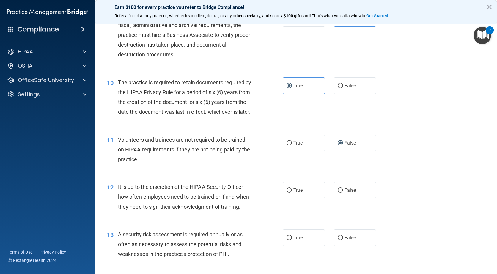
scroll to position [535, 0]
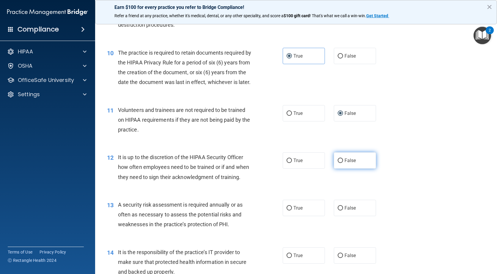
click at [344, 163] on span "False" at bounding box center [350, 161] width 12 height 6
click at [342, 163] on input "False" at bounding box center [340, 161] width 5 height 4
radio input "true"
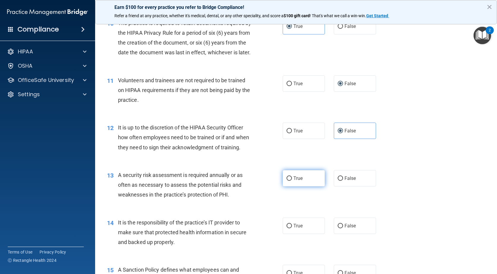
click at [298, 181] on span "True" at bounding box center [297, 179] width 9 height 6
click at [292, 181] on input "True" at bounding box center [288, 178] width 5 height 4
radio input "true"
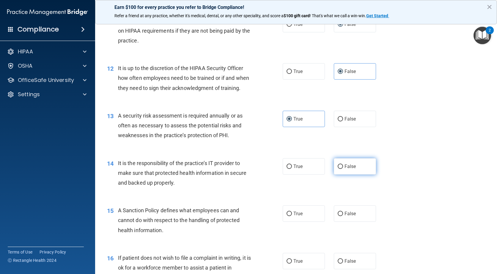
click at [338, 169] on input "False" at bounding box center [340, 167] width 5 height 4
radio input "true"
click at [350, 217] on span "False" at bounding box center [350, 214] width 12 height 6
click at [343, 216] on input "False" at bounding box center [340, 214] width 5 height 4
radio input "true"
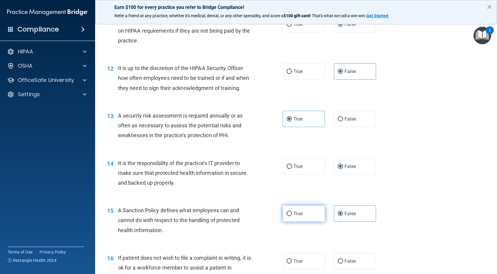
scroll to position [683, 0]
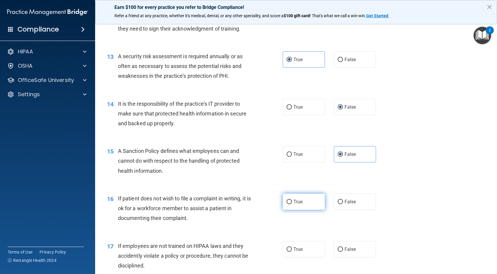
click at [294, 210] on label "True" at bounding box center [304, 202] width 42 height 16
click at [292, 204] on input "True" at bounding box center [288, 202] width 5 height 4
radio input "true"
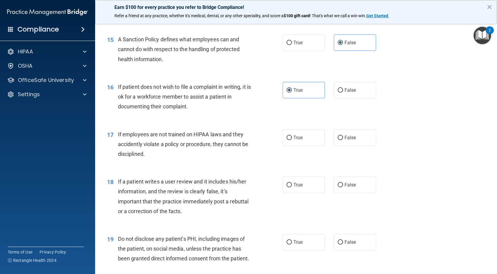
scroll to position [802, 0]
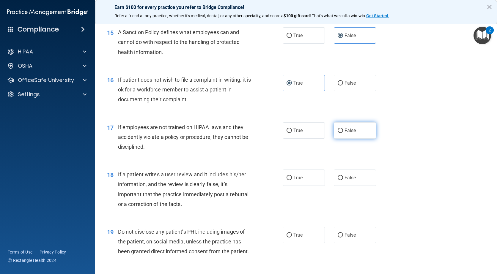
click at [357, 139] on label "False" at bounding box center [355, 130] width 42 height 16
click at [343, 133] on input "False" at bounding box center [340, 131] width 5 height 4
radio input "true"
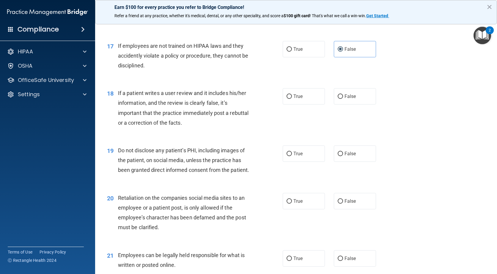
scroll to position [891, 0]
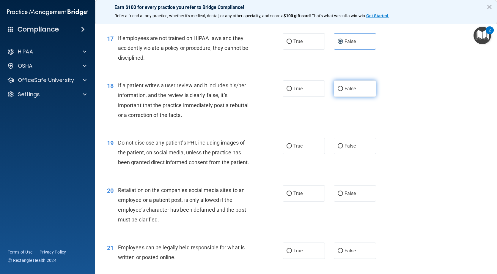
click at [352, 95] on label "False" at bounding box center [355, 89] width 42 height 16
click at [343, 91] on input "False" at bounding box center [340, 89] width 5 height 4
radio input "true"
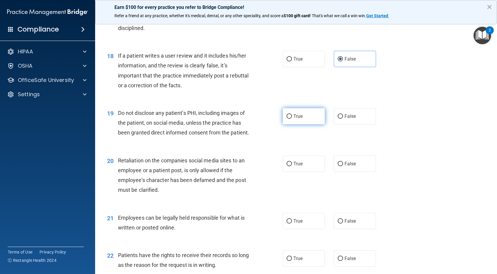
click at [288, 119] on label "True" at bounding box center [304, 116] width 42 height 16
click at [288, 119] on input "True" at bounding box center [288, 116] width 5 height 4
radio input "true"
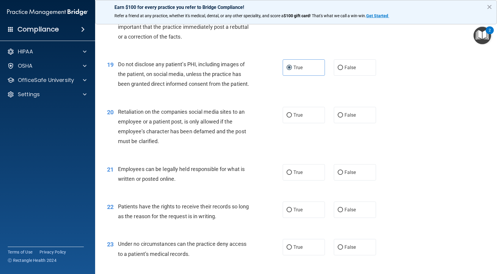
scroll to position [981, 0]
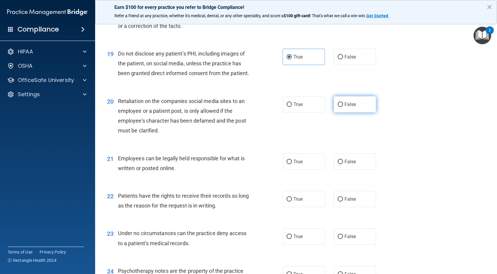
click at [350, 113] on label "False" at bounding box center [355, 104] width 42 height 16
click at [343, 107] on input "False" at bounding box center [340, 105] width 5 height 4
radio input "true"
click at [364, 207] on label "False" at bounding box center [355, 199] width 42 height 16
click at [343, 202] on input "False" at bounding box center [340, 199] width 5 height 4
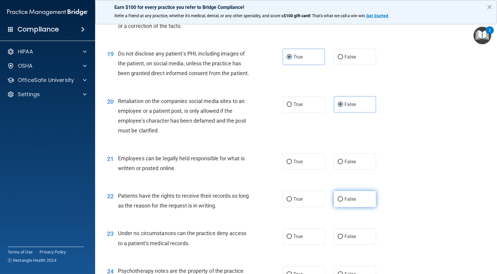
radio input "true"
click at [293, 165] on span "True" at bounding box center [297, 162] width 9 height 6
click at [292, 164] on input "True" at bounding box center [288, 162] width 5 height 4
radio input "true"
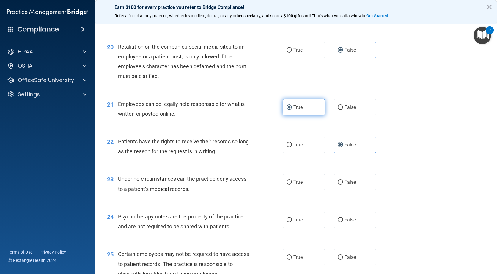
scroll to position [1040, 0]
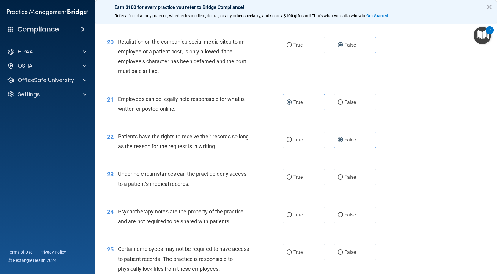
click at [357, 199] on div "23 Under no circumstances can the practice deny access to a patient’s medical r…" at bounding box center [296, 180] width 387 height 37
click at [344, 185] on label "False" at bounding box center [355, 177] width 42 height 16
click at [343, 180] on input "False" at bounding box center [340, 177] width 5 height 4
radio input "true"
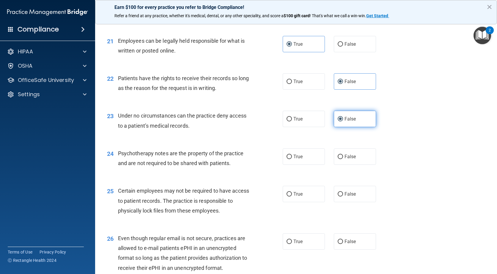
scroll to position [1099, 0]
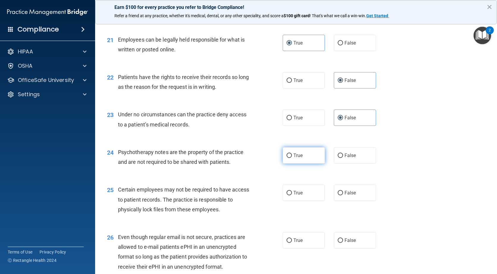
click at [291, 164] on label "True" at bounding box center [304, 155] width 42 height 16
click at [291, 158] on input "True" at bounding box center [288, 156] width 5 height 4
radio input "true"
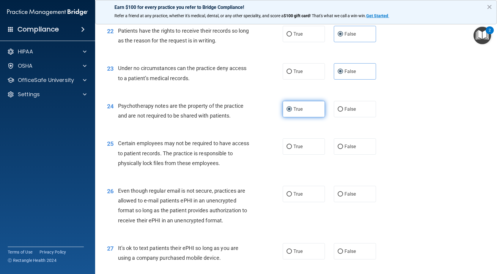
scroll to position [1159, 0]
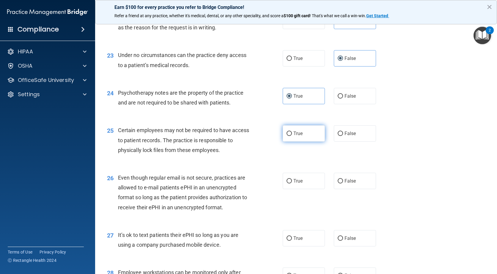
click at [302, 142] on label "True" at bounding box center [304, 133] width 42 height 16
click at [292, 136] on input "True" at bounding box center [288, 134] width 5 height 4
radio input "true"
click at [301, 185] on label "True" at bounding box center [304, 181] width 42 height 16
click at [292, 184] on input "True" at bounding box center [288, 181] width 5 height 4
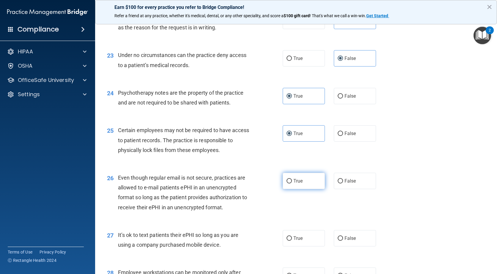
radio input "true"
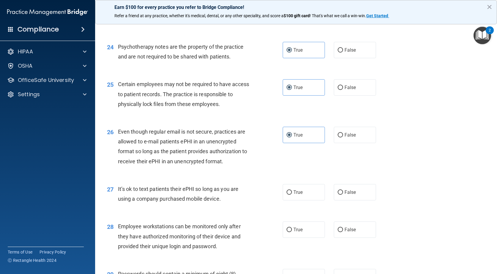
scroll to position [1218, 0]
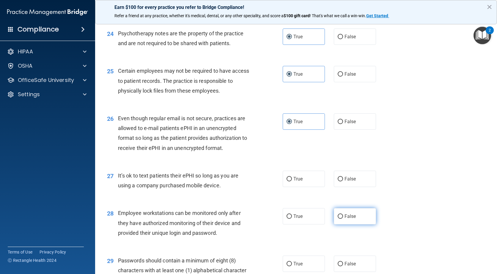
click at [356, 225] on label "False" at bounding box center [355, 216] width 42 height 16
click at [343, 219] on input "False" at bounding box center [340, 217] width 5 height 4
radio input "true"
click at [293, 182] on span "True" at bounding box center [297, 179] width 9 height 6
click at [292, 182] on input "True" at bounding box center [288, 179] width 5 height 4
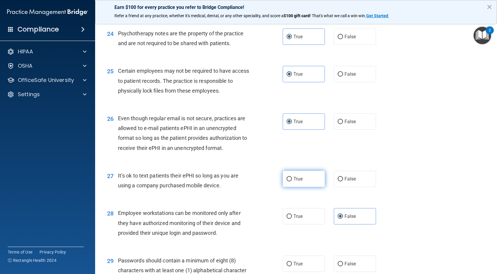
radio input "true"
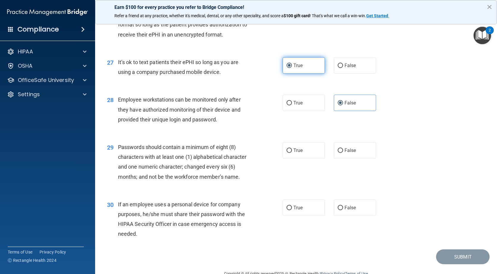
scroll to position [1337, 0]
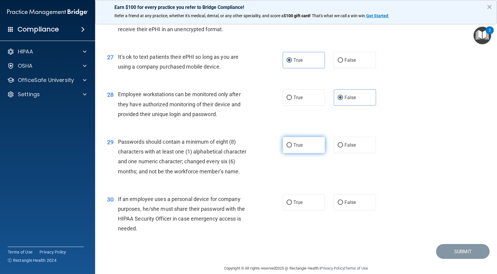
click at [306, 153] on label "True" at bounding box center [304, 145] width 42 height 16
click at [292, 148] on input "True" at bounding box center [288, 145] width 5 height 4
radio input "true"
click at [346, 205] on span "False" at bounding box center [350, 203] width 12 height 6
click at [343, 205] on input "False" at bounding box center [340, 203] width 5 height 4
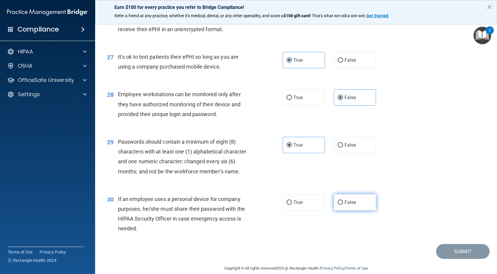
radio input "true"
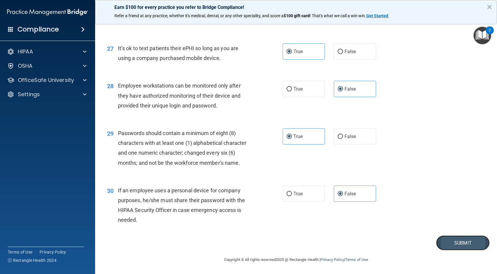
click at [459, 247] on button "Submit" at bounding box center [462, 243] width 53 height 15
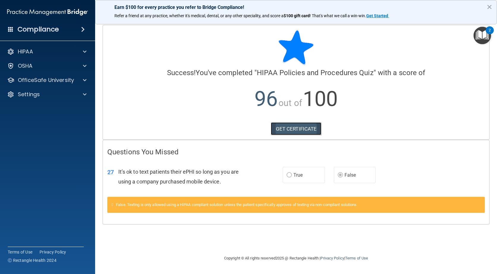
click at [295, 125] on link "GET CERTIFICATE" at bounding box center [296, 128] width 51 height 13
click at [20, 82] on p "OfficeSafe University" at bounding box center [46, 80] width 56 height 7
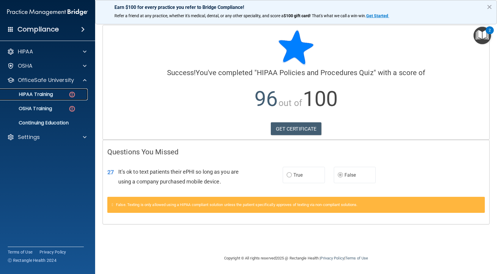
click at [60, 97] on div "HIPAA Training" at bounding box center [44, 95] width 81 height 6
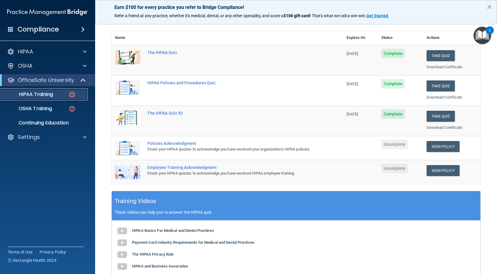
scroll to position [89, 0]
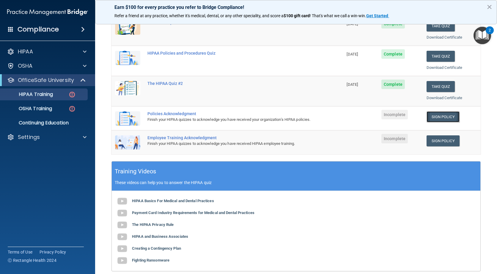
click at [432, 114] on link "Sign Policy" at bounding box center [442, 116] width 33 height 11
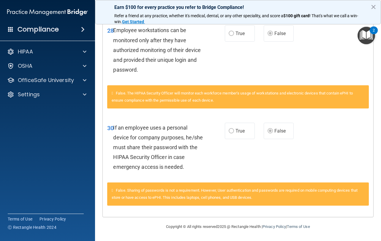
scroll to position [930, 0]
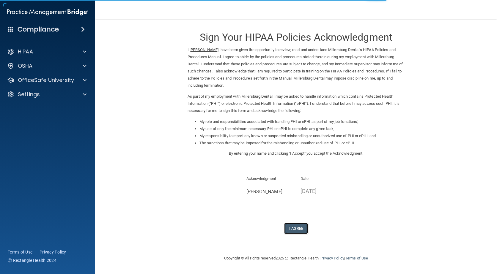
click at [295, 231] on button "I Agree" at bounding box center [296, 228] width 24 height 11
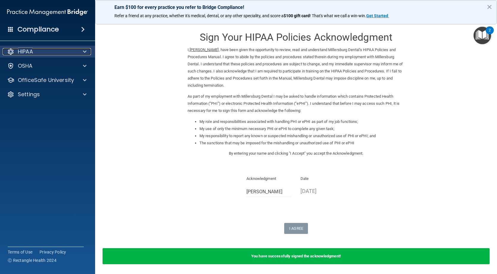
click at [27, 52] on p "HIPAA" at bounding box center [25, 51] width 15 height 7
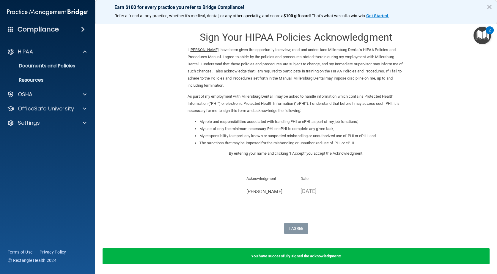
click at [34, 27] on h4 "Compliance" at bounding box center [38, 29] width 41 height 8
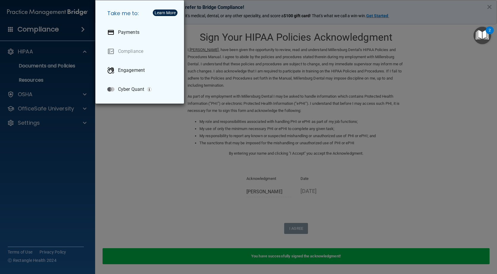
click at [179, 170] on div "Take me to: Payments Compliance Engagement Cyber Quant" at bounding box center [248, 137] width 497 height 274
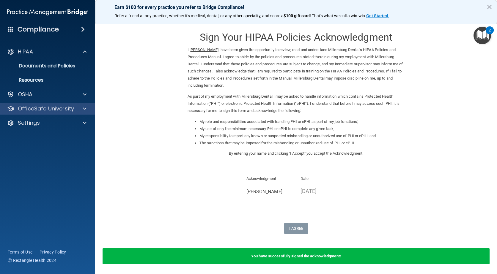
click at [45, 103] on div "OfficeSafe University" at bounding box center [47, 109] width 95 height 12
click at [44, 106] on p "OfficeSafe University" at bounding box center [46, 108] width 56 height 7
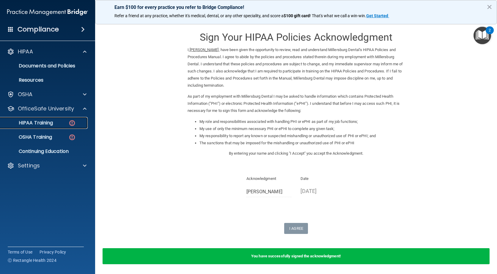
click at [36, 127] on link "HIPAA Training" at bounding box center [41, 123] width 94 height 12
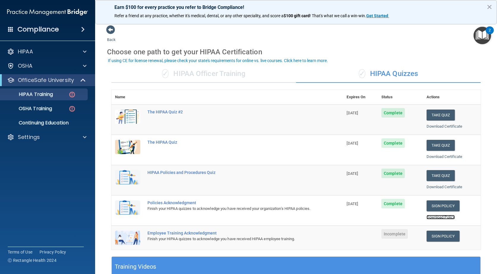
click at [427, 216] on link "Download Policy" at bounding box center [440, 217] width 29 height 4
click at [435, 238] on link "Sign Policy" at bounding box center [442, 236] width 33 height 11
click at [445, 237] on link "Sign Policy" at bounding box center [442, 236] width 33 height 11
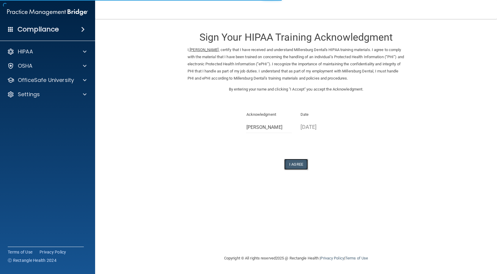
click at [294, 166] on button "I Agree" at bounding box center [296, 164] width 24 height 11
click at [293, 163] on button "I Agree" at bounding box center [296, 164] width 24 height 11
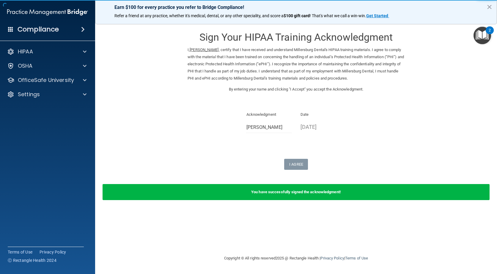
click at [310, 195] on div "You have successfully signed the acknowledgment!" at bounding box center [296, 192] width 387 height 16
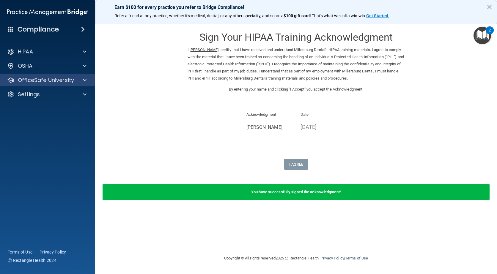
click at [26, 84] on div "OfficeSafe University" at bounding box center [47, 80] width 95 height 12
click at [28, 81] on p "OfficeSafe University" at bounding box center [46, 80] width 56 height 7
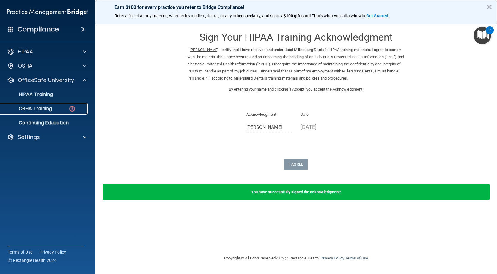
click at [23, 107] on p "OSHA Training" at bounding box center [28, 109] width 48 height 6
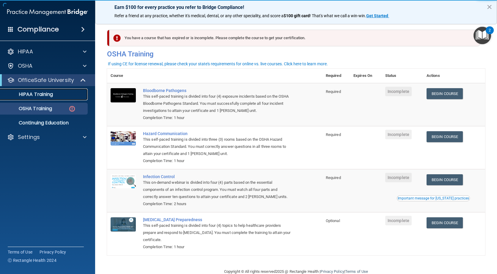
click at [36, 97] on p "HIPAA Training" at bounding box center [28, 95] width 49 height 6
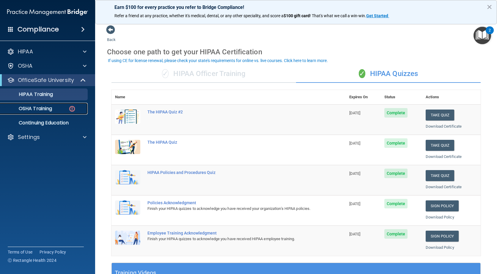
click at [39, 110] on p "OSHA Training" at bounding box center [28, 109] width 48 height 6
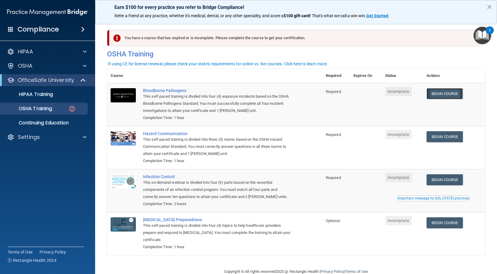
click at [454, 94] on link "Begin Course" at bounding box center [444, 93] width 36 height 11
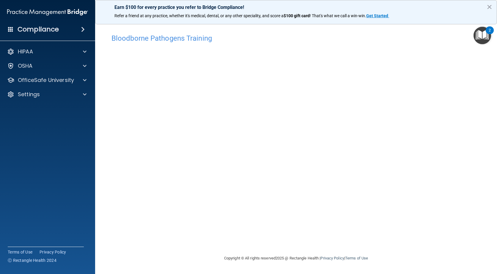
click at [477, 38] on img "Open Resource Center, 2 new notifications" at bounding box center [482, 36] width 18 height 18
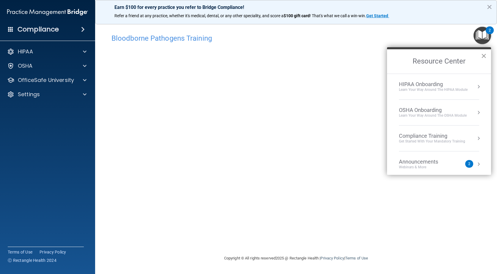
click at [481, 58] on button "×" at bounding box center [484, 56] width 6 height 10
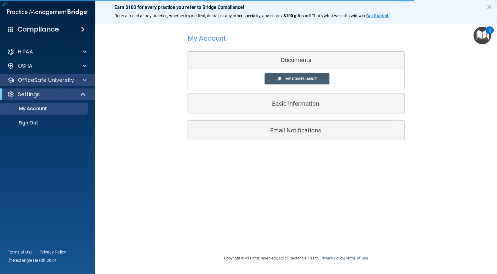
click at [44, 76] on div "OfficeSafe University" at bounding box center [47, 80] width 95 height 12
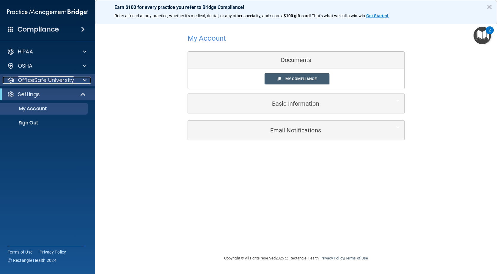
click at [45, 82] on p "OfficeSafe University" at bounding box center [46, 80] width 56 height 7
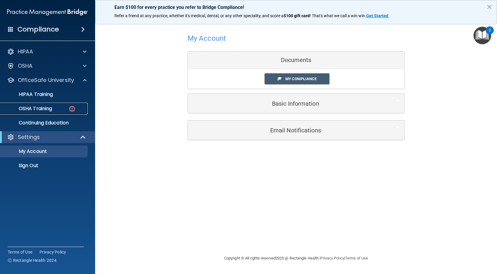
click at [44, 111] on p "OSHA Training" at bounding box center [28, 109] width 48 height 6
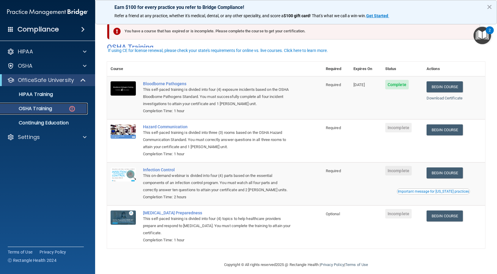
scroll to position [13, 0]
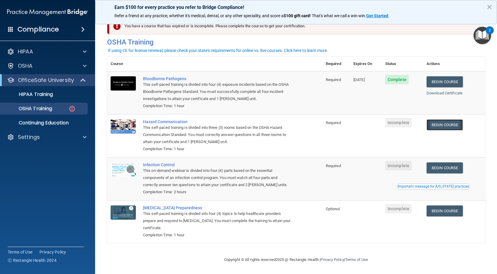
click at [458, 125] on link "Begin Course" at bounding box center [444, 124] width 36 height 11
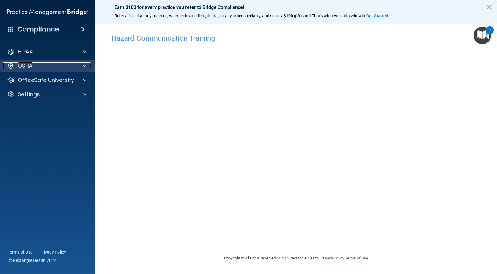
click at [38, 62] on div "OSHA" at bounding box center [40, 65] width 74 height 7
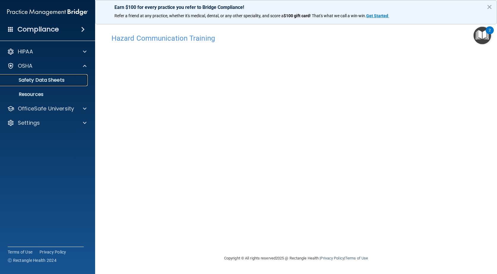
click at [24, 77] on p "Safety Data Sheets" at bounding box center [44, 80] width 81 height 6
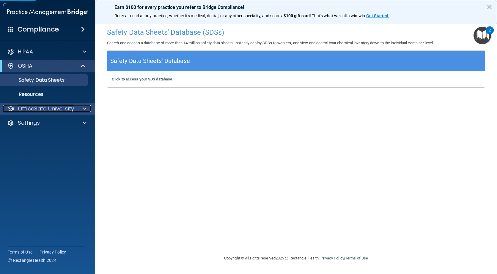
click at [37, 107] on p "OfficeSafe University" at bounding box center [46, 108] width 56 height 7
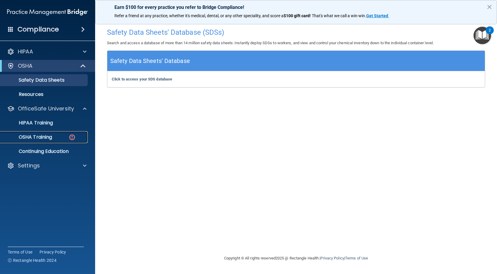
click at [42, 139] on p "OSHA Training" at bounding box center [28, 137] width 48 height 6
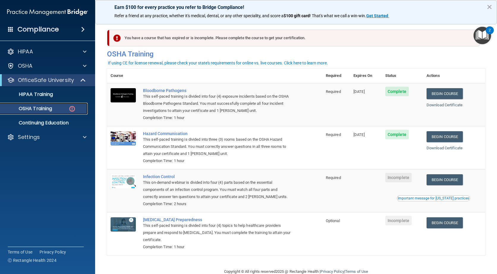
scroll to position [13, 0]
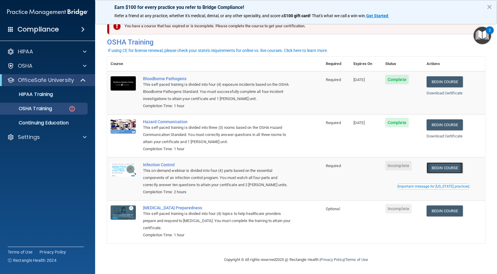
click at [444, 165] on link "Begin Course" at bounding box center [444, 168] width 36 height 11
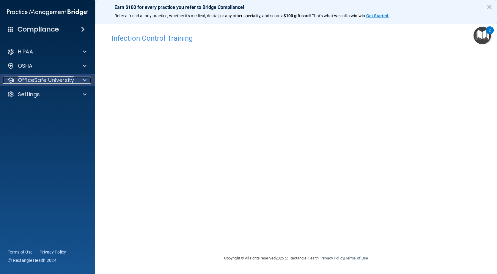
click at [39, 78] on p "OfficeSafe University" at bounding box center [46, 80] width 56 height 7
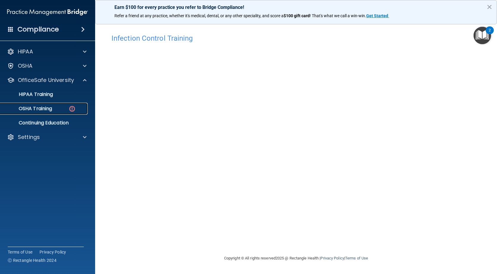
click at [27, 109] on p "OSHA Training" at bounding box center [28, 109] width 48 height 6
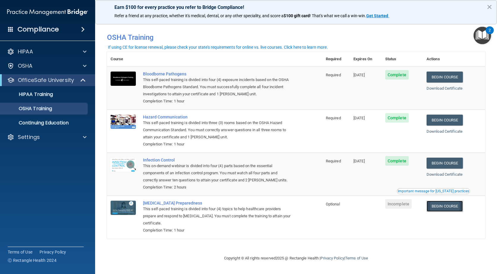
click at [450, 209] on link "Begin Course" at bounding box center [444, 206] width 36 height 11
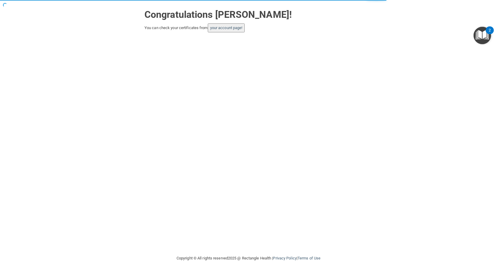
click at [229, 31] on button "your account page!" at bounding box center [226, 27] width 37 height 9
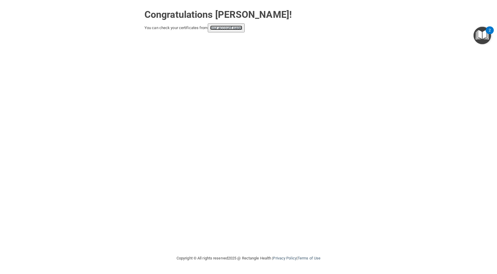
click at [237, 30] on link "your account page!" at bounding box center [226, 28] width 32 height 4
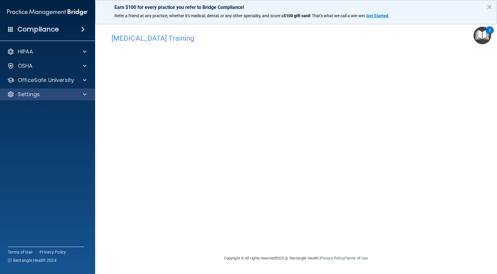
click at [26, 89] on div "Settings" at bounding box center [47, 95] width 95 height 12
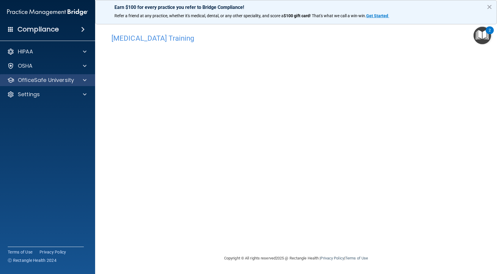
click at [27, 84] on div "OfficeSafe University" at bounding box center [47, 80] width 95 height 12
click at [51, 79] on p "OfficeSafe University" at bounding box center [46, 80] width 56 height 7
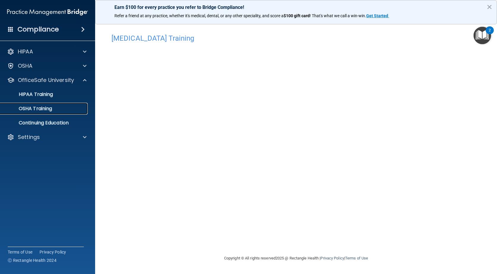
click at [45, 107] on p "OSHA Training" at bounding box center [28, 109] width 48 height 6
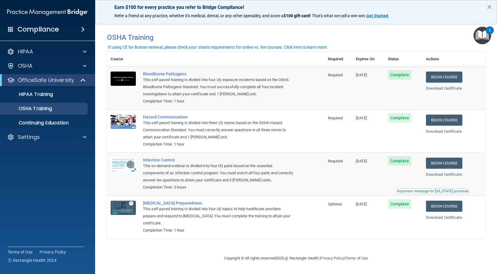
click at [337, 60] on th "Required" at bounding box center [338, 59] width 28 height 15
click at [439, 61] on th "Actions" at bounding box center [453, 59] width 63 height 15
click at [43, 127] on link "Continuing Education" at bounding box center [41, 123] width 94 height 12
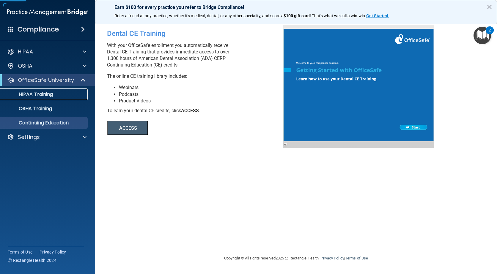
click at [45, 97] on p "HIPAA Training" at bounding box center [28, 95] width 49 height 6
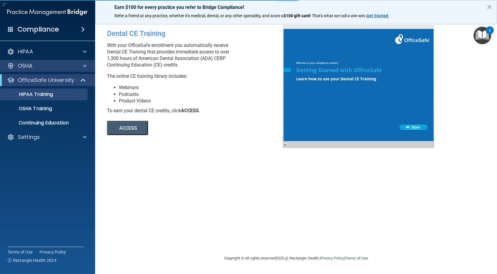
click at [27, 61] on div "OSHA" at bounding box center [47, 66] width 95 height 12
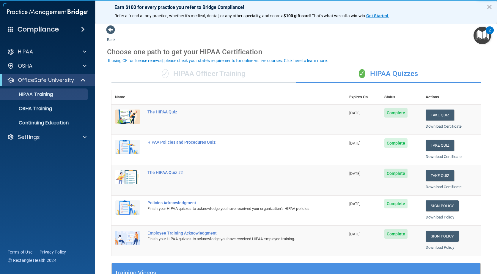
click at [215, 75] on div "✓ HIPAA Officer Training" at bounding box center [203, 74] width 185 height 18
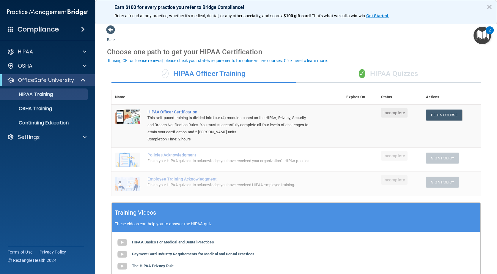
drag, startPoint x: 204, startPoint y: 156, endPoint x: 262, endPoint y: 40, distance: 129.2
click at [262, 40] on div "Back Choose one path to get your HIPAA Certification ✓ HIPAA Officer Training ✓…" at bounding box center [296, 194] width 378 height 338
click at [427, 116] on link "Begin Course" at bounding box center [444, 115] width 36 height 11
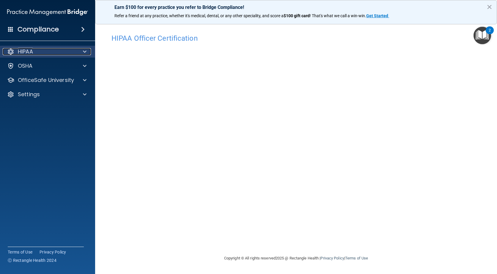
click at [30, 53] on p "HIPAA" at bounding box center [25, 51] width 15 height 7
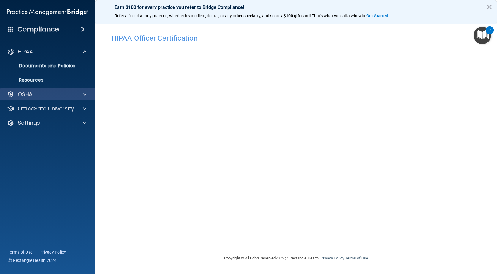
click at [28, 90] on div "OSHA" at bounding box center [47, 95] width 95 height 12
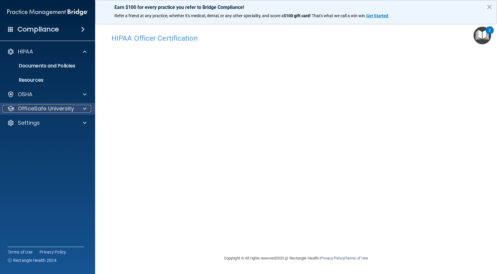
click at [32, 105] on p "OfficeSafe University" at bounding box center [46, 108] width 56 height 7
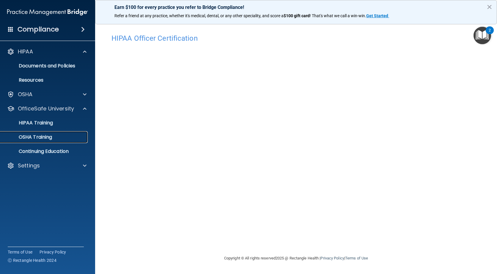
click at [51, 133] on link "OSHA Training" at bounding box center [41, 137] width 94 height 12
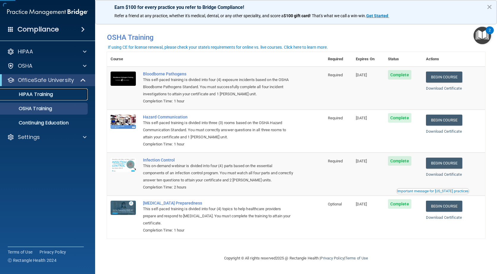
click at [38, 92] on p "HIPAA Training" at bounding box center [28, 95] width 49 height 6
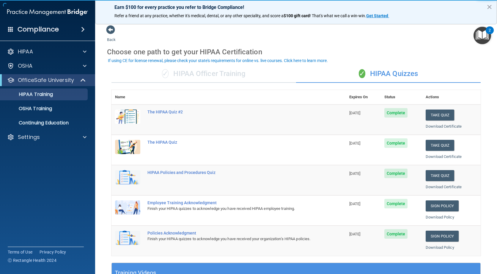
click at [211, 77] on div "✓ HIPAA Officer Training" at bounding box center [203, 74] width 185 height 18
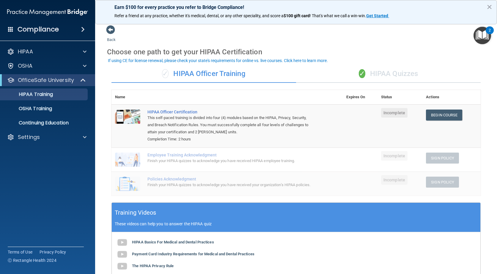
click at [393, 77] on div "✓ HIPAA Quizzes" at bounding box center [388, 74] width 185 height 18
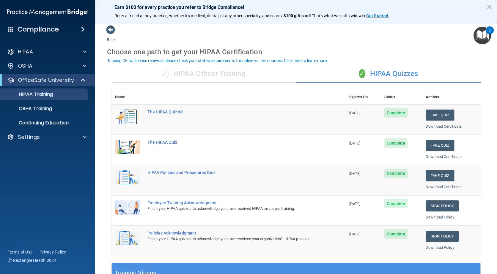
click at [246, 72] on div "✓ HIPAA Officer Training" at bounding box center [203, 74] width 185 height 18
